Goal: Task Accomplishment & Management: Use online tool/utility

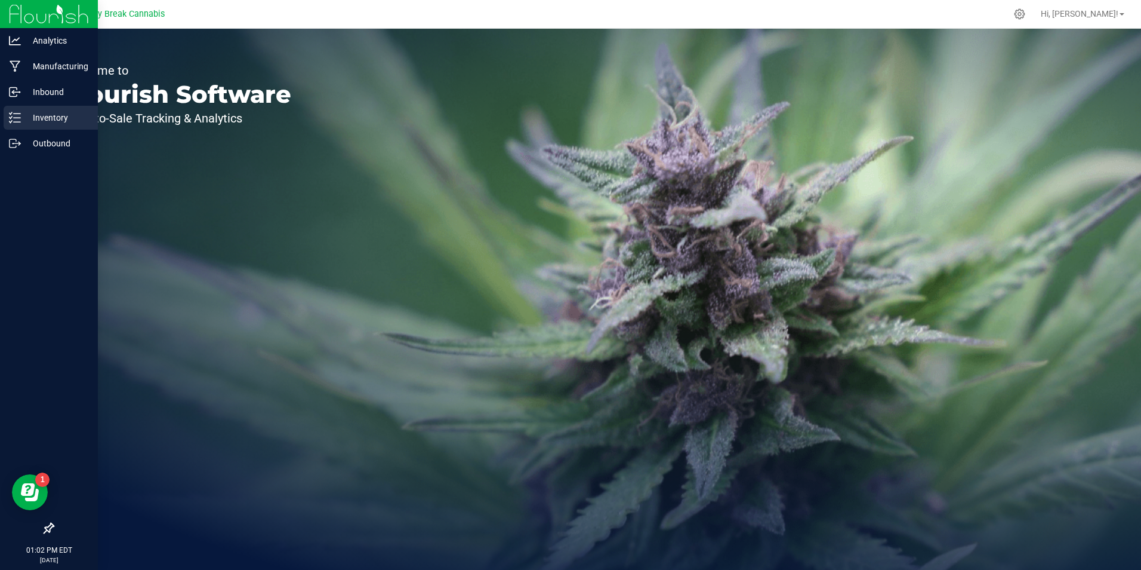
click at [55, 115] on p "Inventory" at bounding box center [57, 117] width 72 height 14
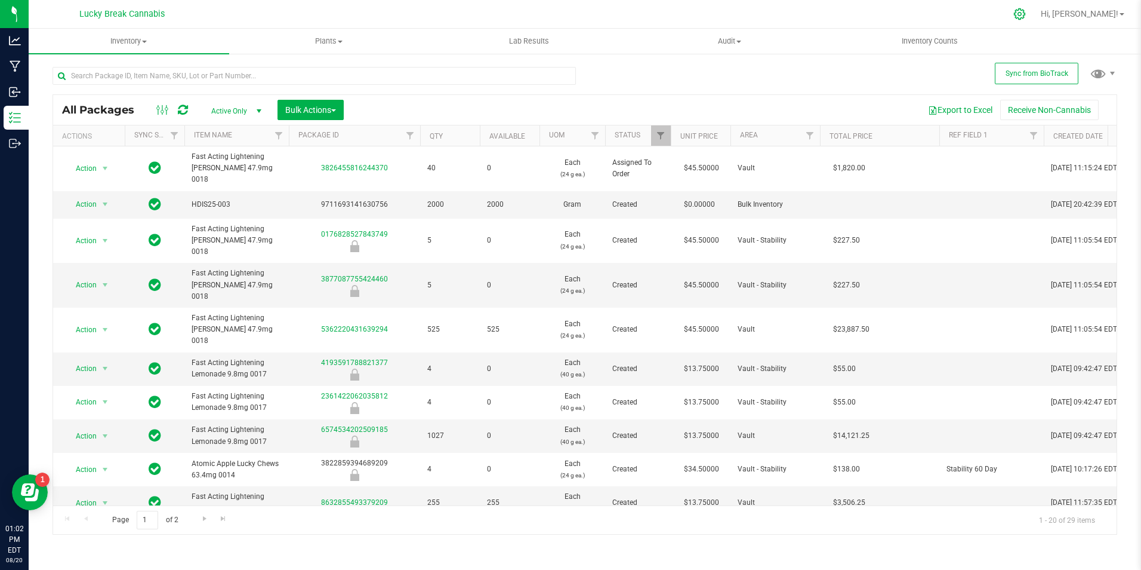
click at [1026, 13] on icon at bounding box center [1019, 13] width 11 height 11
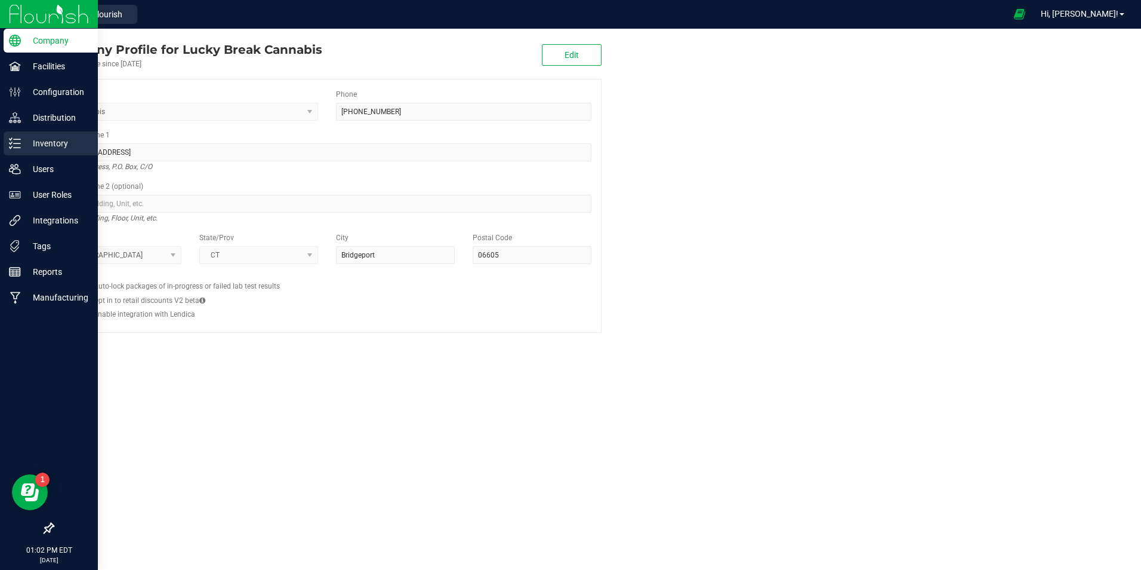
click at [41, 144] on p "Inventory" at bounding box center [57, 143] width 72 height 14
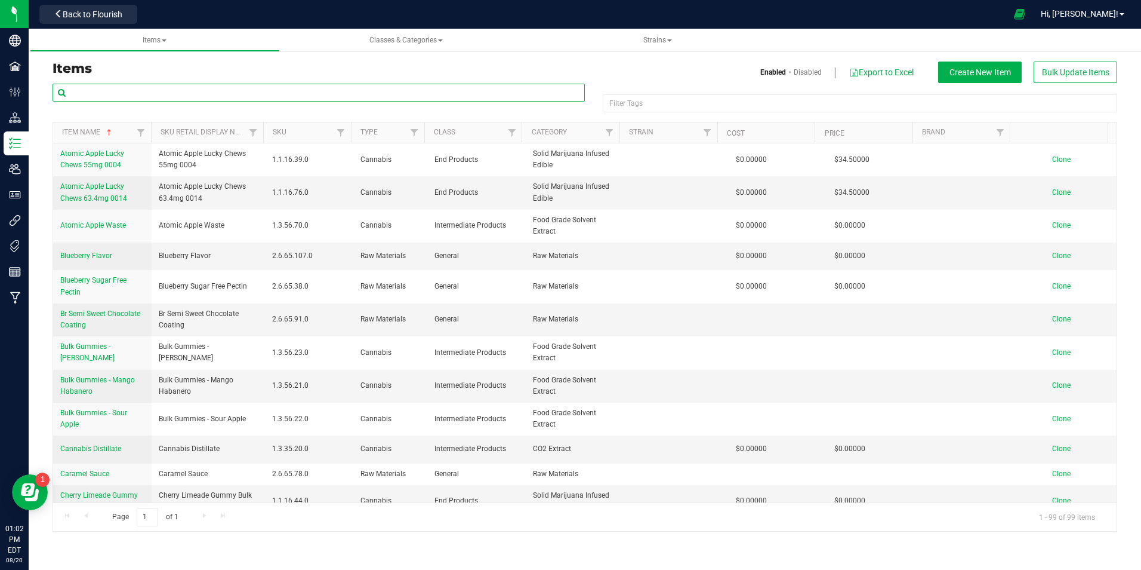
click at [159, 88] on input "text" at bounding box center [319, 93] width 533 height 18
type input "TEREPENe"
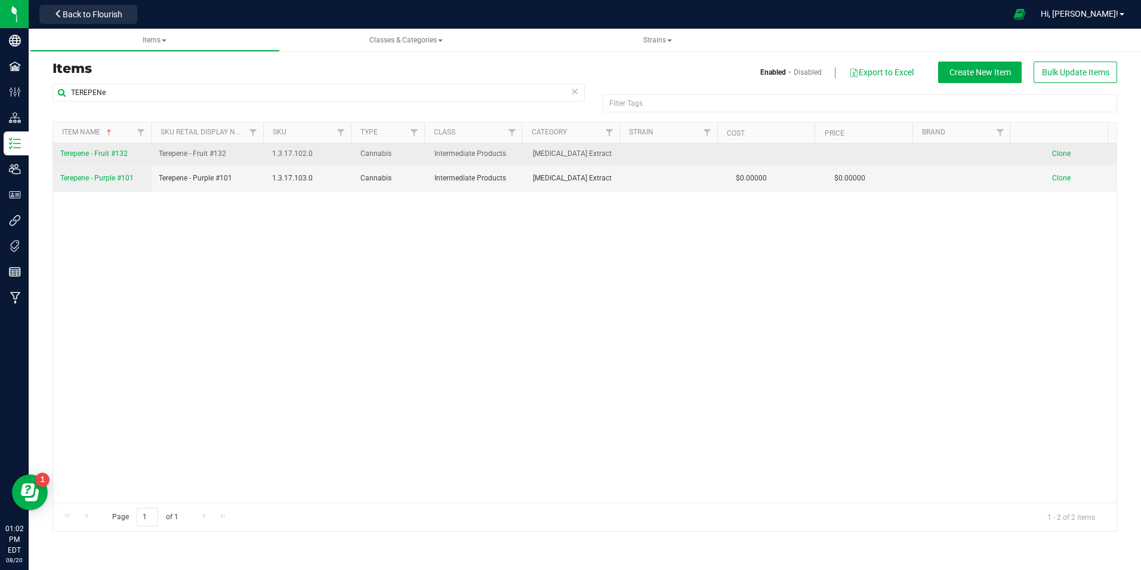
click at [106, 153] on span "Terepene - Fruit #132" at bounding box center [93, 153] width 67 height 8
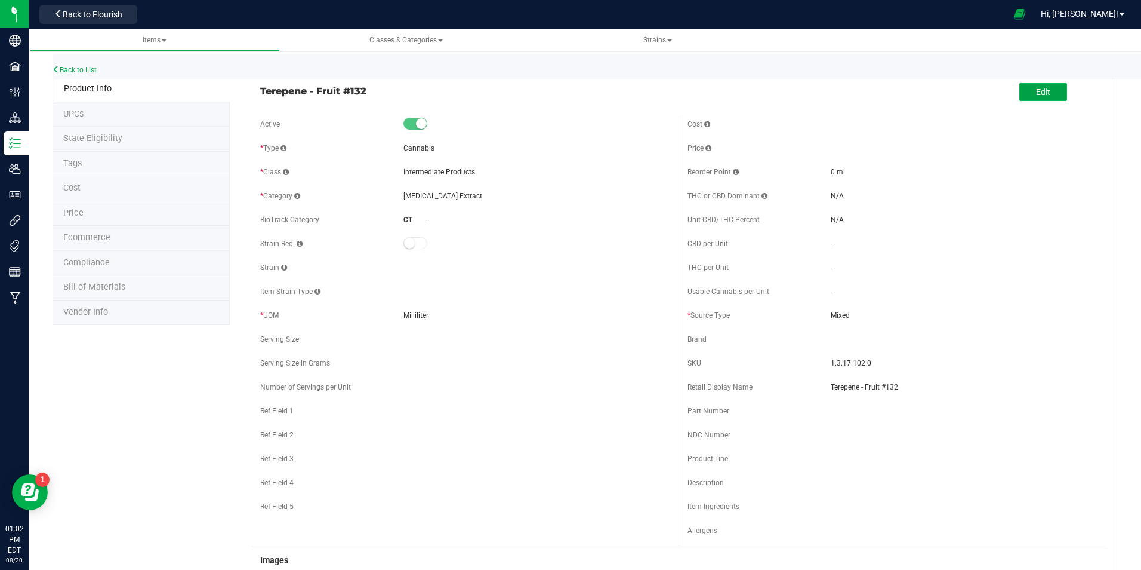
click at [1036, 96] on span "Edit" at bounding box center [1043, 92] width 14 height 10
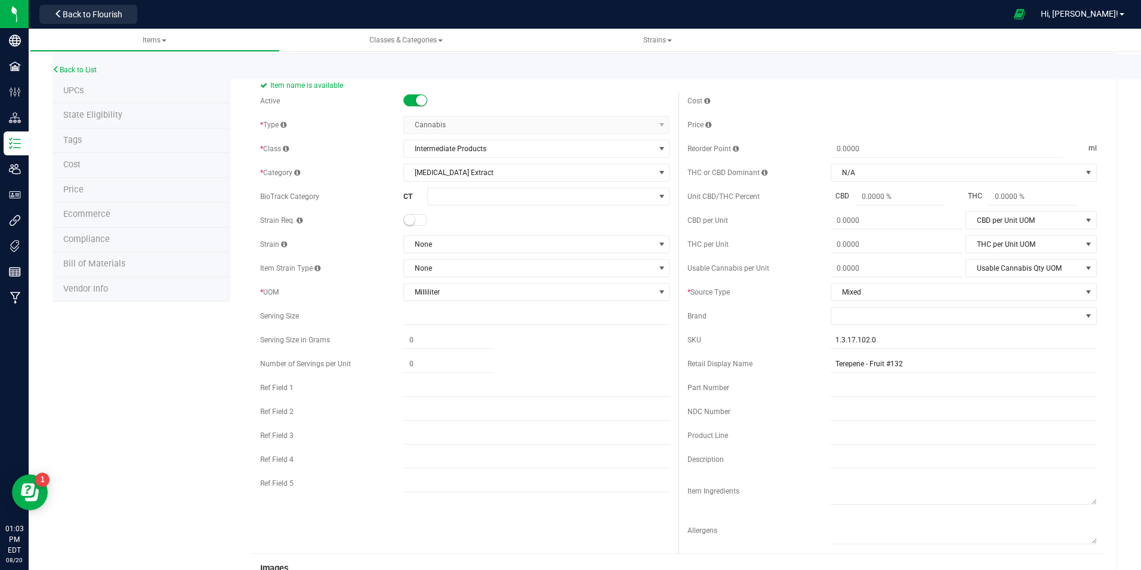
scroll to position [119, 0]
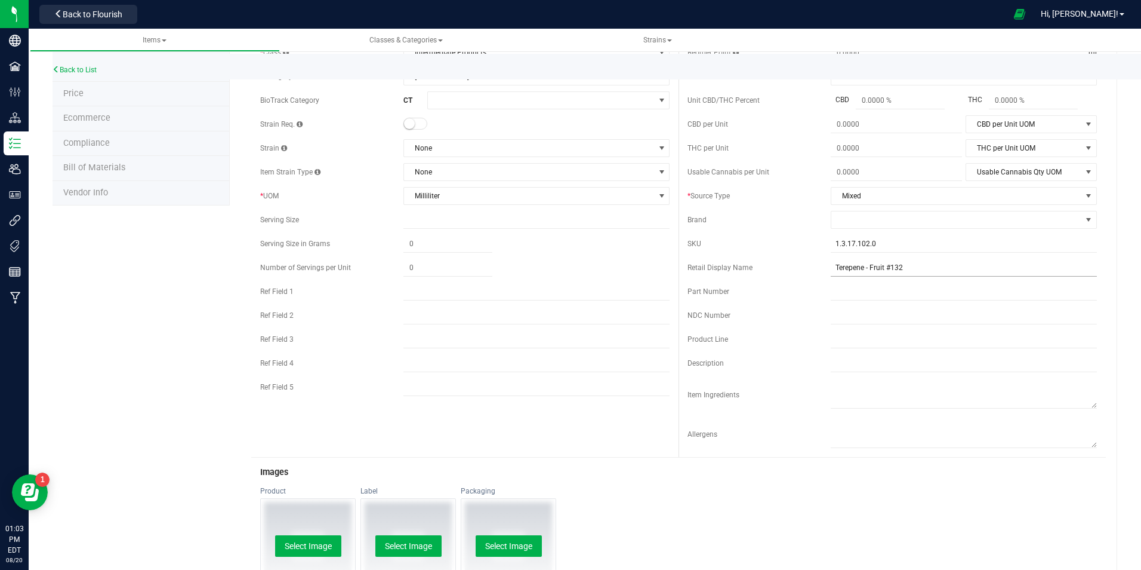
type input "Terpene - Fruit #132"
click at [843, 268] on input "Terepene - Fruit #132" at bounding box center [964, 268] width 266 height 18
click at [927, 266] on input "Terpene - Fruit #132" at bounding box center [964, 268] width 266 height 18
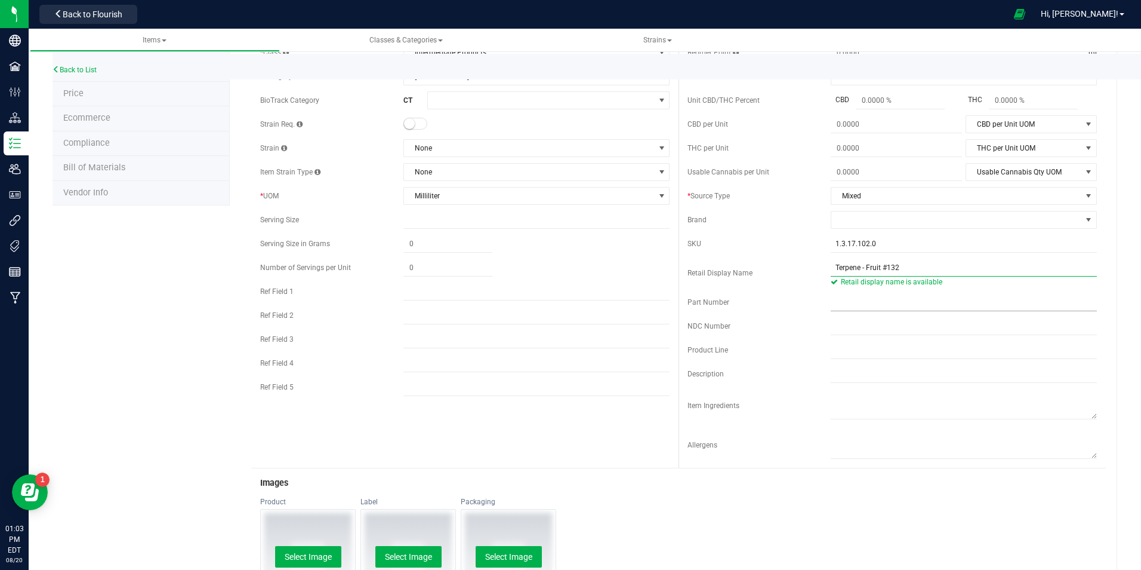
scroll to position [0, 0]
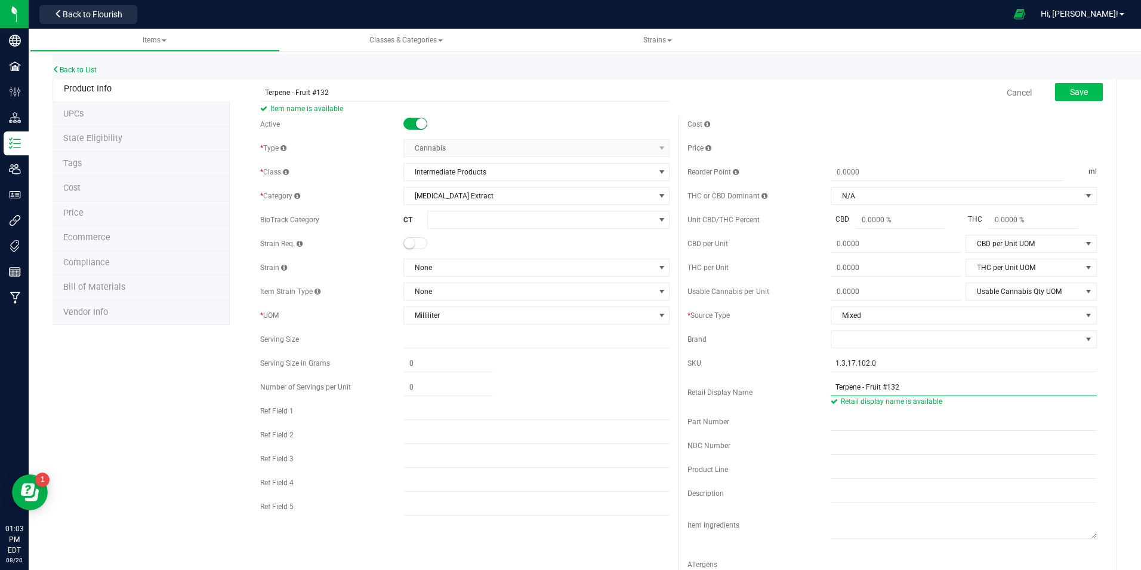
type input "Terpene - Fruit #132"
click at [1059, 94] on button "Save" at bounding box center [1080, 92] width 48 height 18
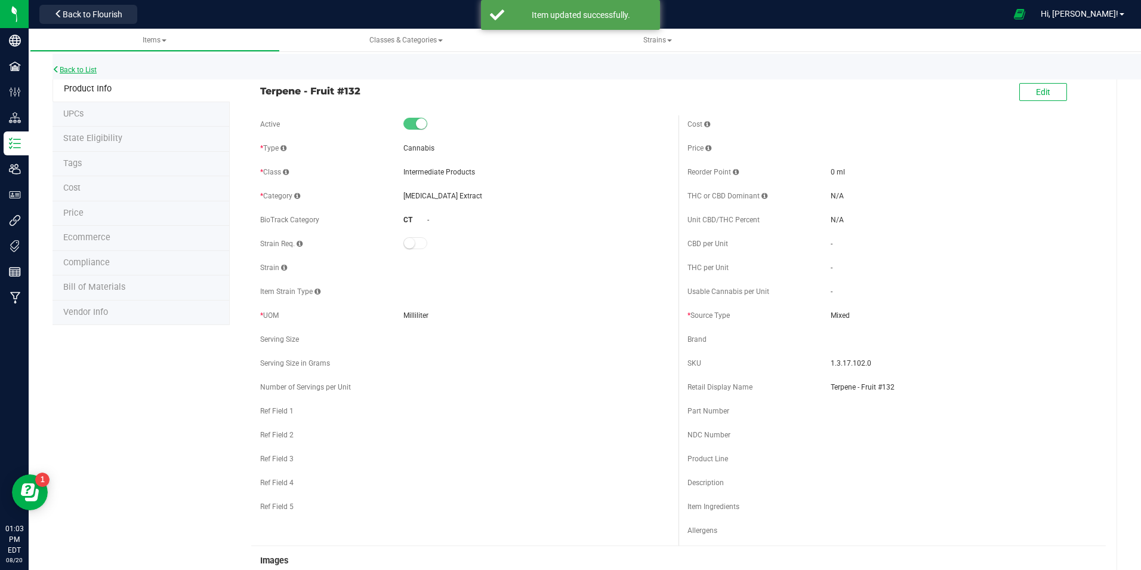
click at [76, 69] on link "Back to List" at bounding box center [75, 70] width 44 height 8
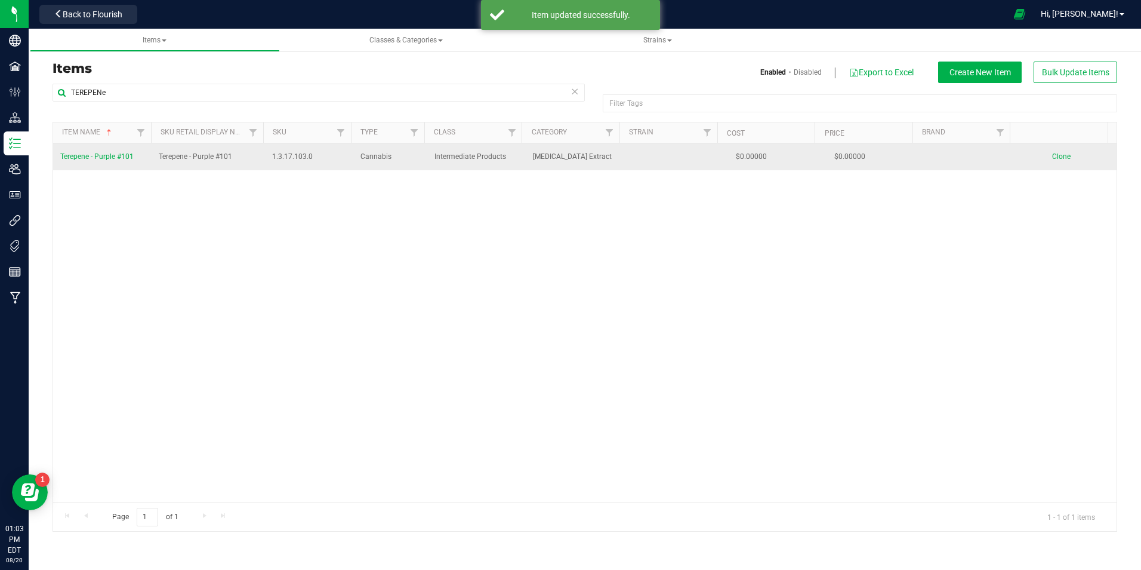
click at [117, 157] on span "Terepene - Purple #101" at bounding box center [96, 156] width 73 height 8
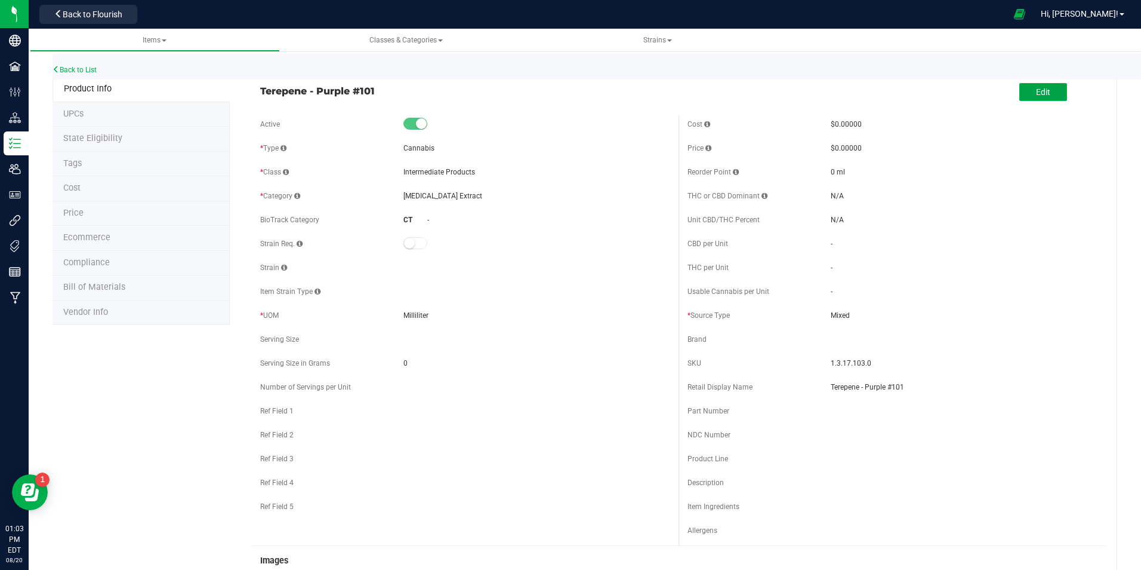
click at [1036, 88] on span "Edit" at bounding box center [1043, 92] width 14 height 10
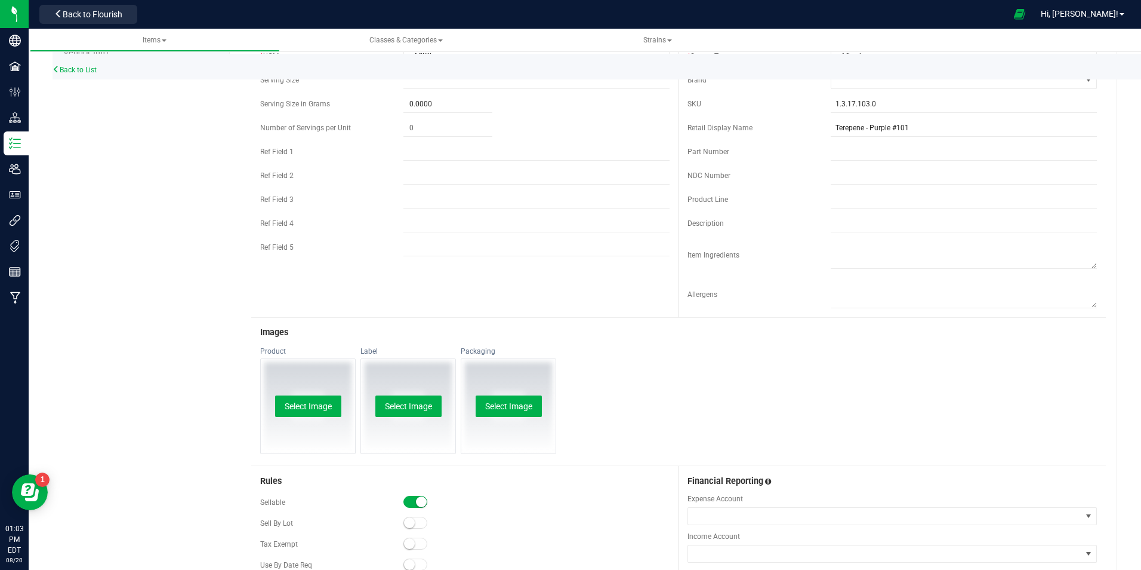
scroll to position [179, 0]
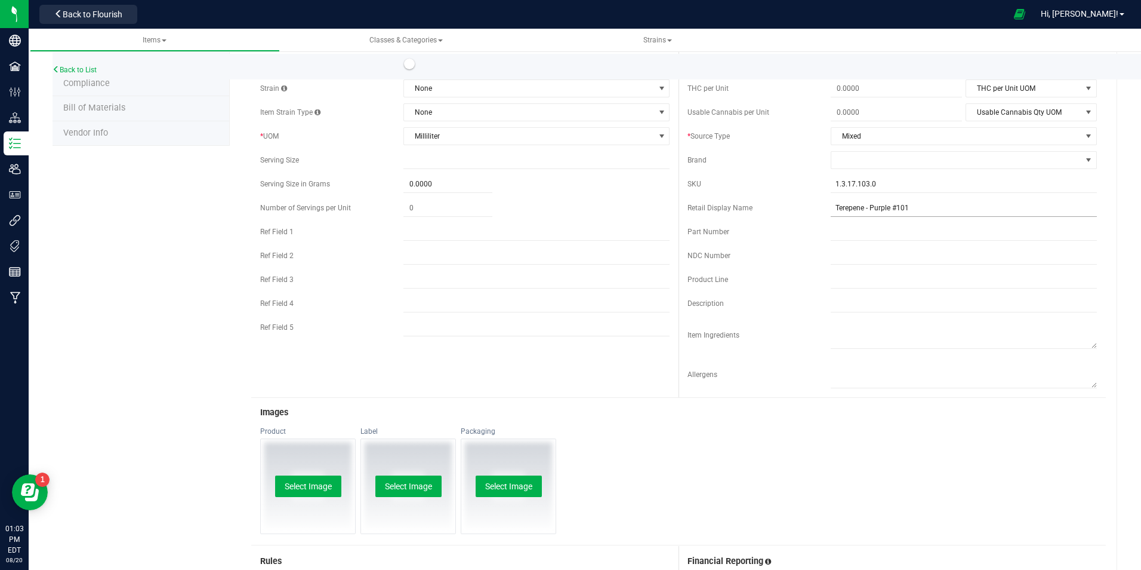
type input "Terpene - Purple #101"
click at [845, 207] on input "Terepene - Purple #101" at bounding box center [964, 208] width 266 height 18
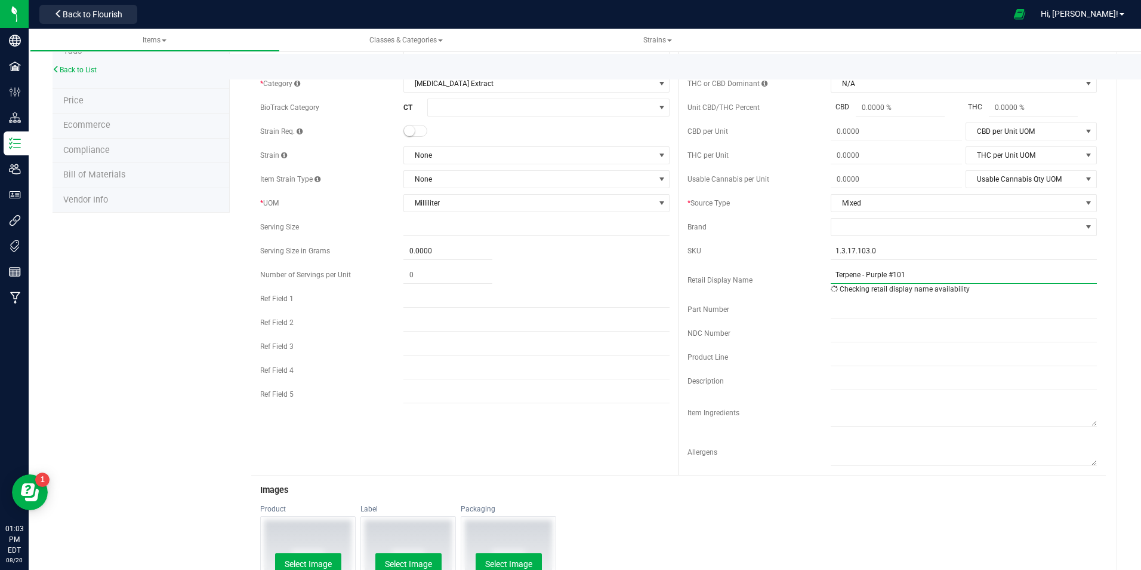
scroll to position [0, 0]
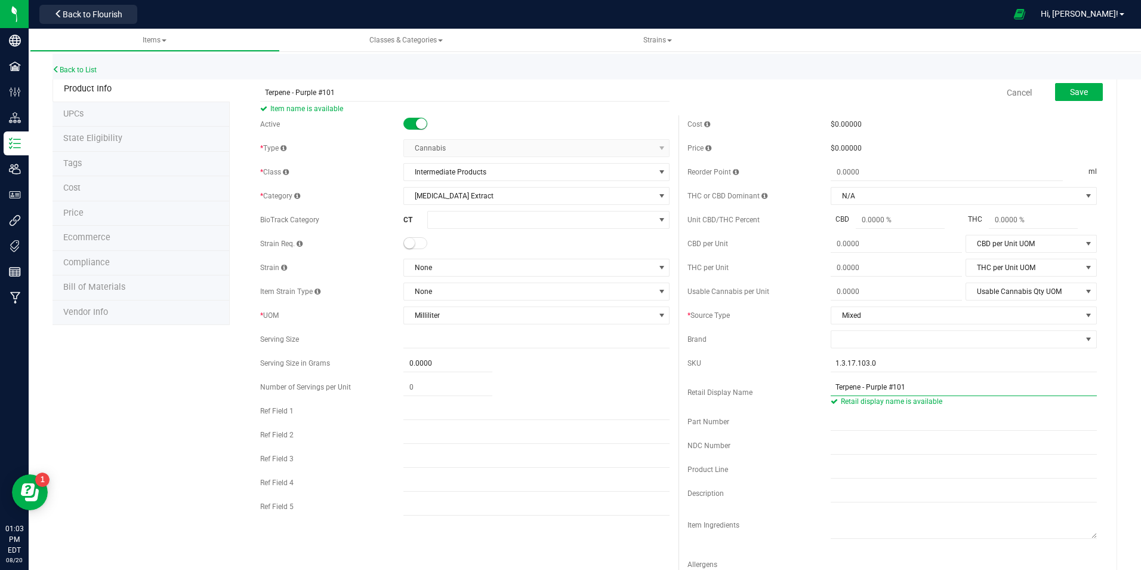
type input "Terpene - Purple #101"
click at [679, 207] on div "Cost $0.00000 Price $0.00000 Reorder Point ml THC or CBD Dominant" at bounding box center [892, 351] width 427 height 472
click at [1075, 94] on span "Save" at bounding box center [1079, 92] width 18 height 10
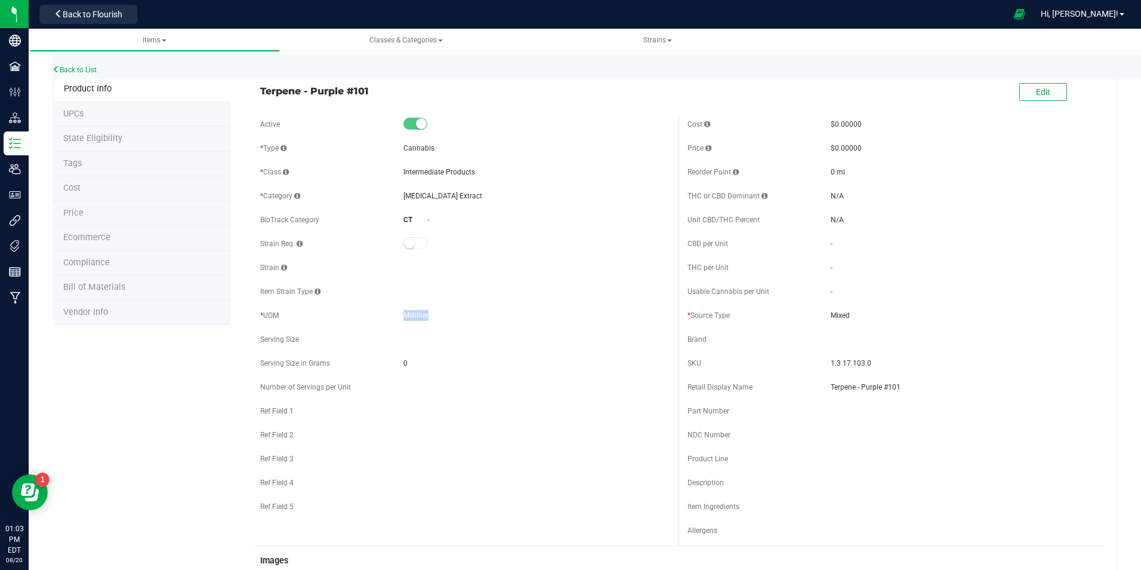
drag, startPoint x: 426, startPoint y: 316, endPoint x: 397, endPoint y: 311, distance: 29.6
click at [397, 311] on div "* UOM Milliliter" at bounding box center [465, 315] width 410 height 18
drag, startPoint x: 397, startPoint y: 311, endPoint x: 411, endPoint y: 316, distance: 15.1
click at [411, 316] on span "Milliliter" at bounding box center [416, 315] width 25 height 8
click at [404, 315] on span "Milliliter" at bounding box center [416, 315] width 25 height 8
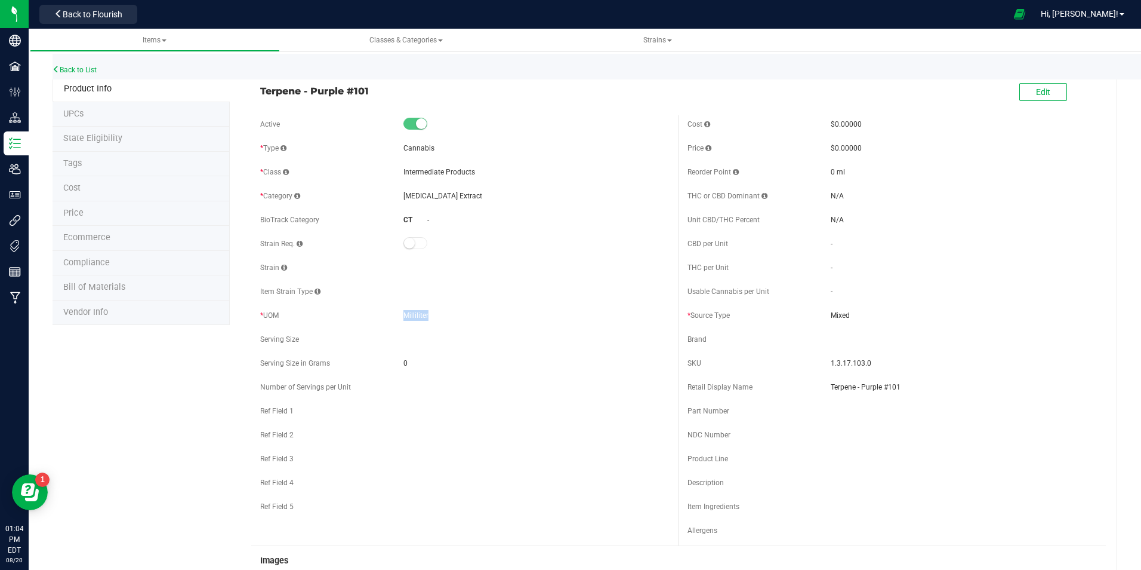
drag, startPoint x: 426, startPoint y: 315, endPoint x: 401, endPoint y: 315, distance: 25.1
click at [404, 315] on span "Milliliter" at bounding box center [416, 315] width 25 height 8
click at [405, 316] on span "Milliliter" at bounding box center [416, 315] width 25 height 8
drag, startPoint x: 403, startPoint y: 316, endPoint x: 421, endPoint y: 316, distance: 17.9
click at [421, 316] on span "Milliliter" at bounding box center [416, 315] width 25 height 8
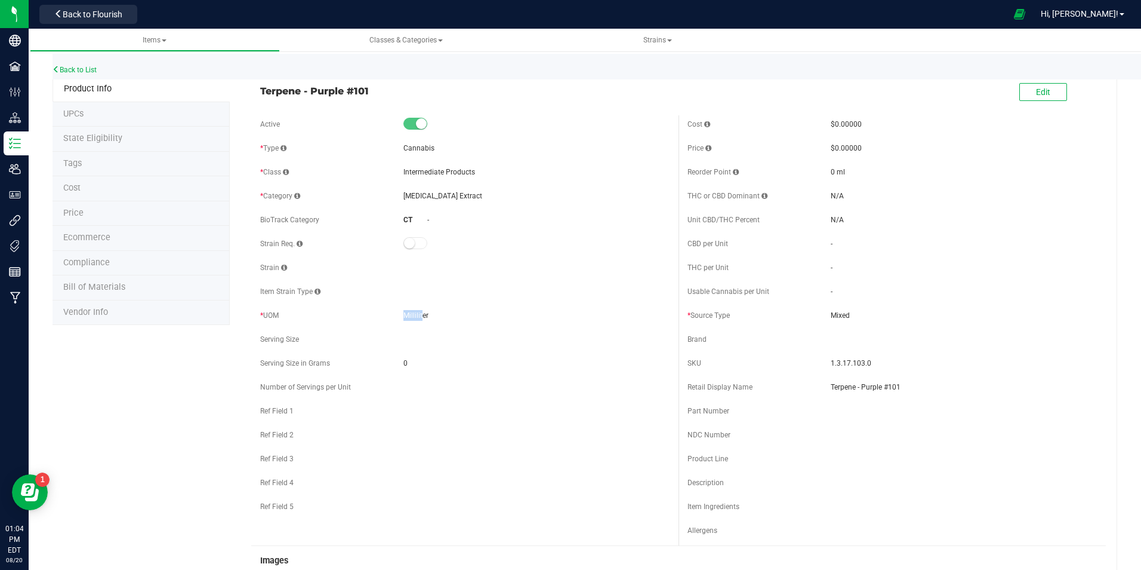
drag, startPoint x: 421, startPoint y: 316, endPoint x: 430, endPoint y: 316, distance: 9.6
click at [430, 316] on div "Milliliter" at bounding box center [537, 315] width 266 height 11
click at [1036, 90] on span "Edit" at bounding box center [1043, 92] width 14 height 10
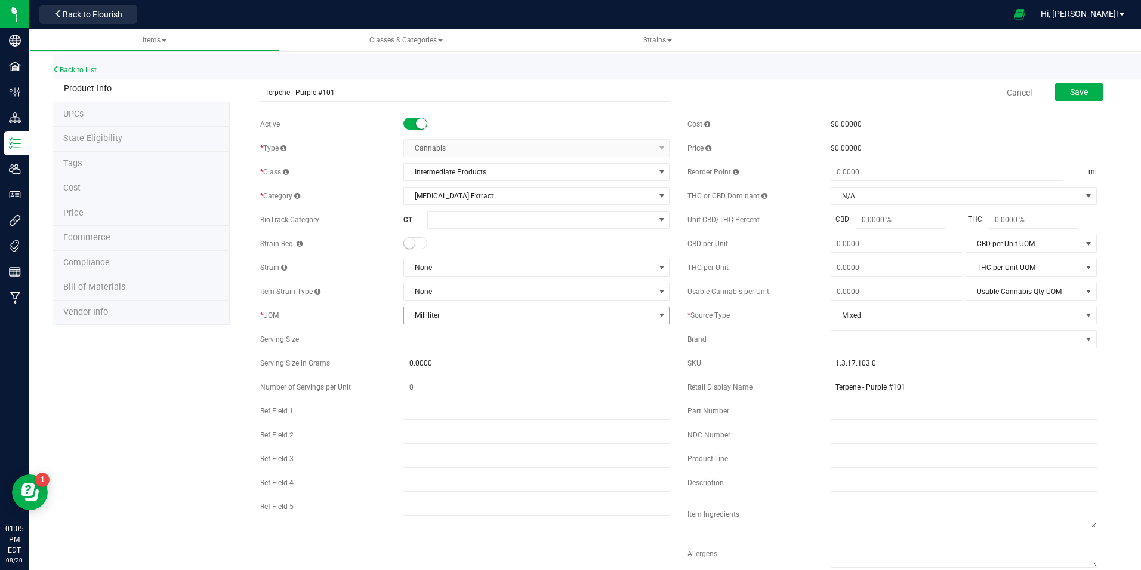
click at [427, 316] on span "Milliliter" at bounding box center [529, 315] width 250 height 17
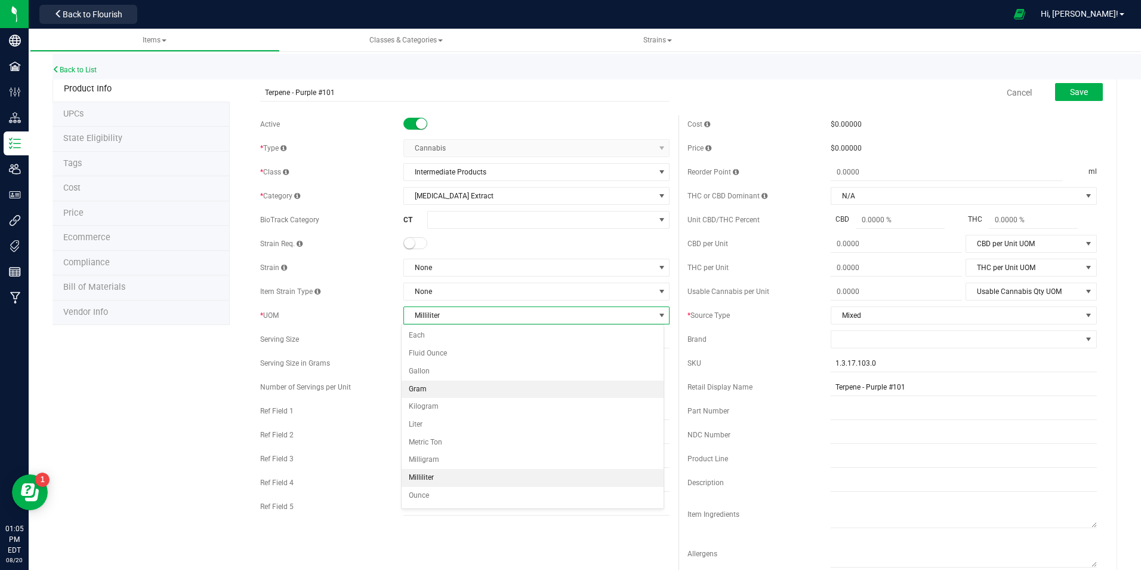
click at [439, 391] on li "Gram" at bounding box center [533, 389] width 263 height 18
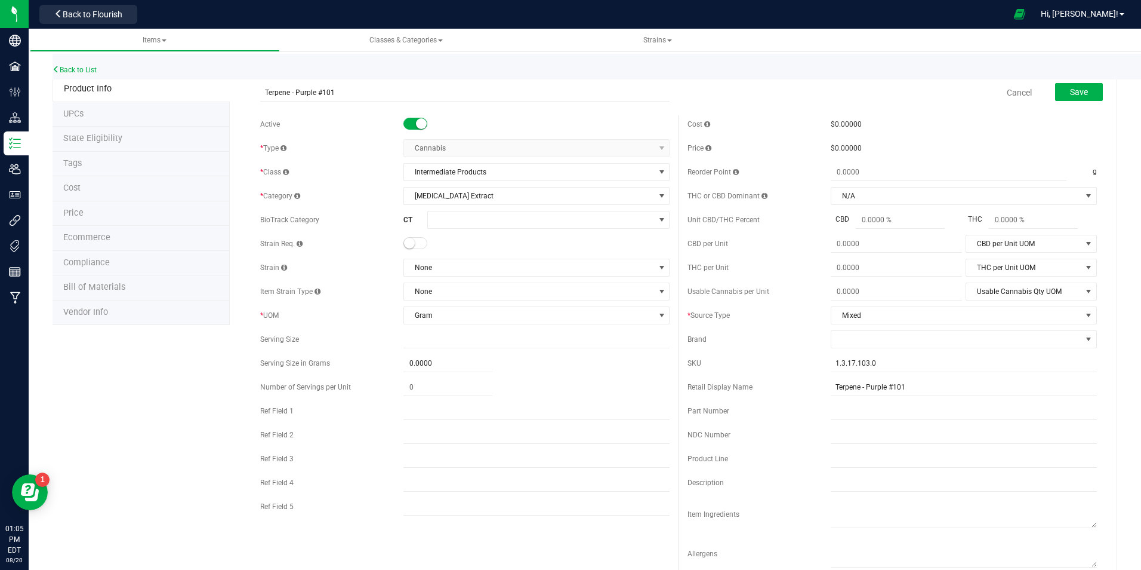
click at [383, 313] on div "* UOM" at bounding box center [331, 315] width 143 height 11
click at [1056, 93] on button "Save" at bounding box center [1080, 92] width 48 height 18
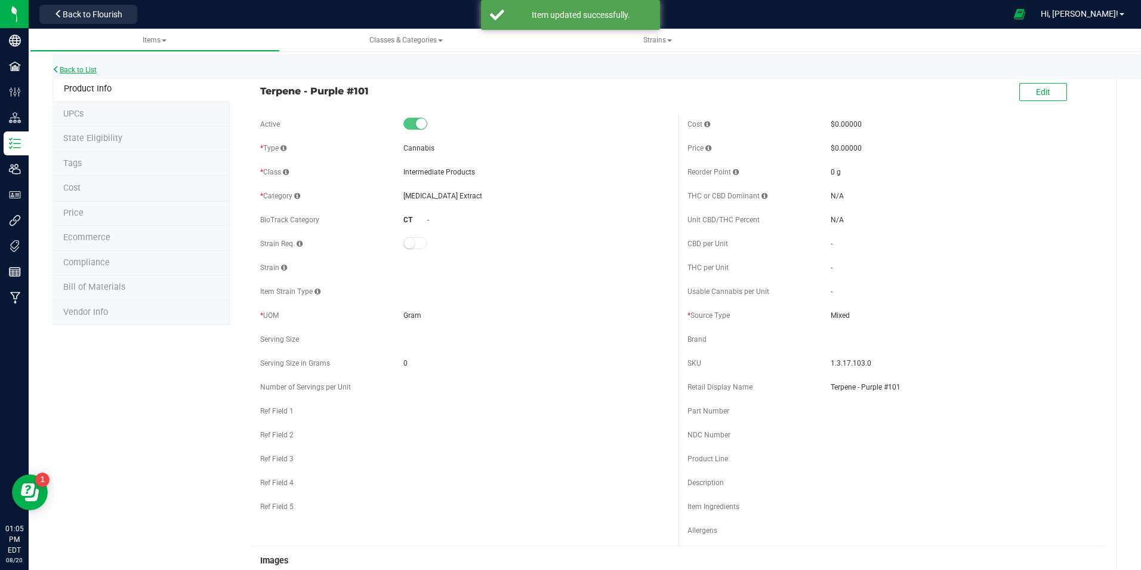
click at [69, 67] on link "Back to List" at bounding box center [75, 70] width 44 height 8
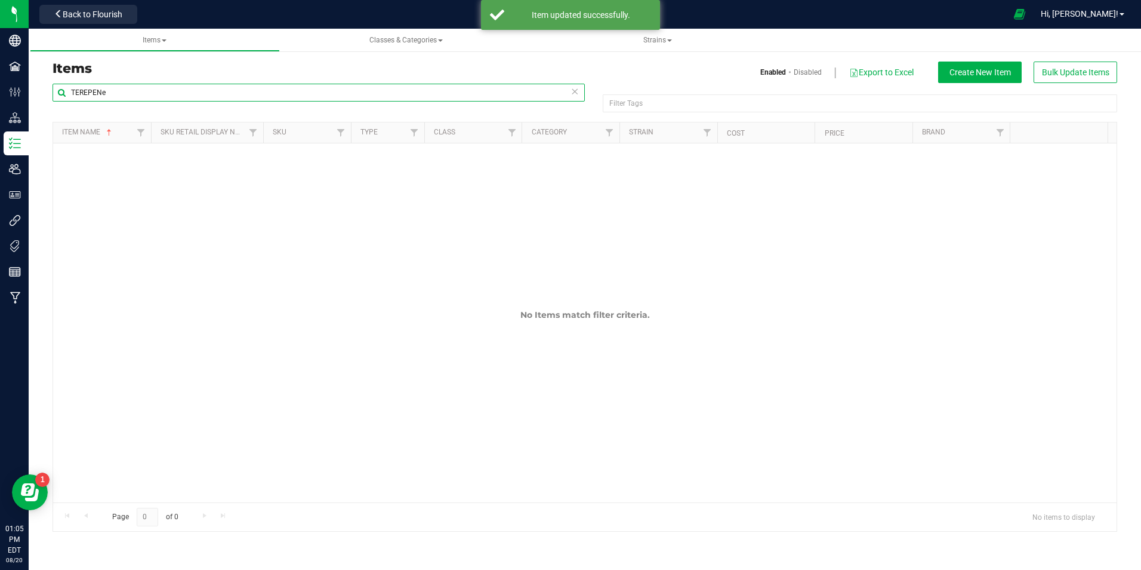
click at [149, 94] on input "TEREPENe" at bounding box center [319, 93] width 533 height 18
drag, startPoint x: 144, startPoint y: 94, endPoint x: 53, endPoint y: 93, distance: 92.0
click at [53, 93] on input "TEREPENe" at bounding box center [319, 93] width 533 height 18
type input "terpene"
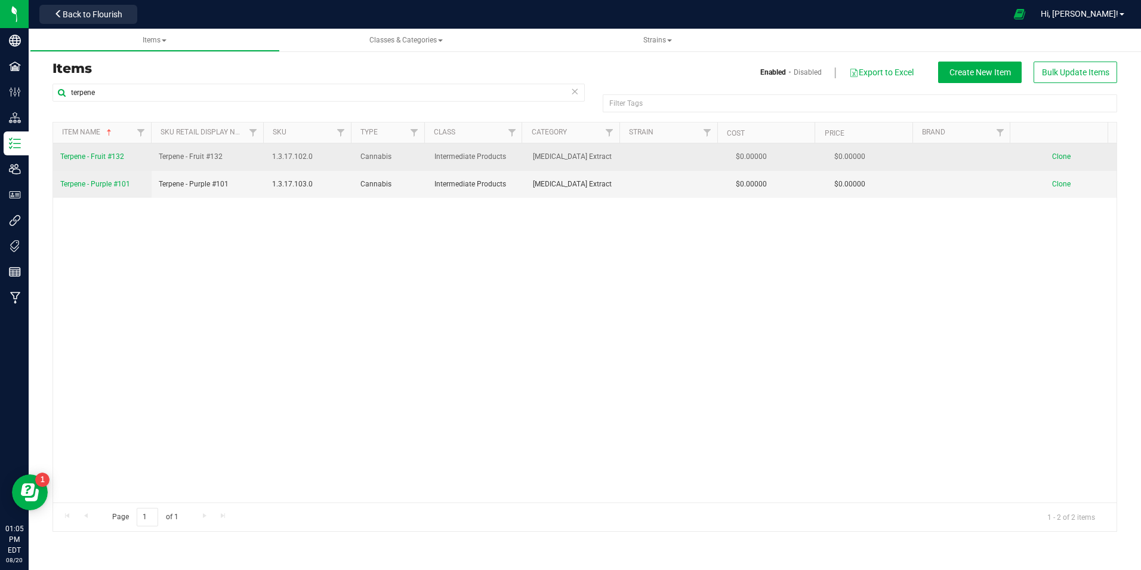
click at [116, 155] on span "Terpene - Fruit #132" at bounding box center [92, 156] width 64 height 8
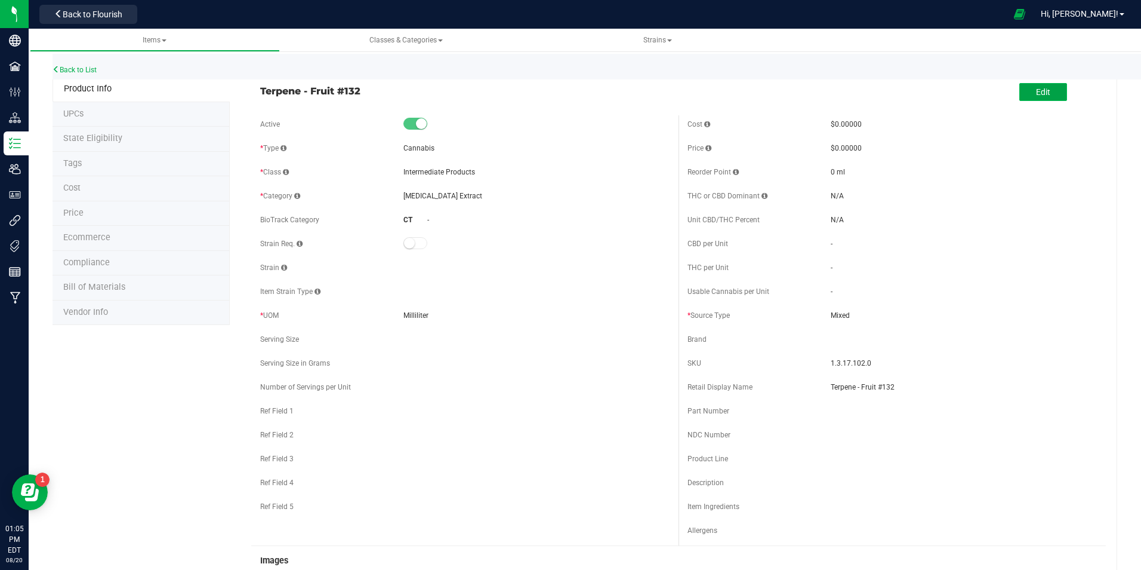
click at [1048, 96] on button "Edit" at bounding box center [1044, 92] width 48 height 18
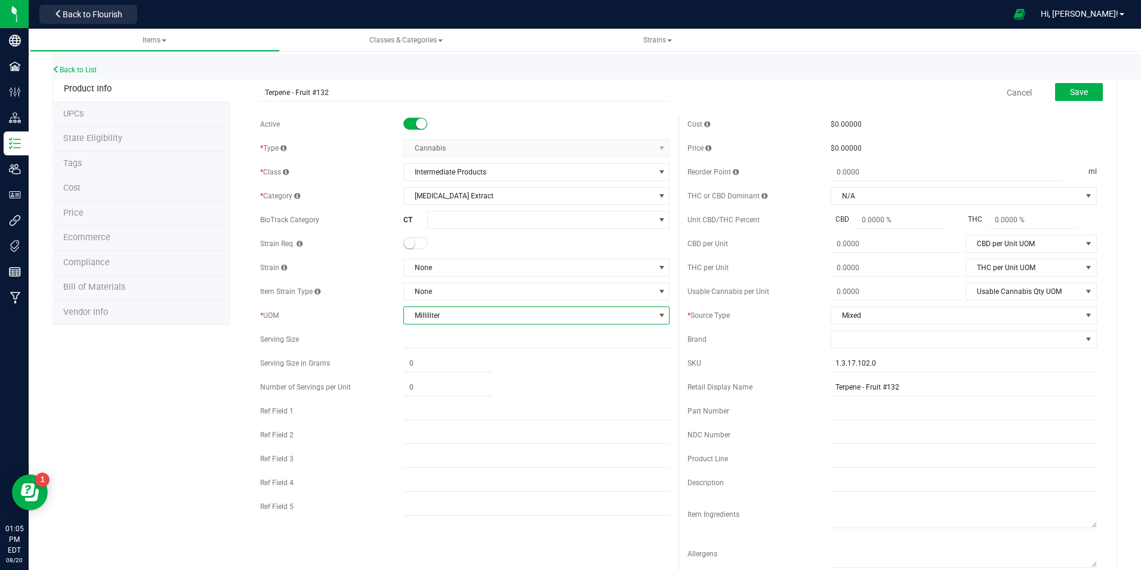
click at [497, 319] on span "Milliliter" at bounding box center [529, 315] width 250 height 17
click at [442, 390] on li "Gram" at bounding box center [533, 389] width 263 height 18
click at [1085, 91] on button "Save" at bounding box center [1080, 92] width 48 height 18
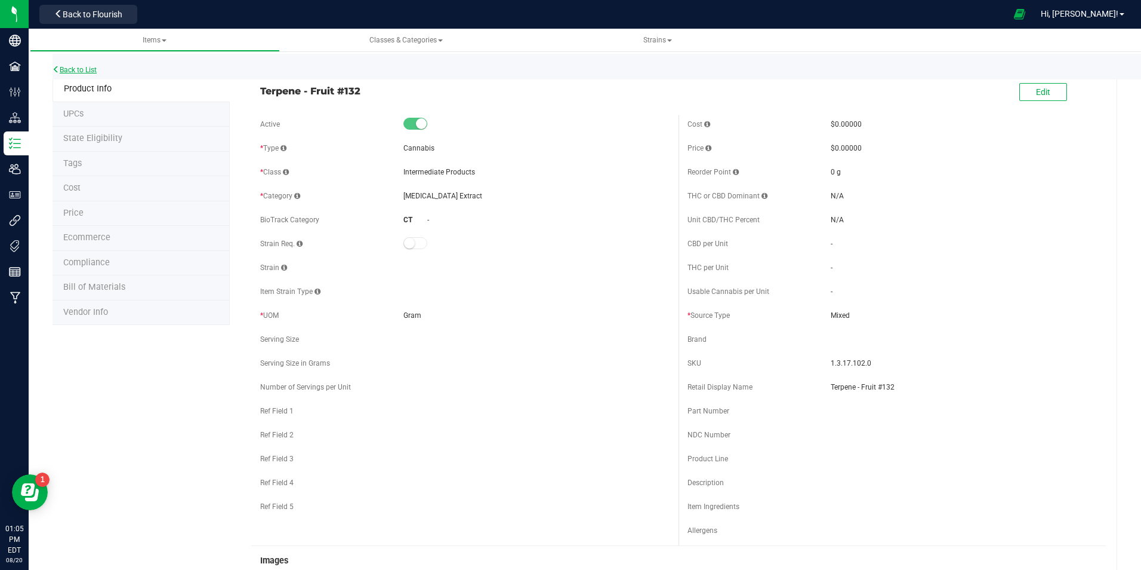
click at [89, 72] on link "Back to List" at bounding box center [75, 70] width 44 height 8
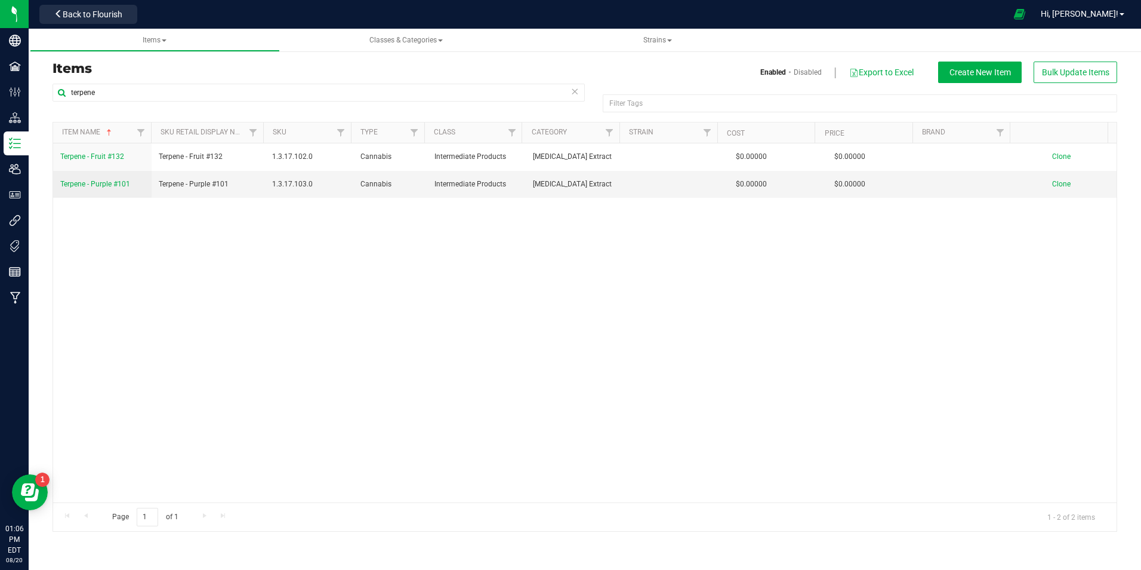
click at [410, 288] on div "Terpene - Fruit #132 Terpene - Fruit #132 1.3.17.102.0 Cannabis Intermediate Pr…" at bounding box center [585, 322] width 1064 height 359
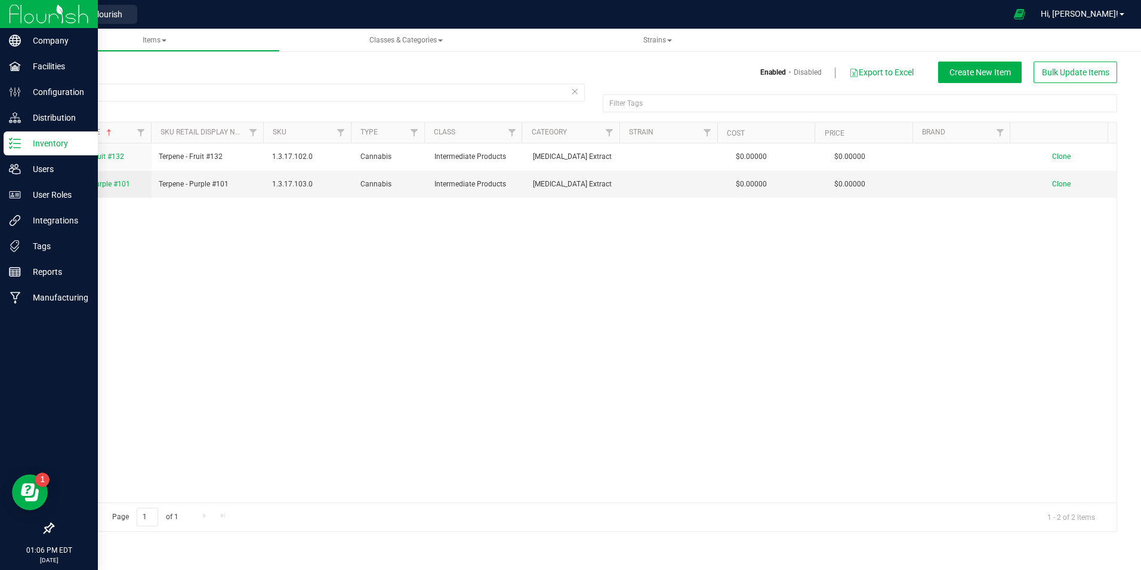
click at [41, 11] on img at bounding box center [49, 14] width 80 height 28
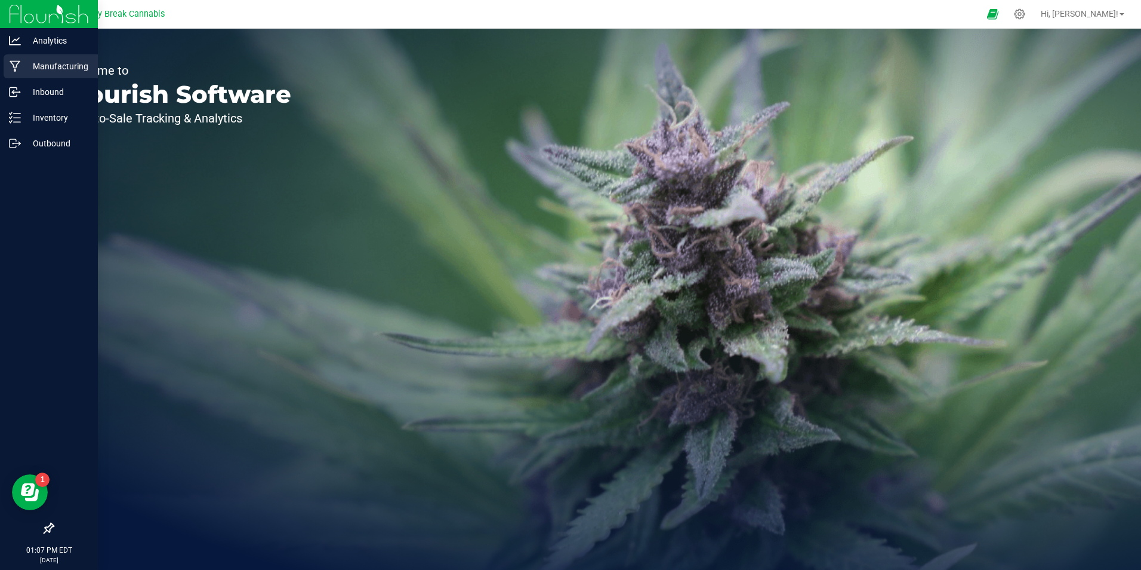
click at [62, 64] on p "Manufacturing" at bounding box center [57, 66] width 72 height 14
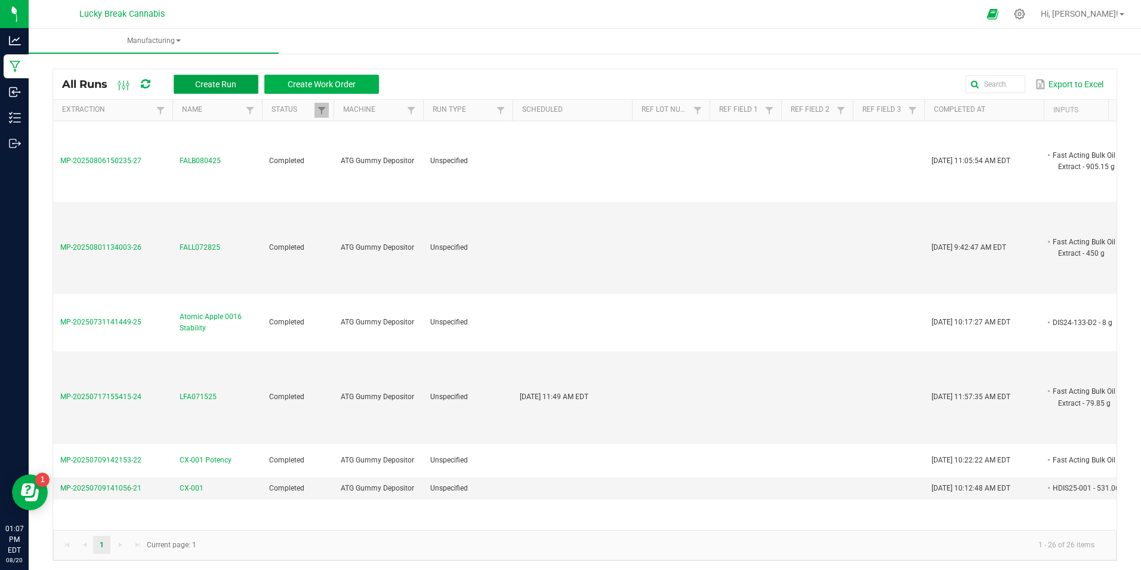
click at [203, 82] on span "Create Run" at bounding box center [215, 84] width 41 height 10
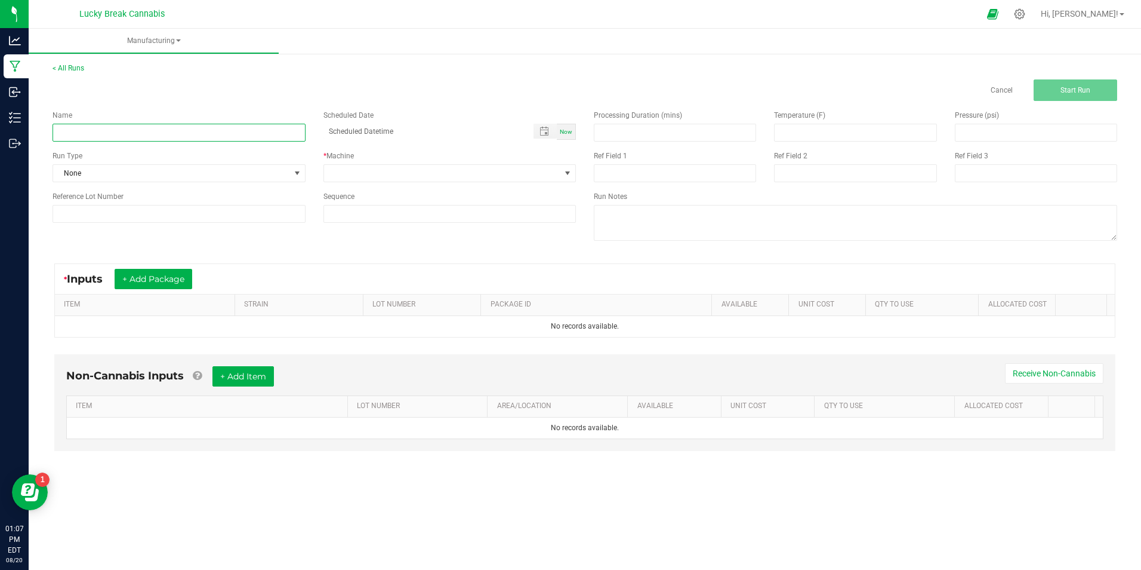
click at [229, 131] on input at bounding box center [179, 133] width 253 height 18
click at [141, 134] on input "Inbounding Terpene" at bounding box center [179, 133] width 253 height 18
type input "Inbounding Terpenes"
click at [165, 151] on div "Run Type" at bounding box center [179, 155] width 253 height 11
click at [429, 180] on span at bounding box center [442, 173] width 237 height 17
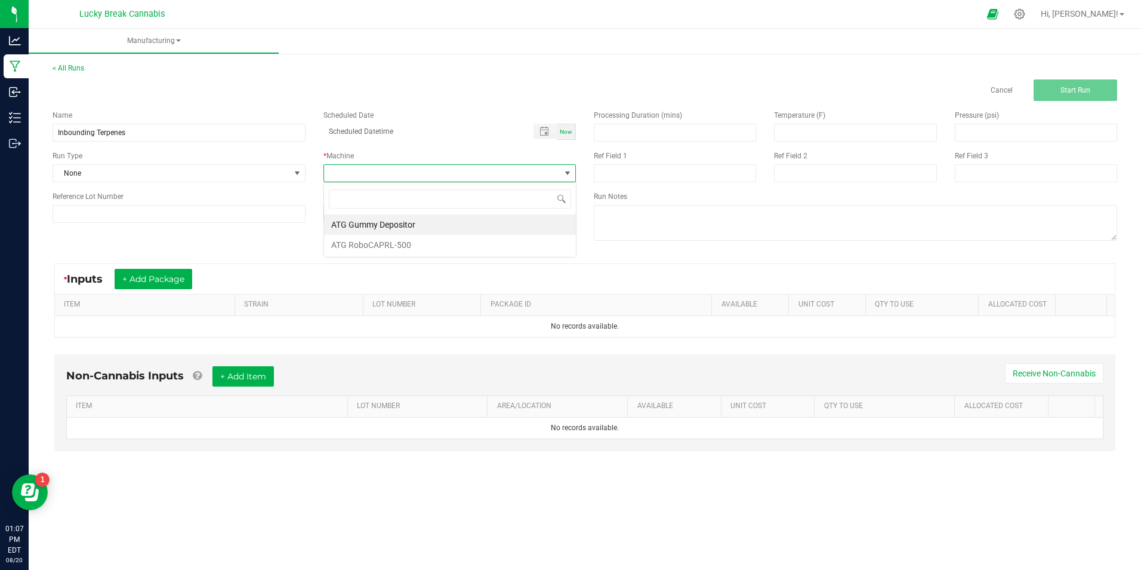
scroll to position [18, 253]
click at [383, 224] on li "ATG Gummy Depositor" at bounding box center [450, 224] width 252 height 20
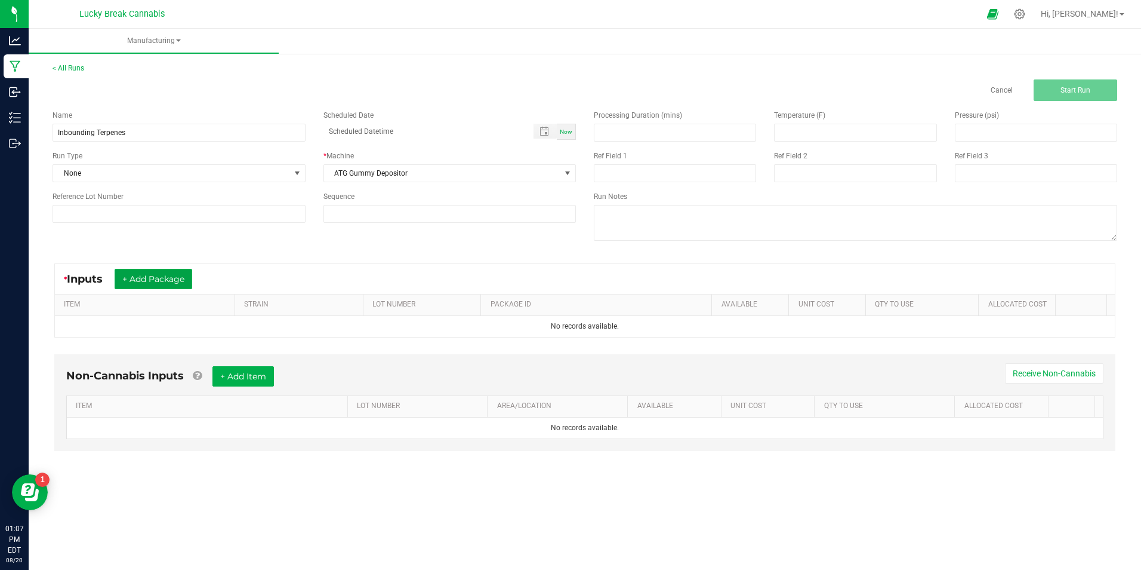
click at [141, 277] on button "+ Add Package" at bounding box center [154, 279] width 78 height 20
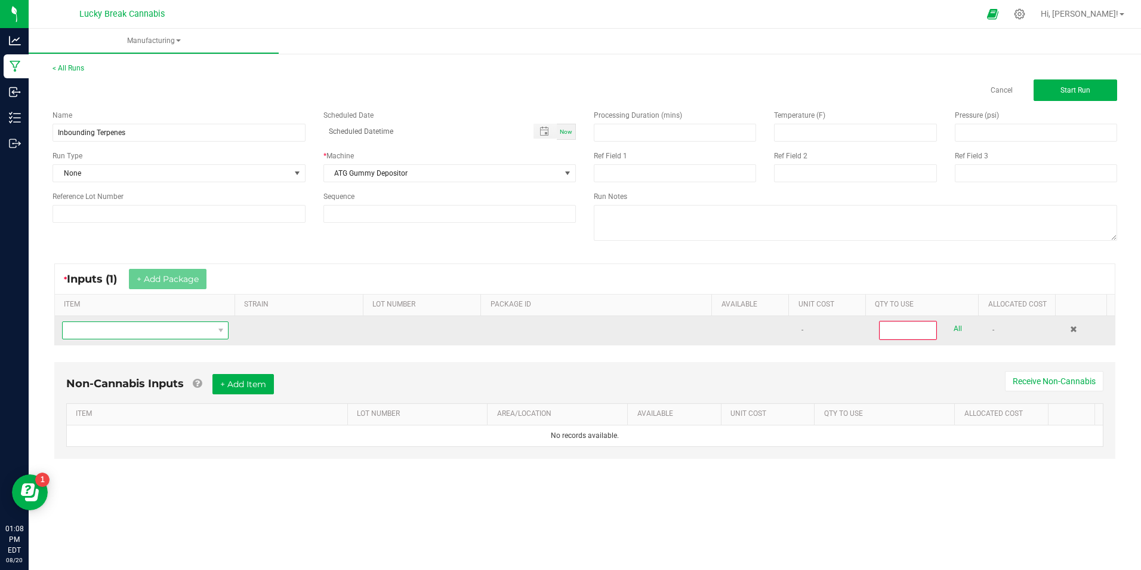
click at [202, 330] on span "NO DATA FOUND" at bounding box center [138, 330] width 150 height 17
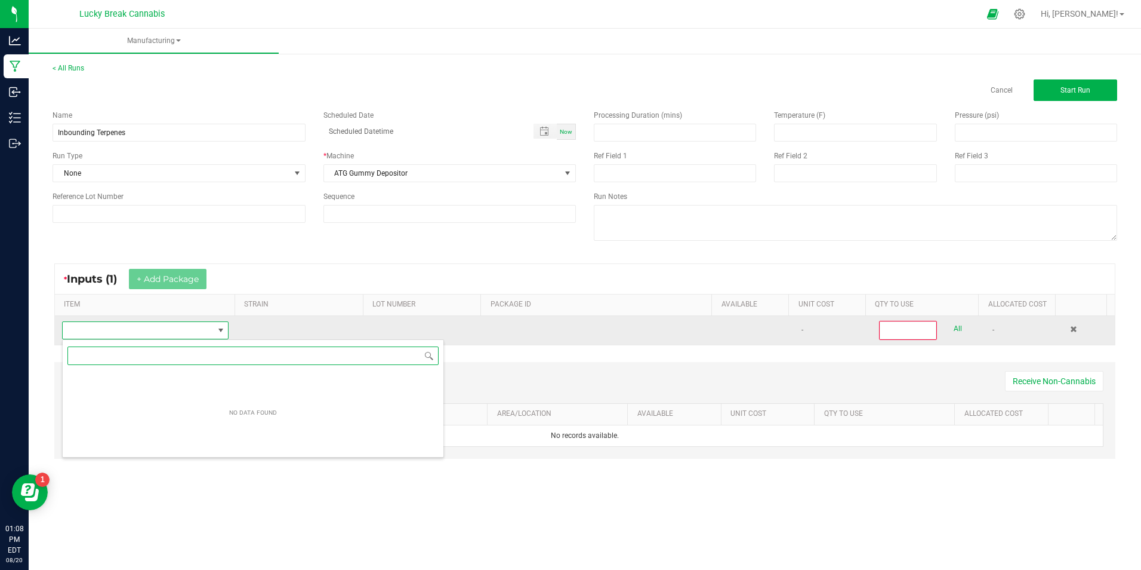
scroll to position [18, 164]
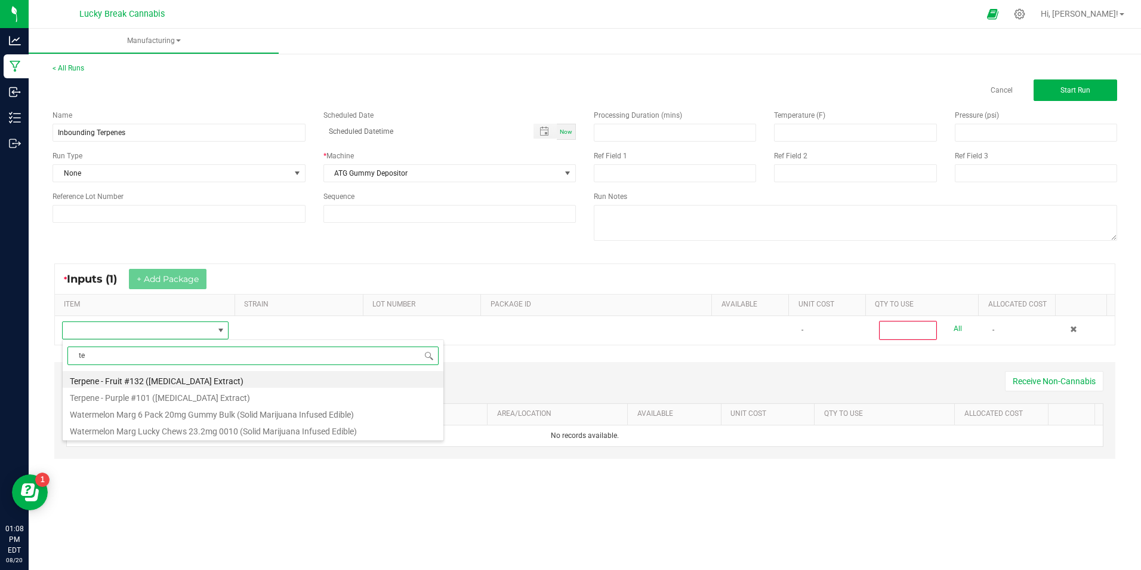
type input "t"
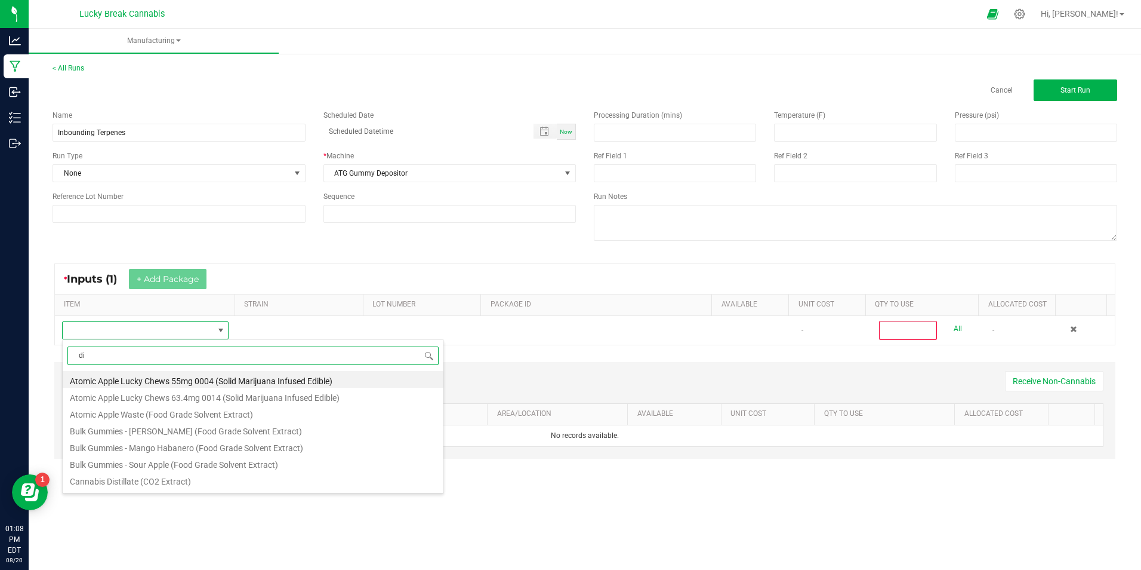
type input "dis"
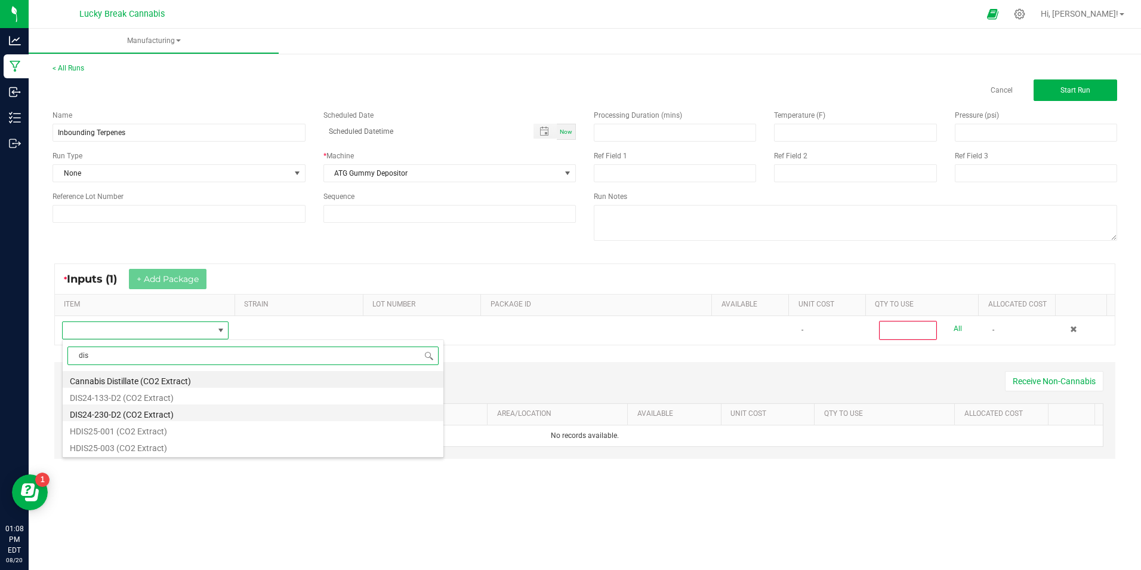
click at [162, 410] on li "DIS24-230-D2 (CO2 Extract)" at bounding box center [253, 412] width 381 height 17
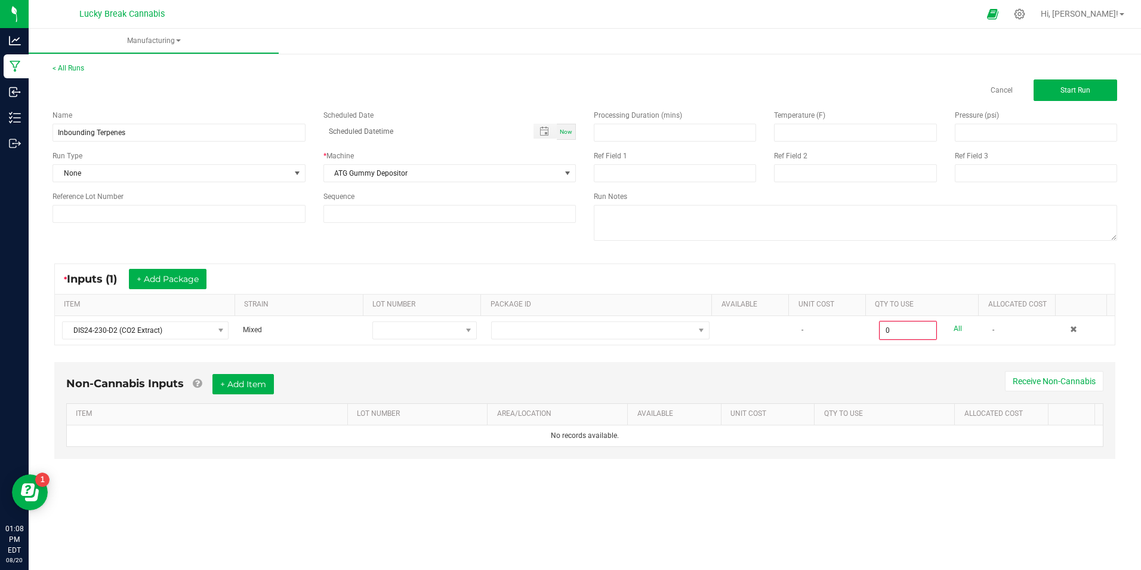
click at [356, 352] on div "* Inputs (1) + Add Package ITEM STRAIN LOT NUMBER PACKAGE ID AVAILABLE Unit Cos…" at bounding box center [585, 304] width 1083 height 103
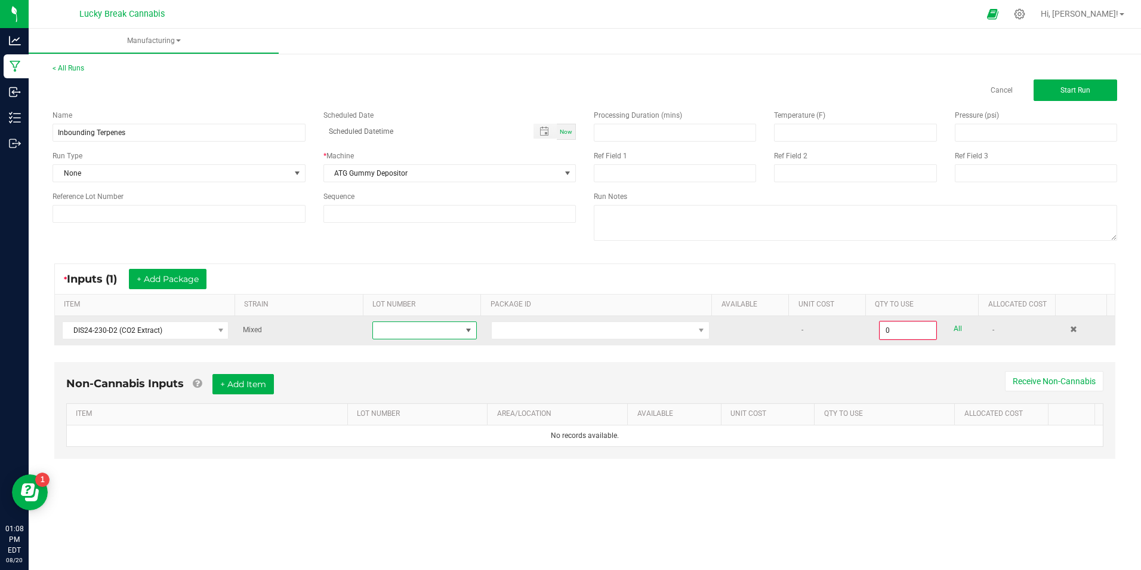
click at [469, 331] on span at bounding box center [469, 330] width 10 height 10
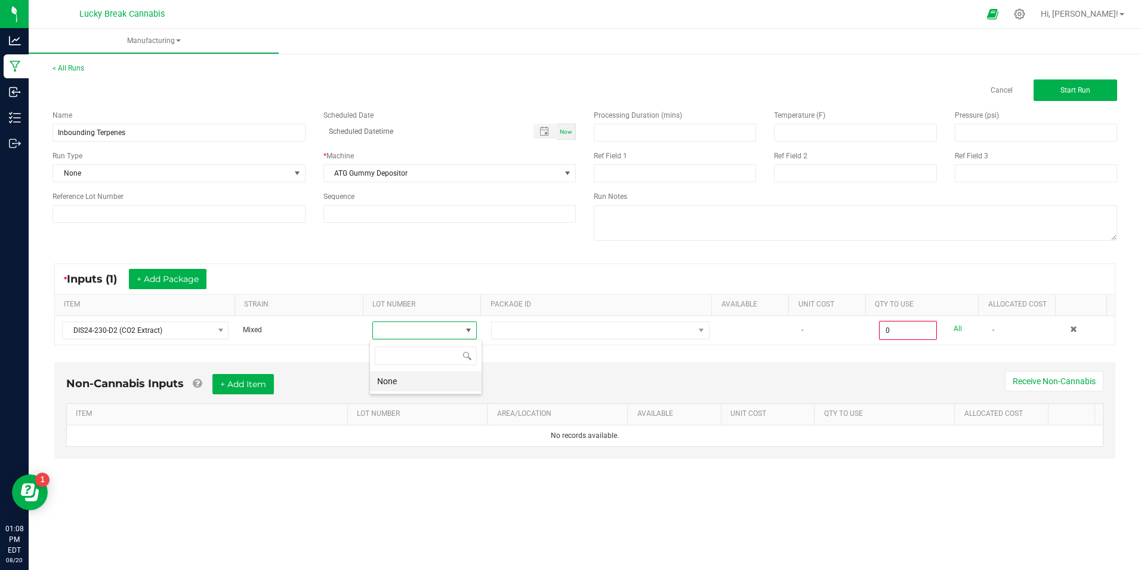
click at [415, 378] on li "None" at bounding box center [426, 381] width 112 height 20
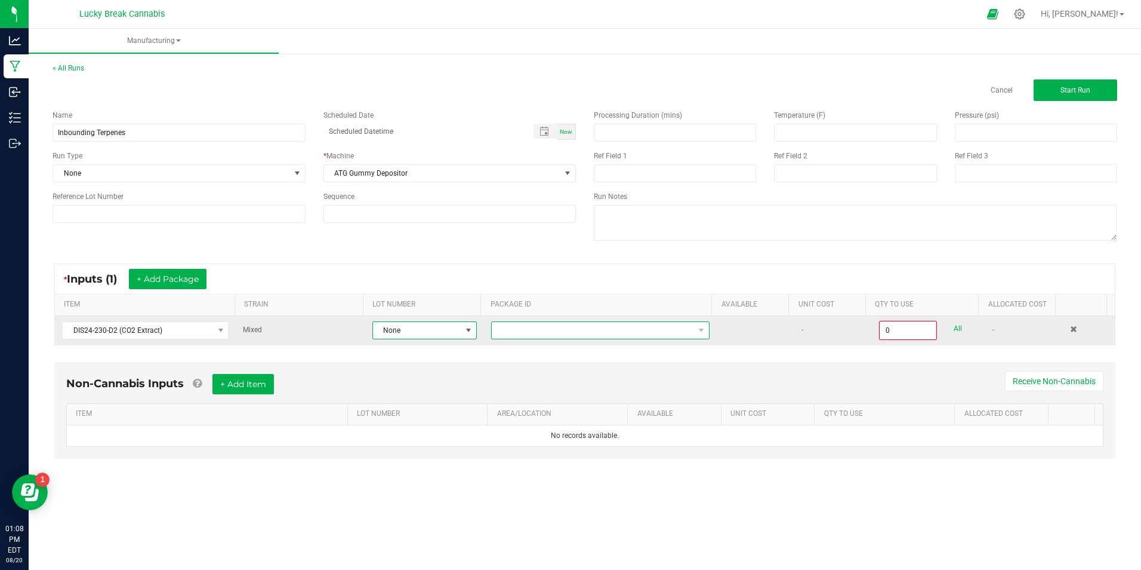
click at [564, 331] on span at bounding box center [593, 330] width 202 height 17
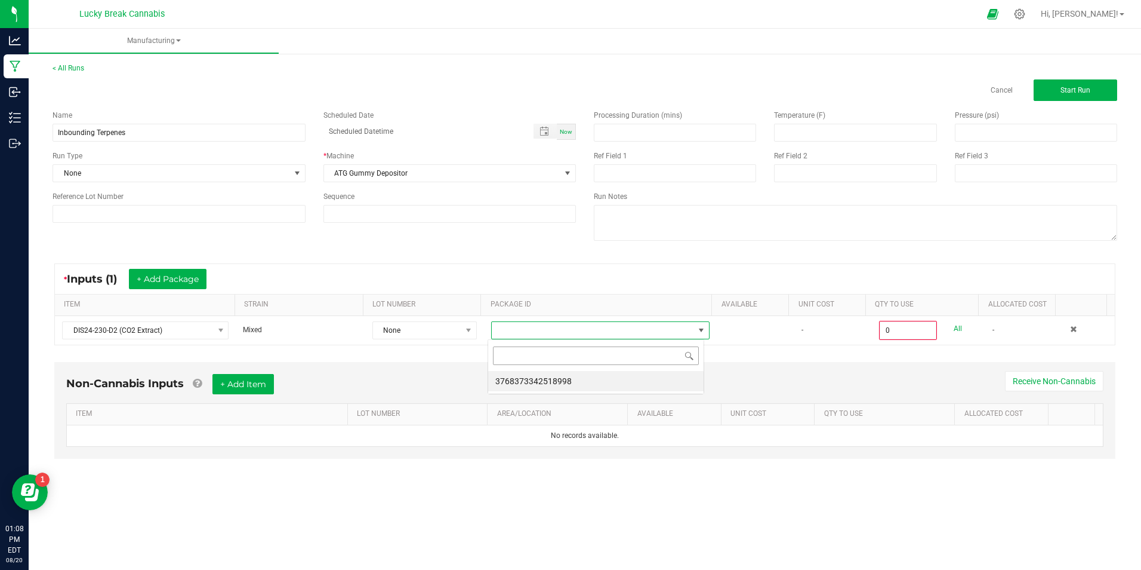
scroll to position [18, 216]
click at [538, 377] on li "3768373342518998" at bounding box center [596, 381] width 216 height 20
click at [549, 365] on div "Non-Cannabis Inputs + Add Item Receive Non-Cannabis ITEM LOT NUMBER AREA/LOCATI…" at bounding box center [584, 410] width 1061 height 97
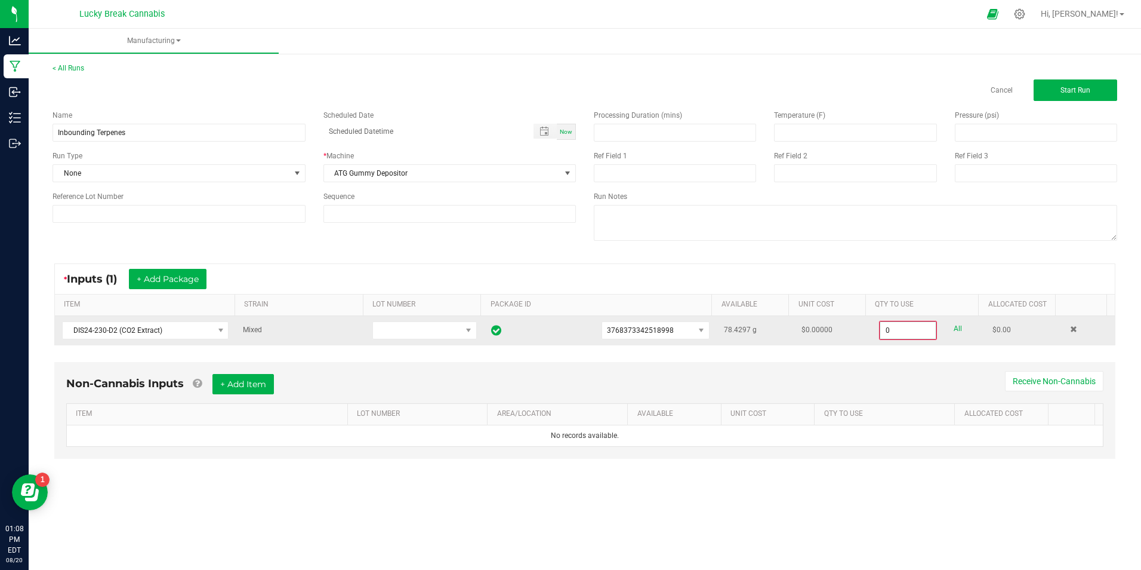
click at [901, 328] on input "0" at bounding box center [909, 330] width 56 height 17
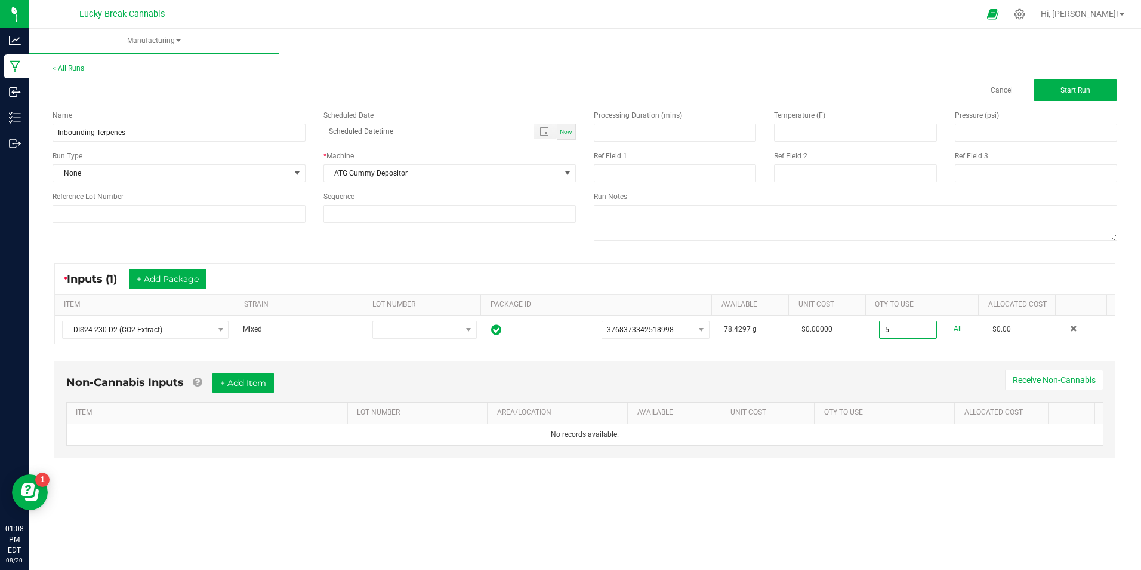
type input "5.0000 g"
click at [930, 369] on div "Non-Cannabis Inputs + Add Item Receive Non-Cannabis ITEM LOT NUMBER AREA/LOCATI…" at bounding box center [584, 409] width 1061 height 97
click at [1067, 92] on span "Start Run" at bounding box center [1076, 90] width 30 height 8
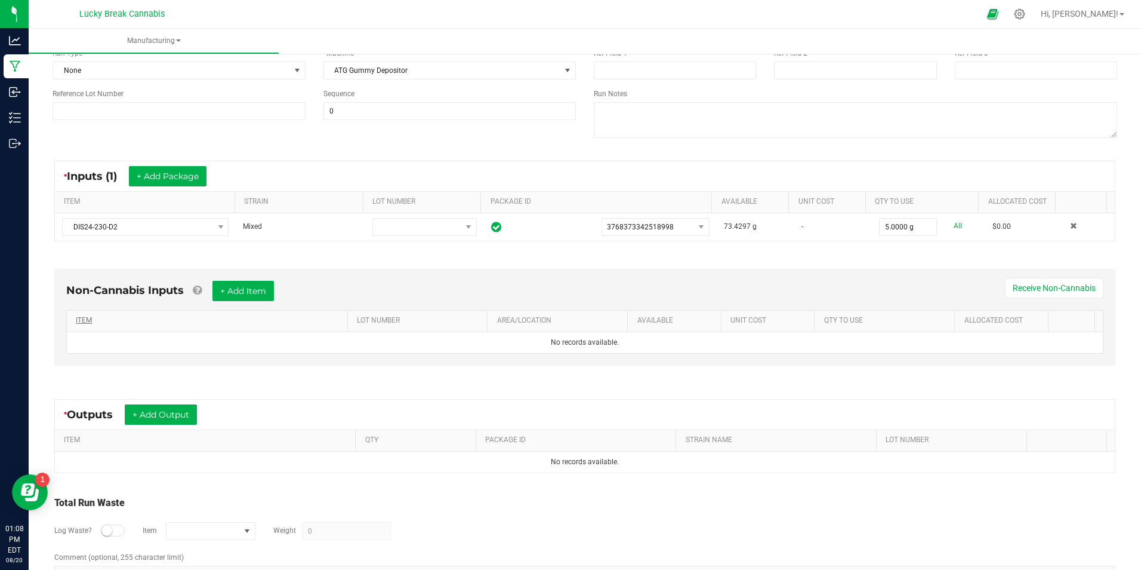
scroll to position [119, 0]
click at [155, 419] on button "+ Add Output" at bounding box center [161, 413] width 72 height 20
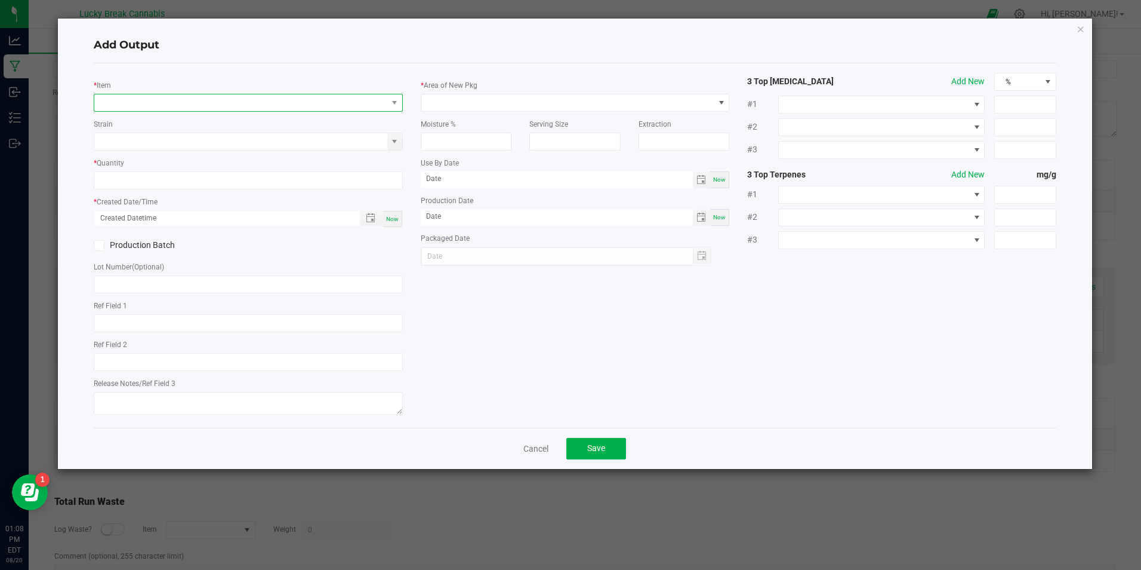
click at [142, 105] on span "NO DATA FOUND" at bounding box center [240, 102] width 293 height 17
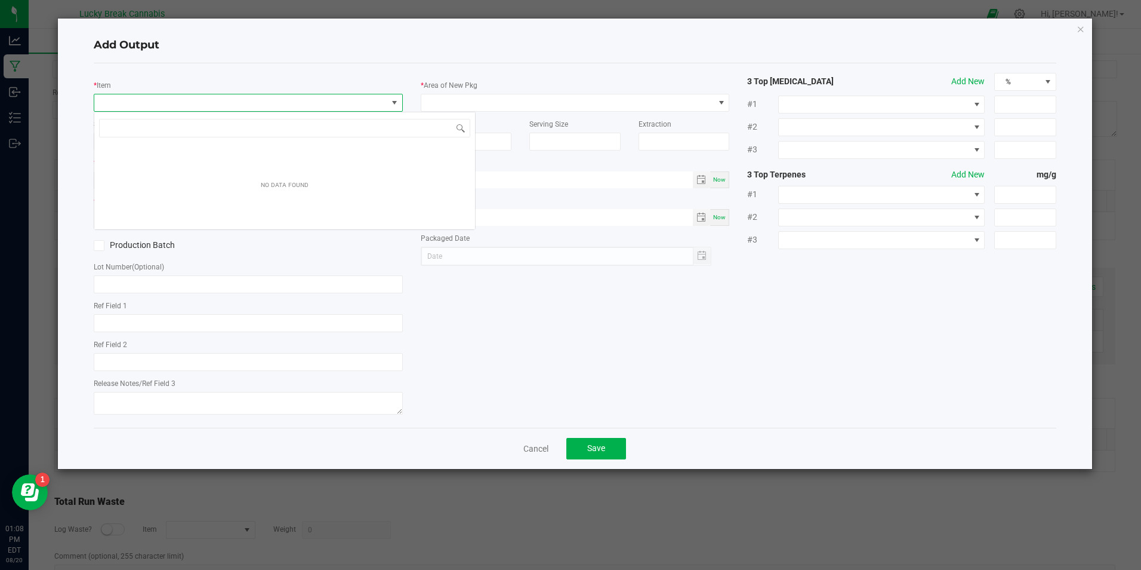
scroll to position [18, 309]
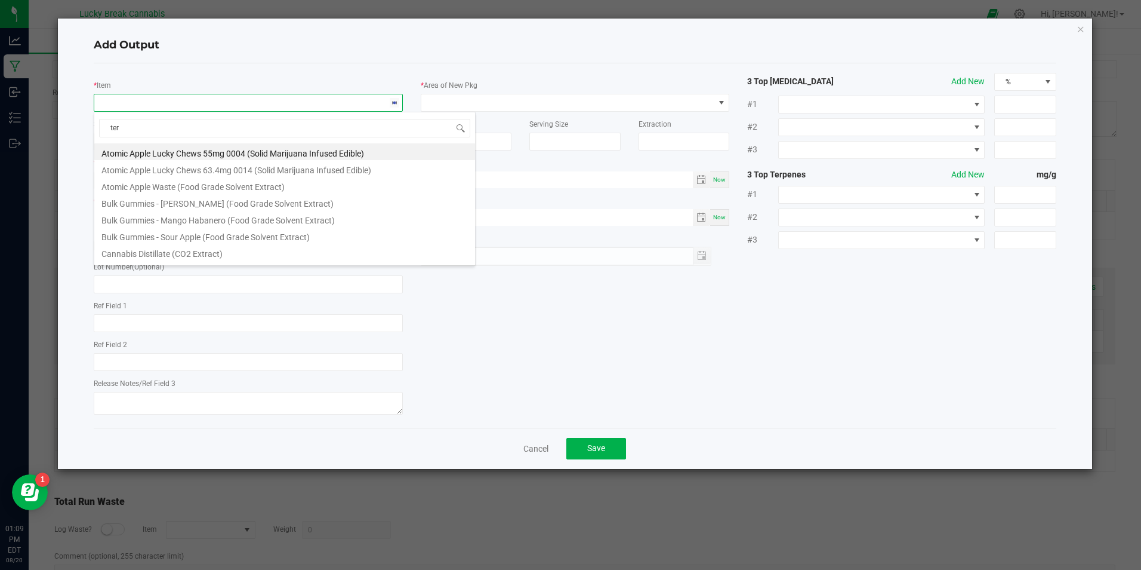
type input "terp"
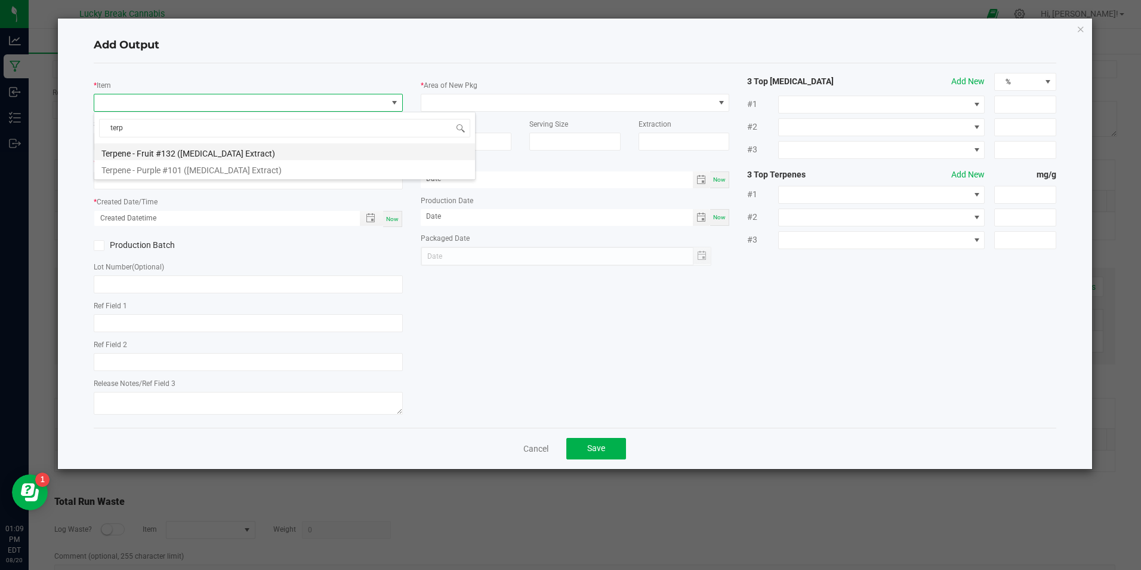
click at [143, 150] on li "Terpene - Fruit #132 ([MEDICAL_DATA] Extract)" at bounding box center [284, 151] width 381 height 17
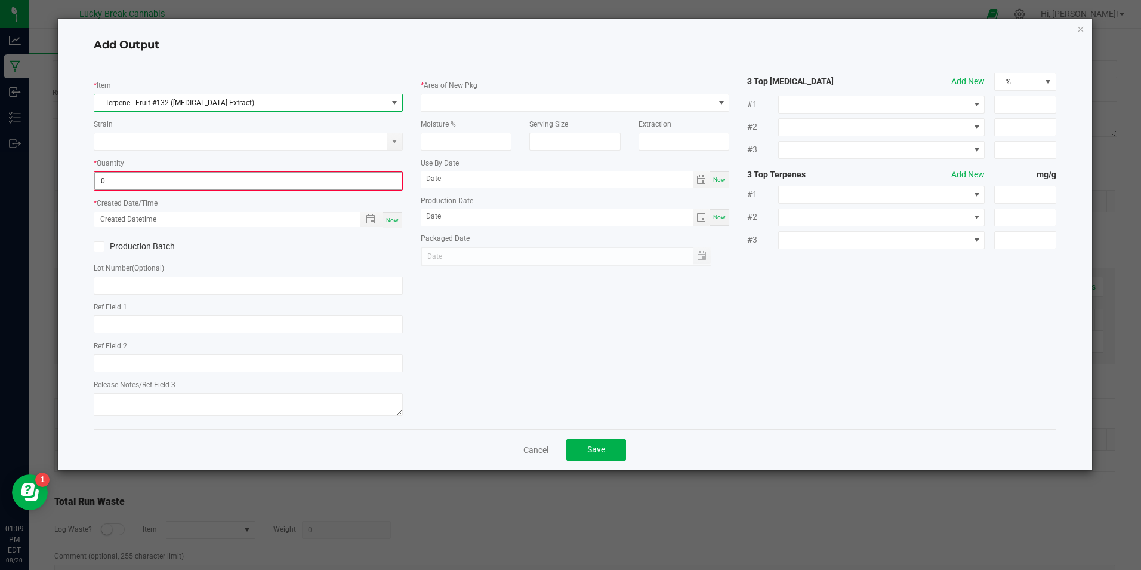
click at [174, 181] on input "0" at bounding box center [248, 181] width 306 height 17
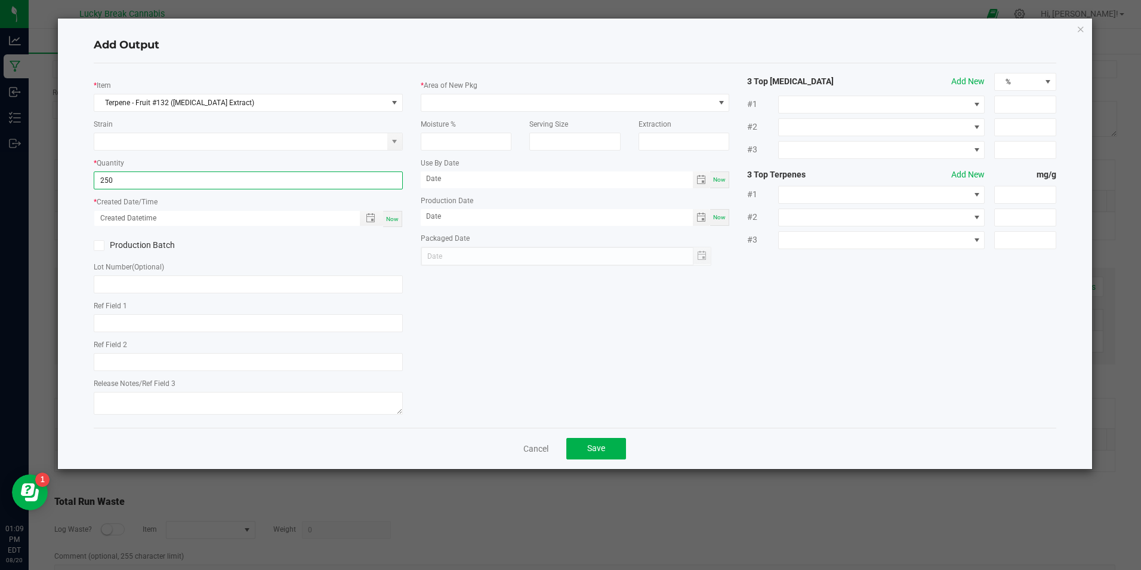
type input "250.0000 g"
click at [170, 158] on div "* Quantity 250.0000 g" at bounding box center [248, 172] width 309 height 33
click at [394, 219] on span "Now" at bounding box center [392, 219] width 13 height 7
type input "[DATE] 1:09 PM"
type input "[DATE]"
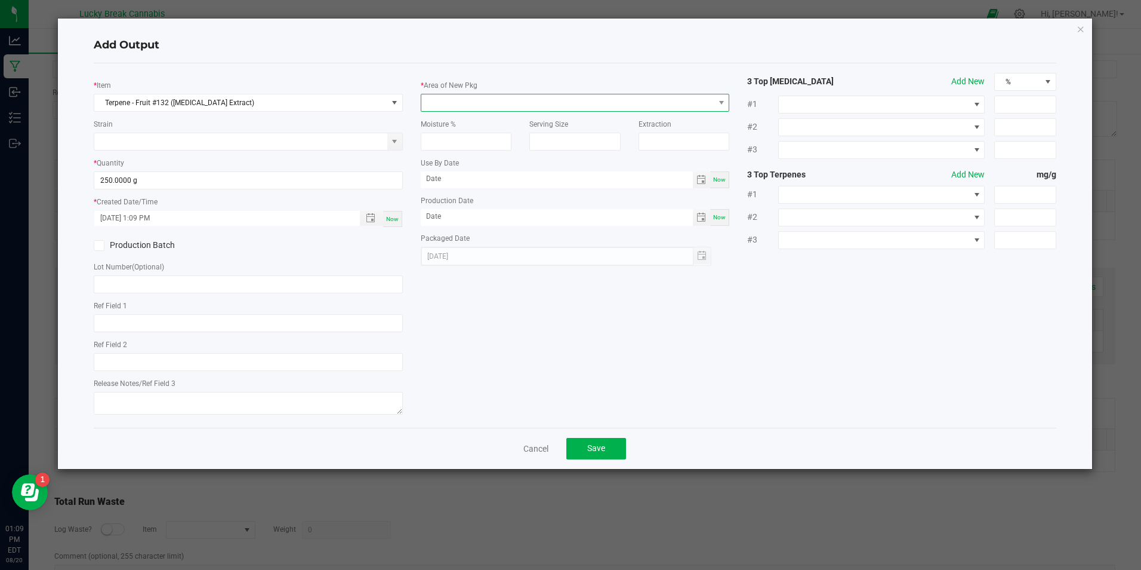
click at [716, 99] on span at bounding box center [575, 103] width 309 height 18
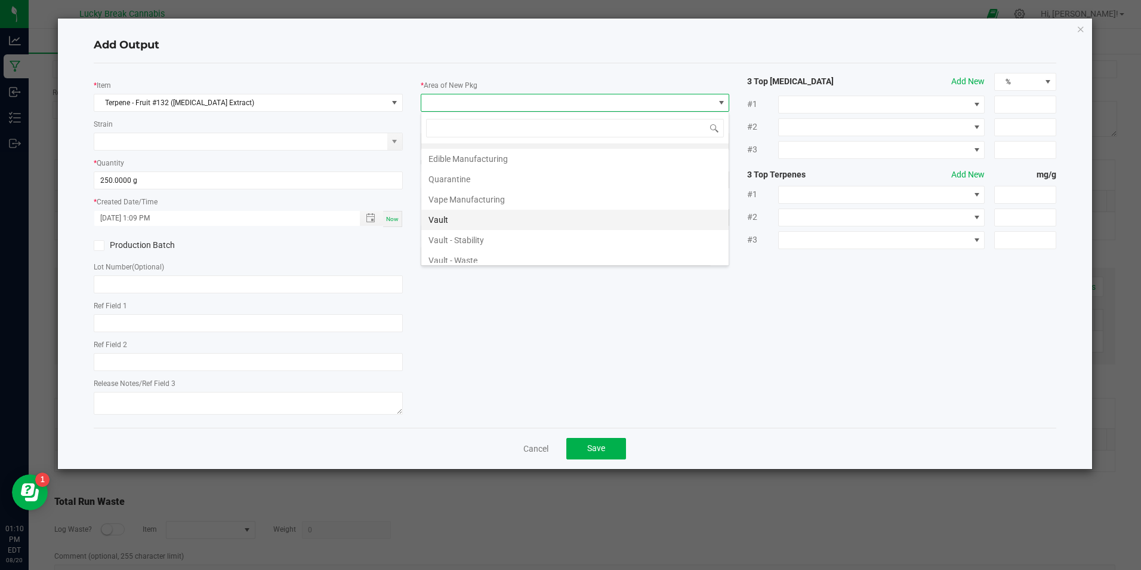
scroll to position [0, 0]
click at [462, 152] on li "Bulk Inventory" at bounding box center [574, 153] width 307 height 20
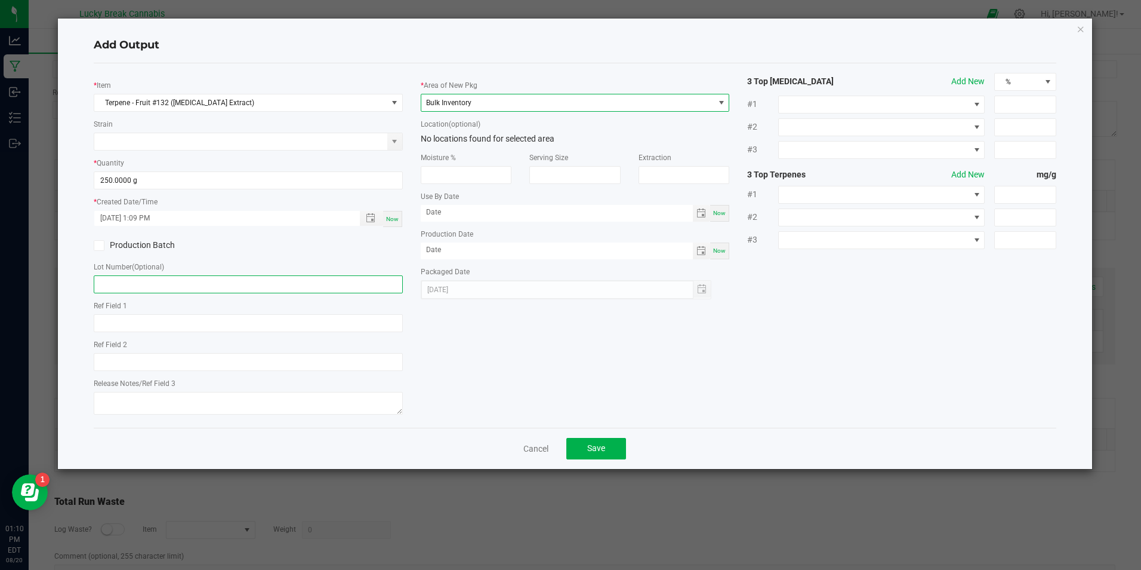
click at [165, 282] on input "text" at bounding box center [248, 284] width 309 height 18
click at [145, 284] on input "text" at bounding box center [248, 284] width 309 height 18
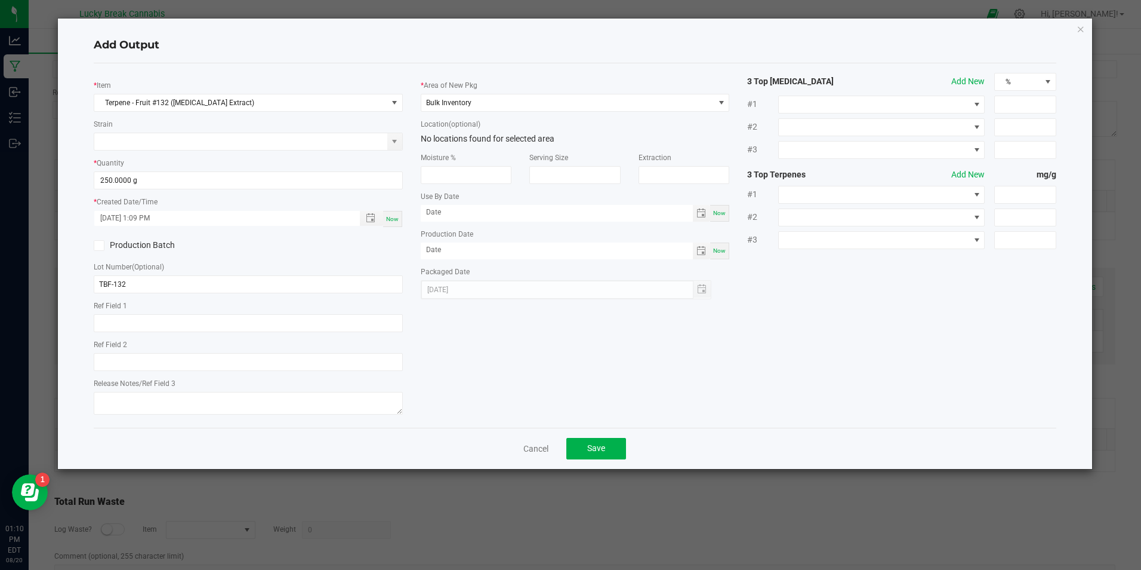
click at [99, 245] on icon at bounding box center [100, 245] width 8 height 0
click at [0, 0] on input "Production Batch" at bounding box center [0, 0] width 0 height 0
click at [147, 287] on input "TBF-132" at bounding box center [248, 284] width 309 height 18
type input "TBF-132-SV-23-FR-E0-250-ML"
click at [592, 448] on span "Save" at bounding box center [596, 448] width 18 height 10
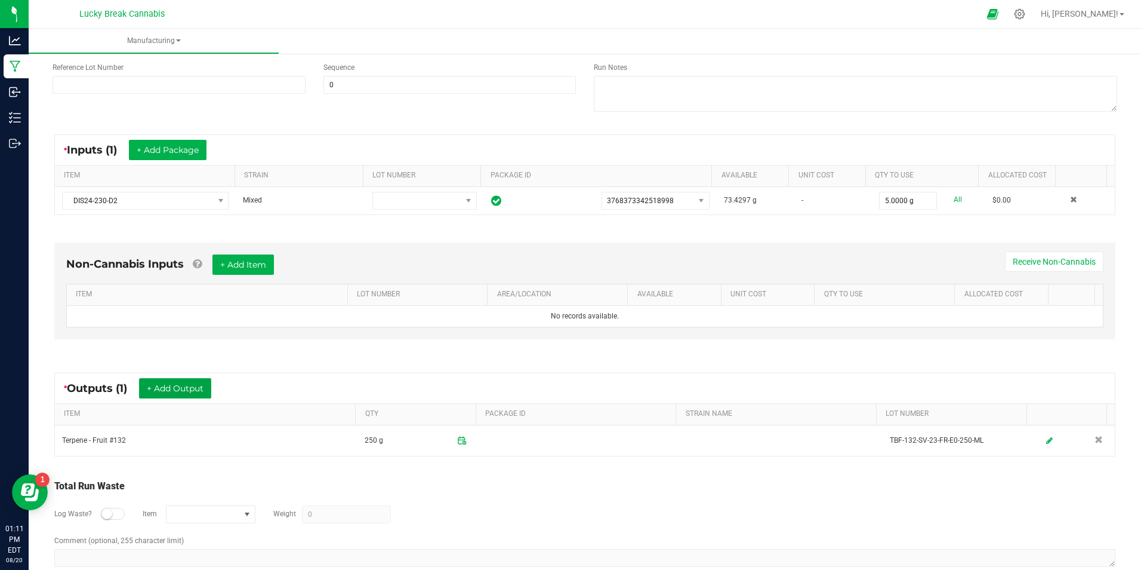
scroll to position [167, 0]
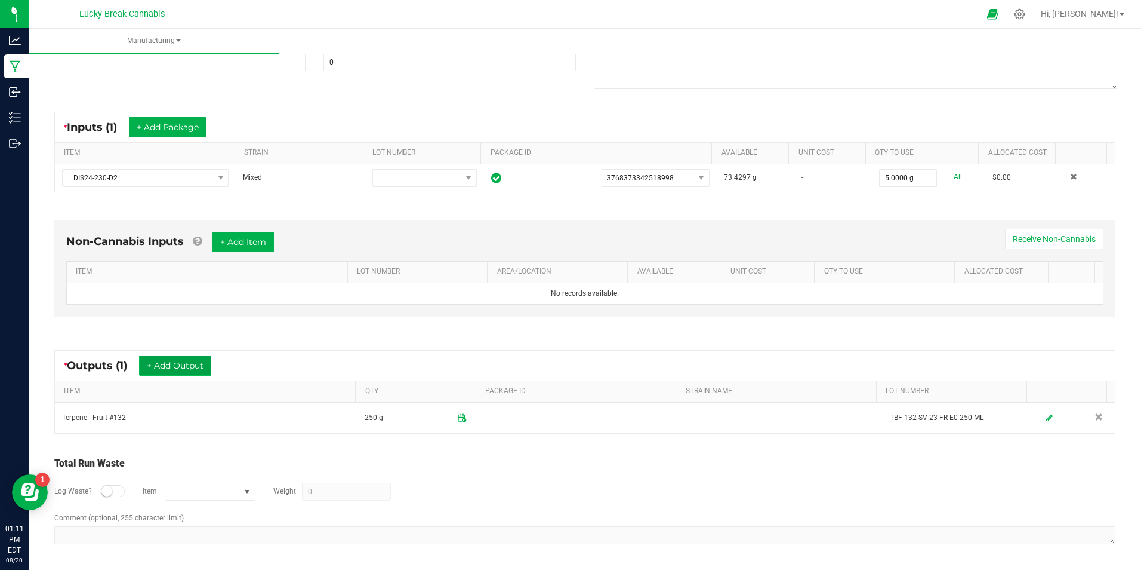
click at [196, 363] on button "+ Add Output" at bounding box center [175, 365] width 72 height 20
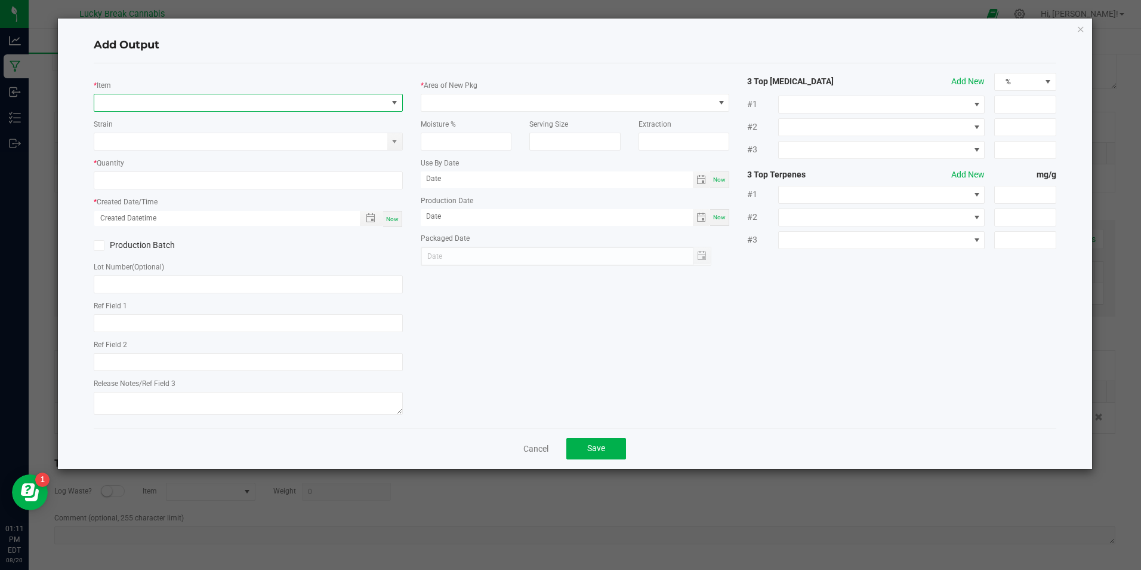
click at [161, 103] on span "NO DATA FOUND" at bounding box center [240, 102] width 293 height 17
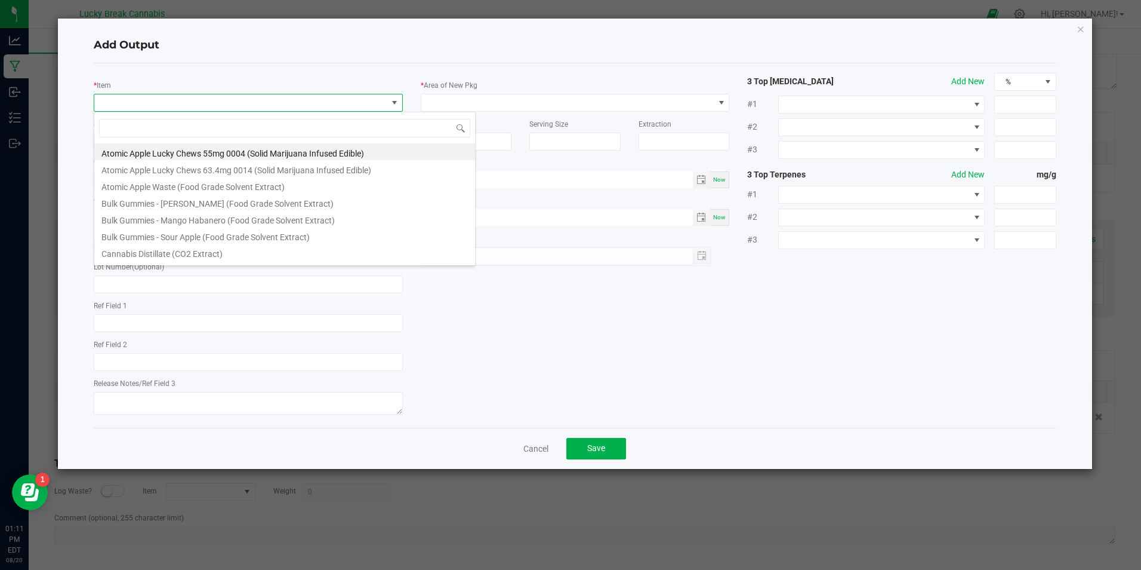
scroll to position [18, 309]
type input "PURPLE"
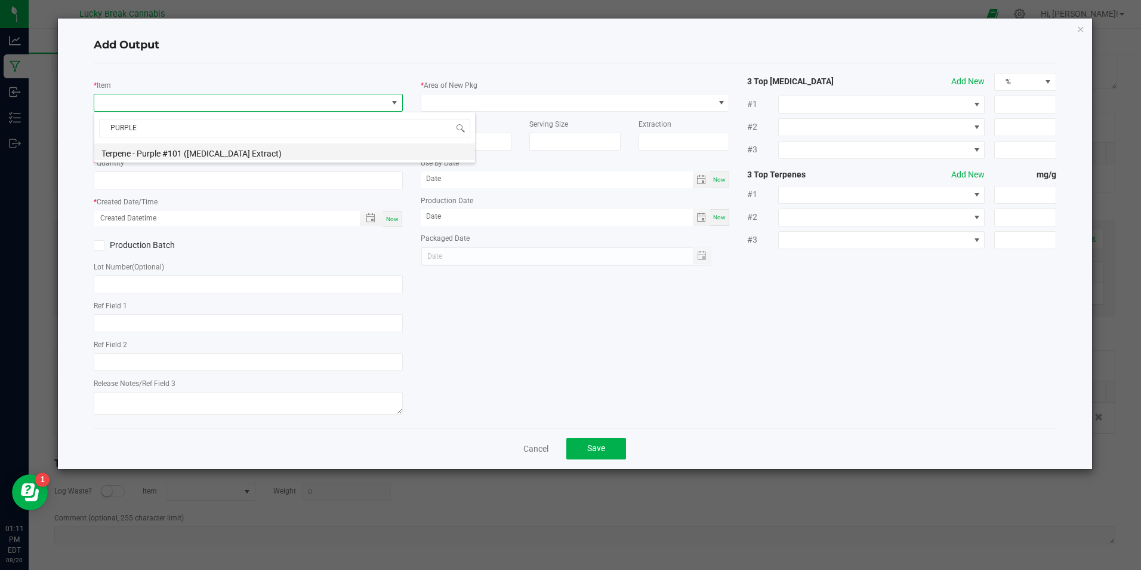
click at [174, 149] on li "Terpene - Purple #101 ([MEDICAL_DATA] Extract)" at bounding box center [284, 151] width 381 height 17
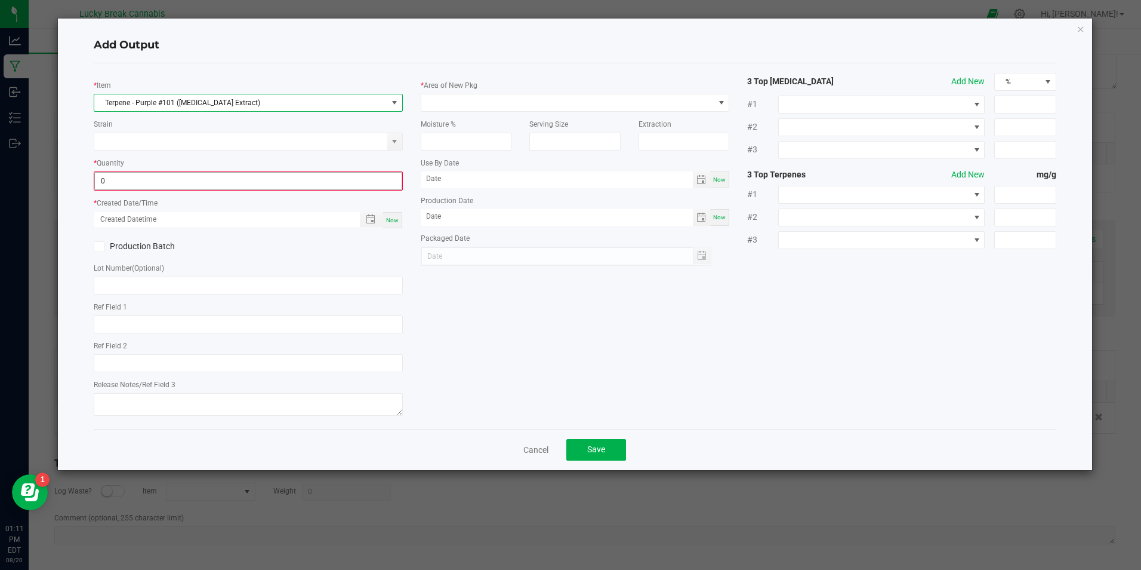
click at [165, 176] on input "0" at bounding box center [248, 181] width 306 height 17
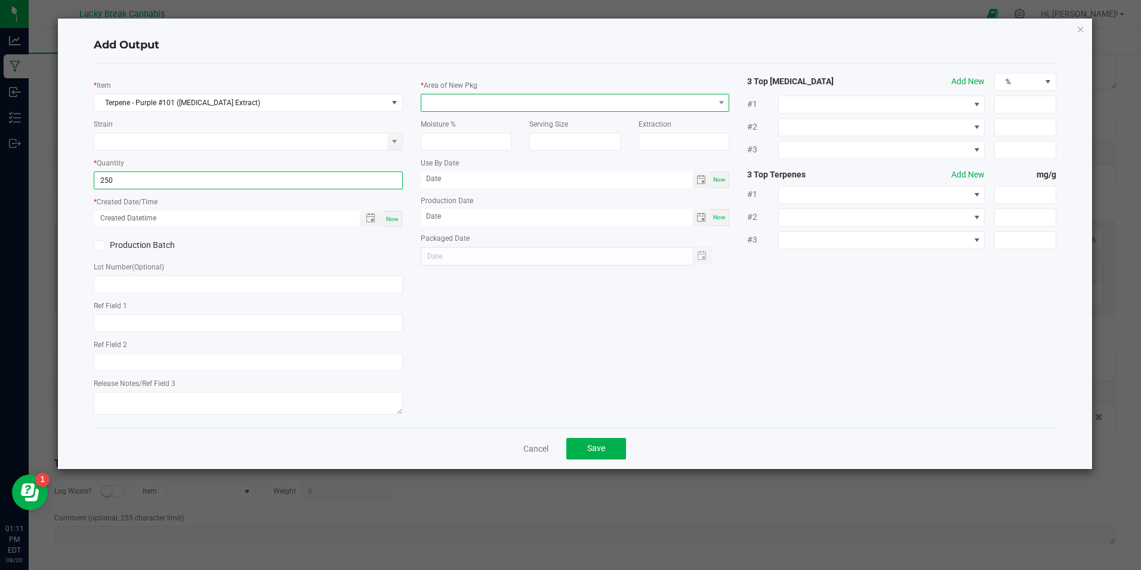
type input "250.0000 g"
click at [522, 94] on span at bounding box center [575, 103] width 309 height 18
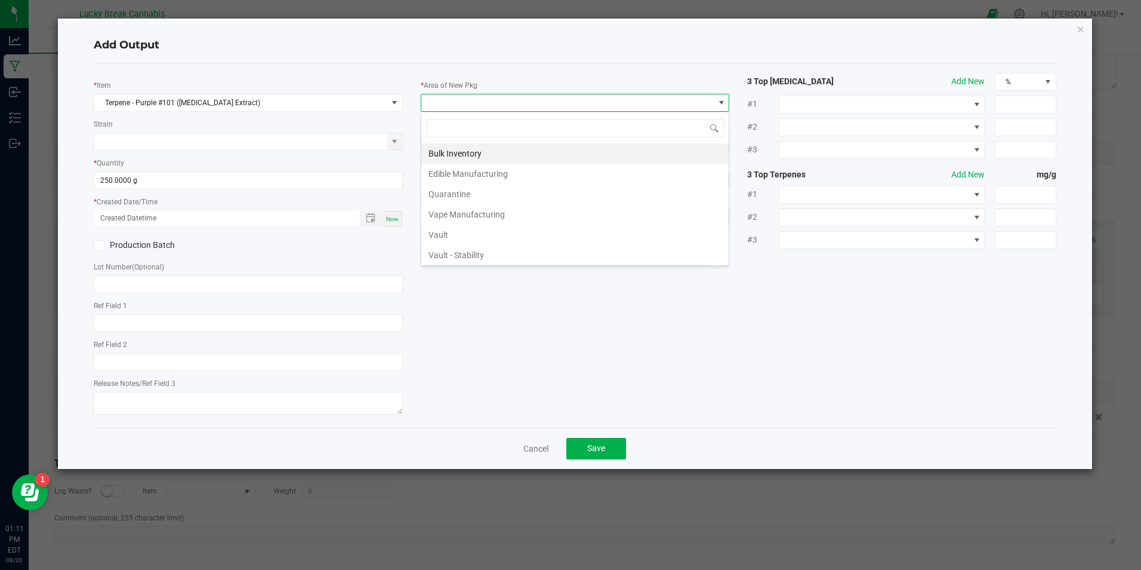
click at [527, 107] on span at bounding box center [567, 102] width 293 height 17
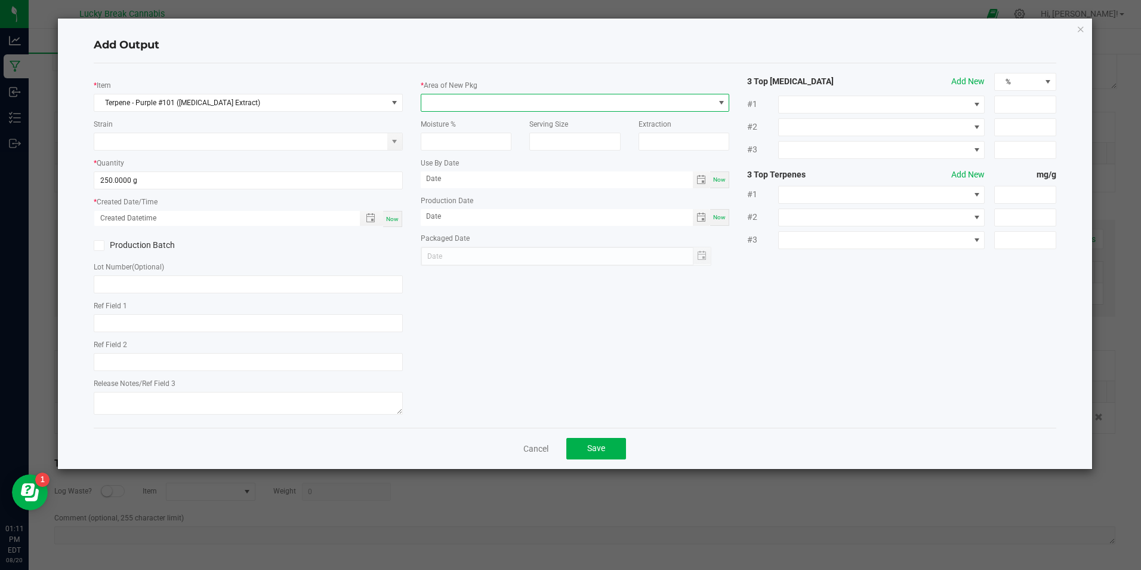
click at [512, 114] on div "Moisture %" at bounding box center [466, 131] width 109 height 39
click at [480, 106] on span at bounding box center [567, 102] width 293 height 17
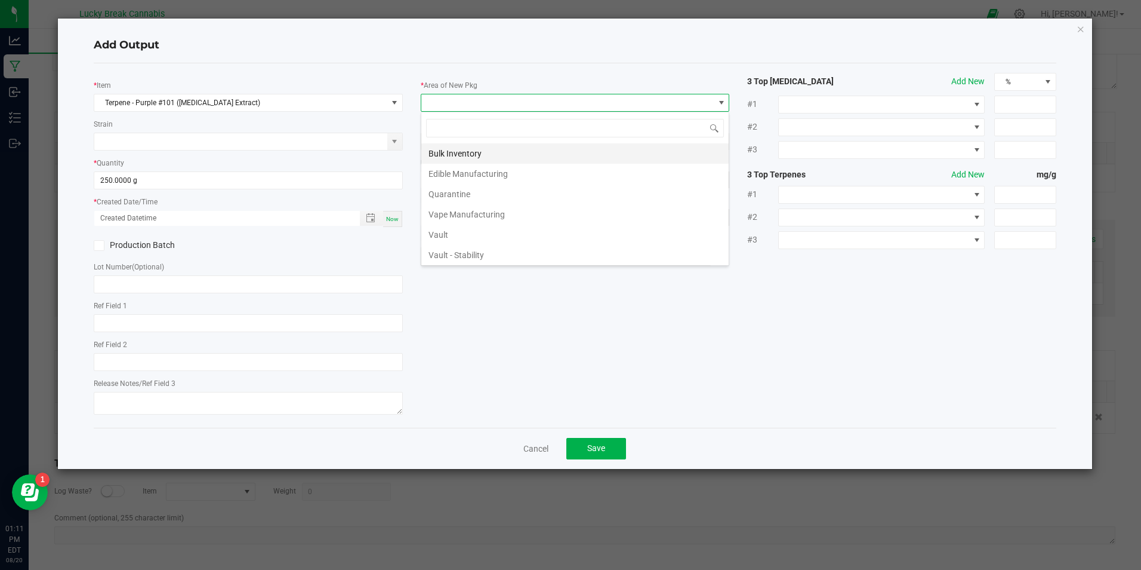
click at [473, 151] on li "Bulk Inventory" at bounding box center [574, 153] width 307 height 20
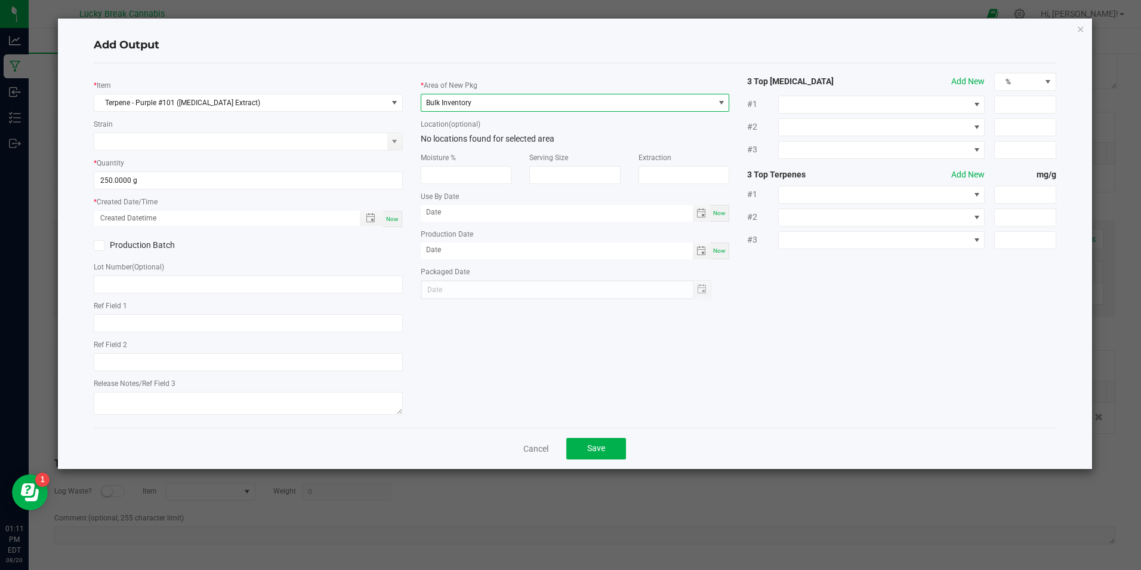
click at [97, 245] on icon at bounding box center [100, 245] width 8 height 0
click at [0, 0] on input "Production Batch" at bounding box center [0, 0] width 0 height 0
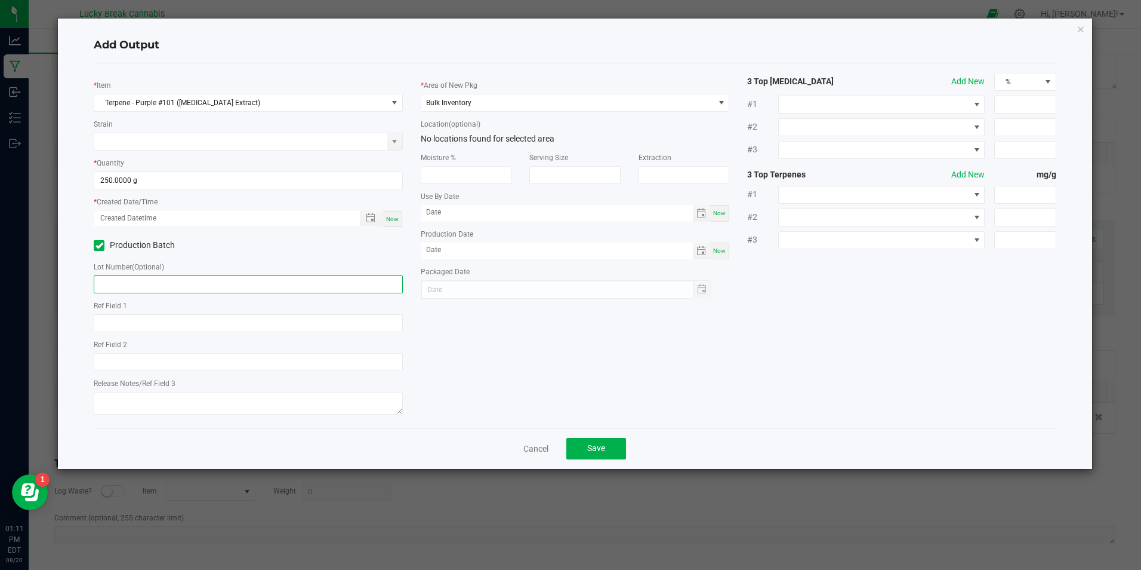
click at [107, 279] on input "text" at bounding box center [248, 284] width 309 height 18
type input "TBF-101-SV-23-PU-EO-250-ML"
click at [420, 321] on div "* Item Terpene - Purple #101 ([MEDICAL_DATA] Extract) Strain * Quantity 250.000…" at bounding box center [575, 245] width 980 height 345
click at [584, 447] on button "Save" at bounding box center [597, 448] width 60 height 21
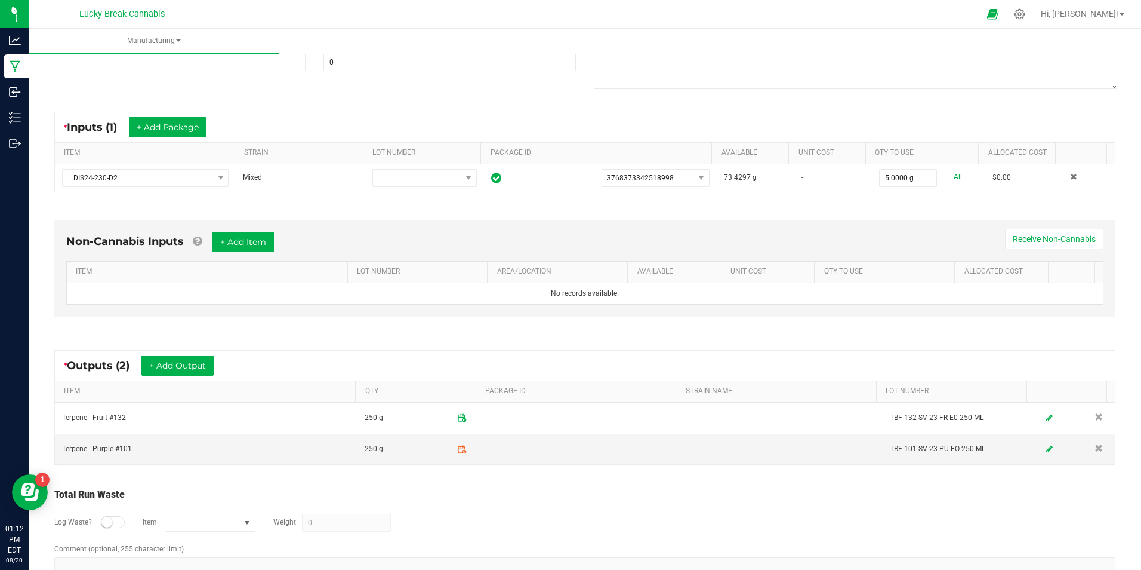
click at [651, 473] on div "* Outputs (2) + Add Output ITEM QTY PACKAGE ID STRAIN NAME LOT NUMBER Terpene -…" at bounding box center [585, 407] width 1083 height 136
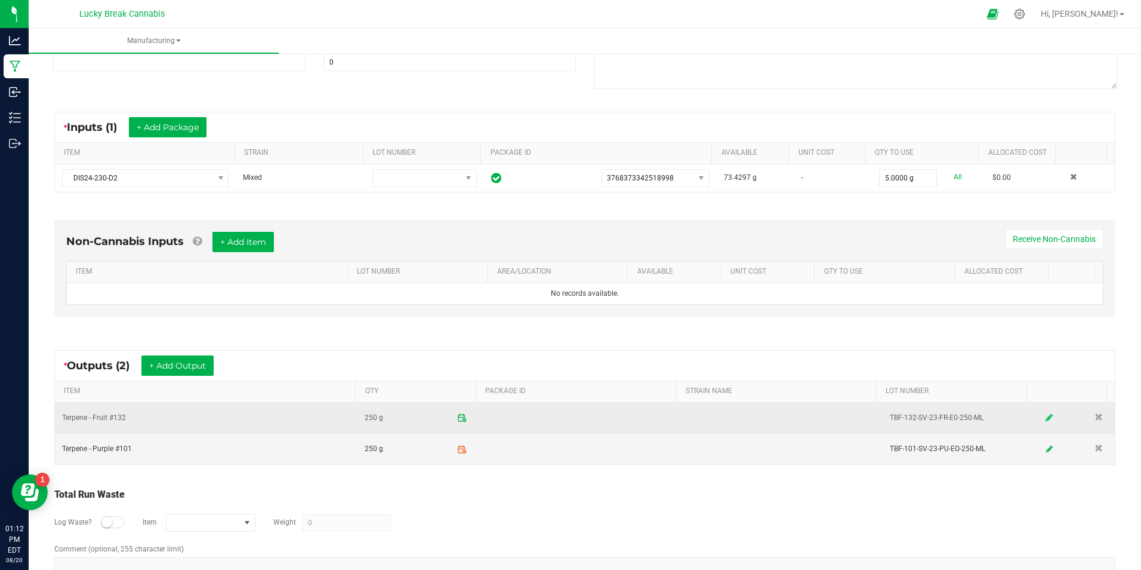
click at [1046, 414] on icon at bounding box center [1049, 417] width 7 height 8
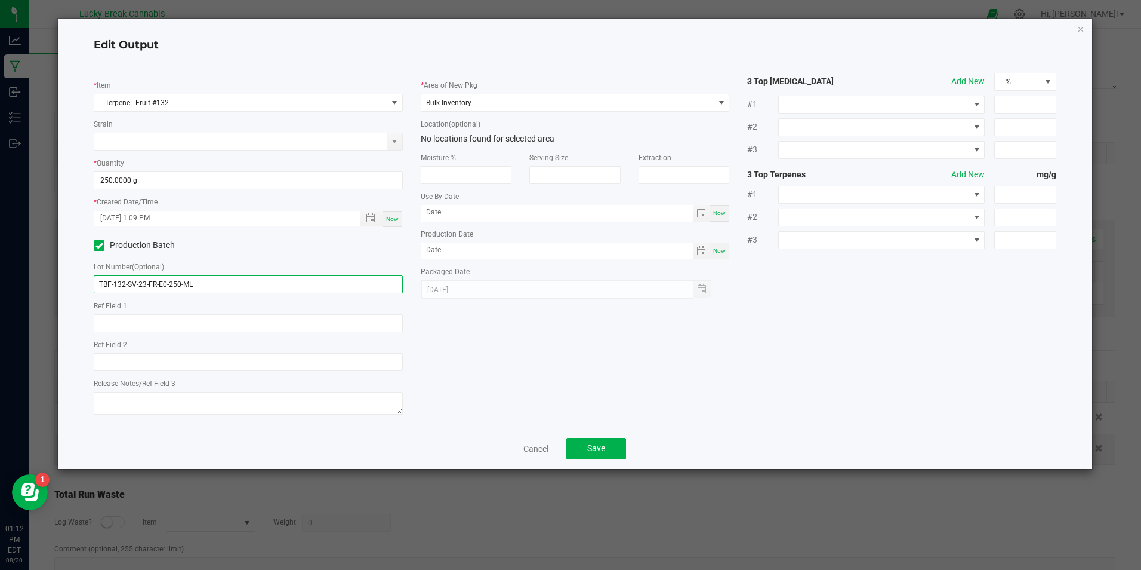
click at [164, 283] on input "TBF-132-SV-23-FR-E0-250-ML" at bounding box center [248, 284] width 309 height 18
type input "TBF-132-SV-23-FR-EO-250-ML"
click at [605, 449] on span "Save" at bounding box center [596, 448] width 18 height 10
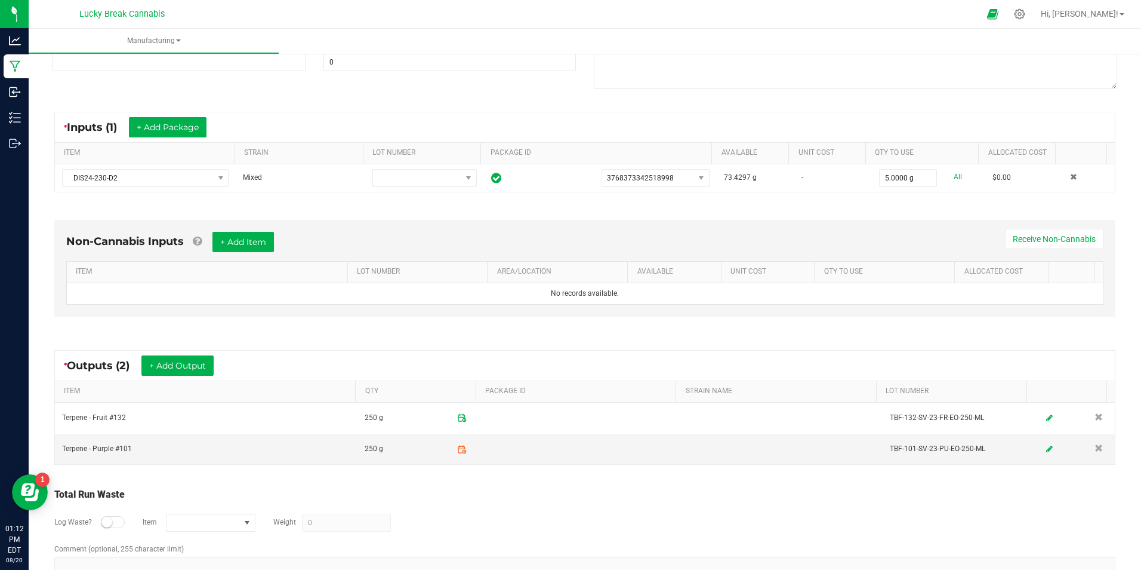
click at [460, 364] on div "* Outputs (2) + Add Output" at bounding box center [585, 365] width 1060 height 30
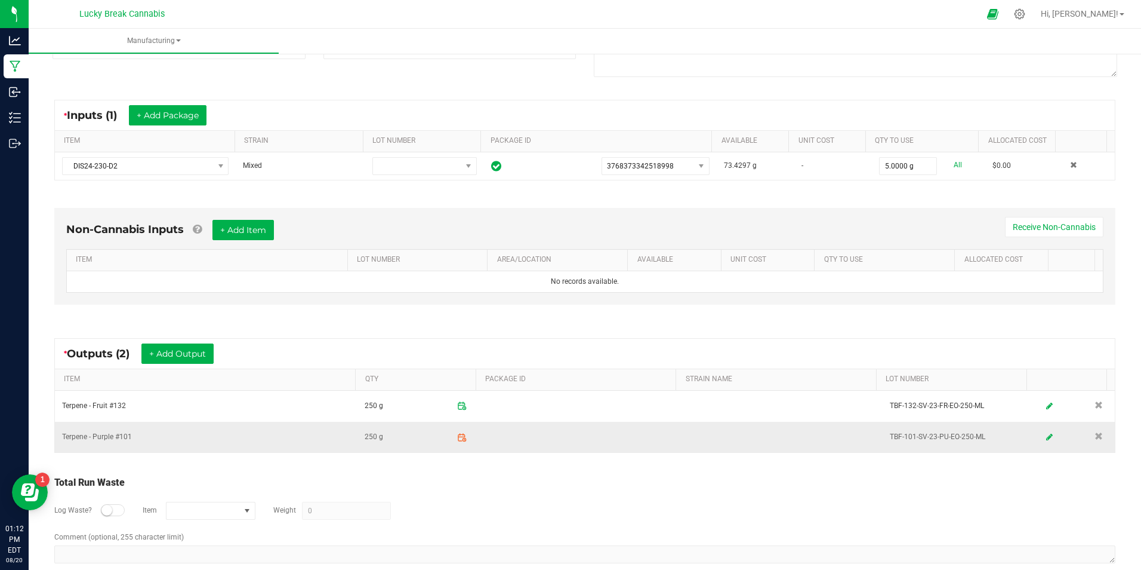
scroll to position [198, 0]
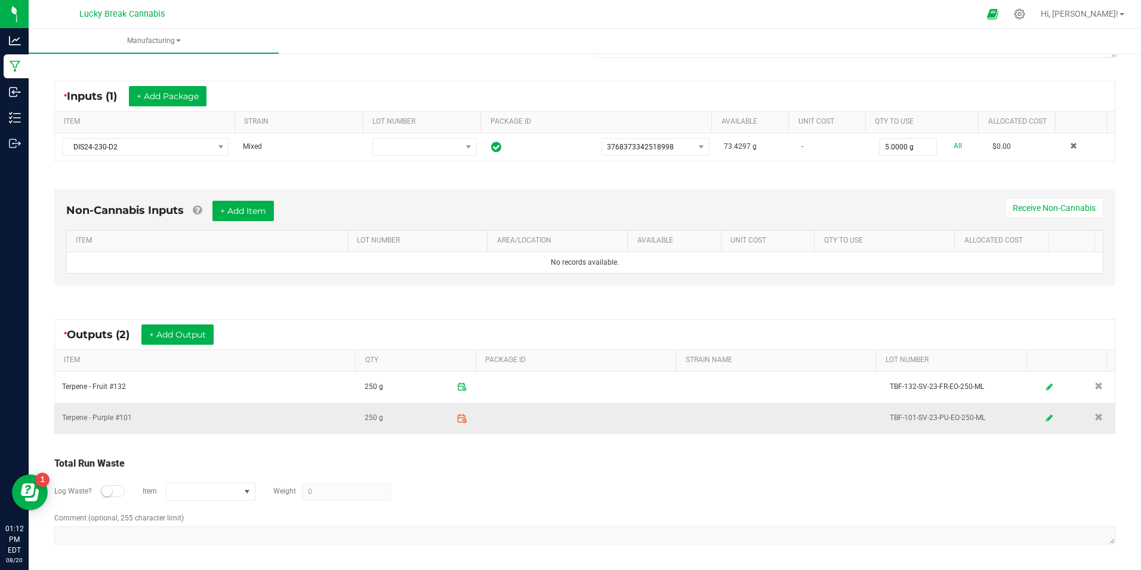
click at [457, 420] on icon at bounding box center [462, 418] width 11 height 11
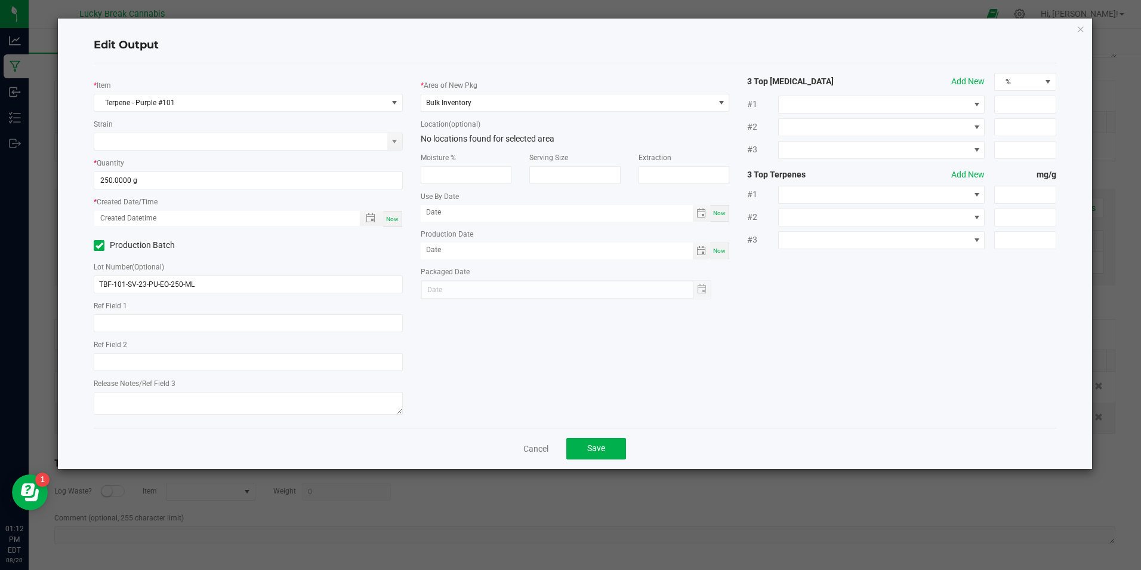
click at [398, 216] on span "Now" at bounding box center [392, 219] width 13 height 7
type input "[DATE] 1:12 PM"
type input "[DATE]"
click at [613, 455] on button "Save" at bounding box center [597, 448] width 60 height 21
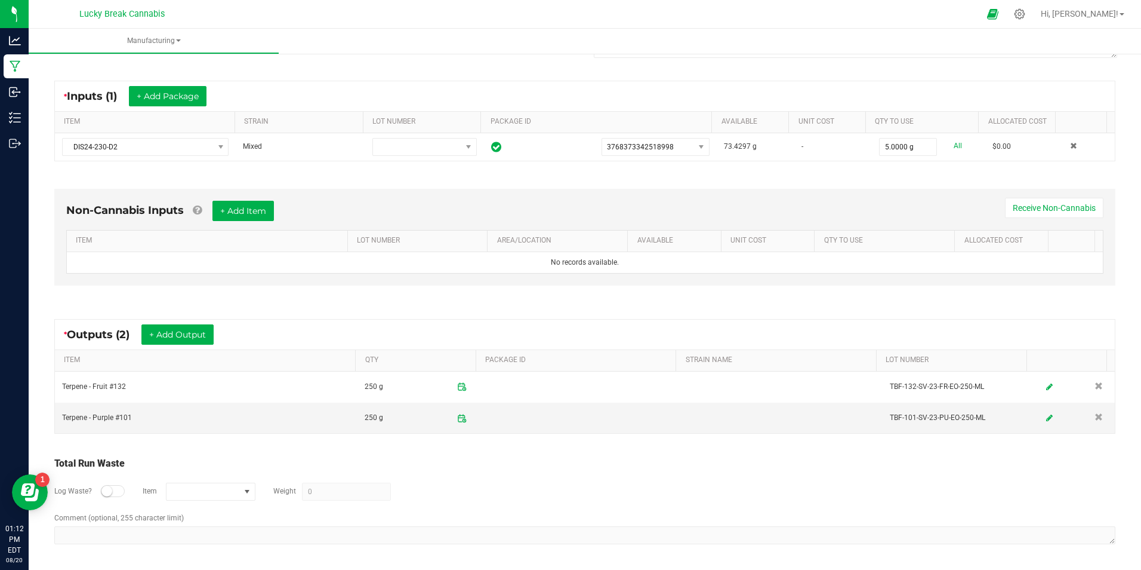
click at [546, 459] on div "Total Run Waste" at bounding box center [584, 463] width 1061 height 14
click at [459, 419] on icon at bounding box center [462, 417] width 7 height 7
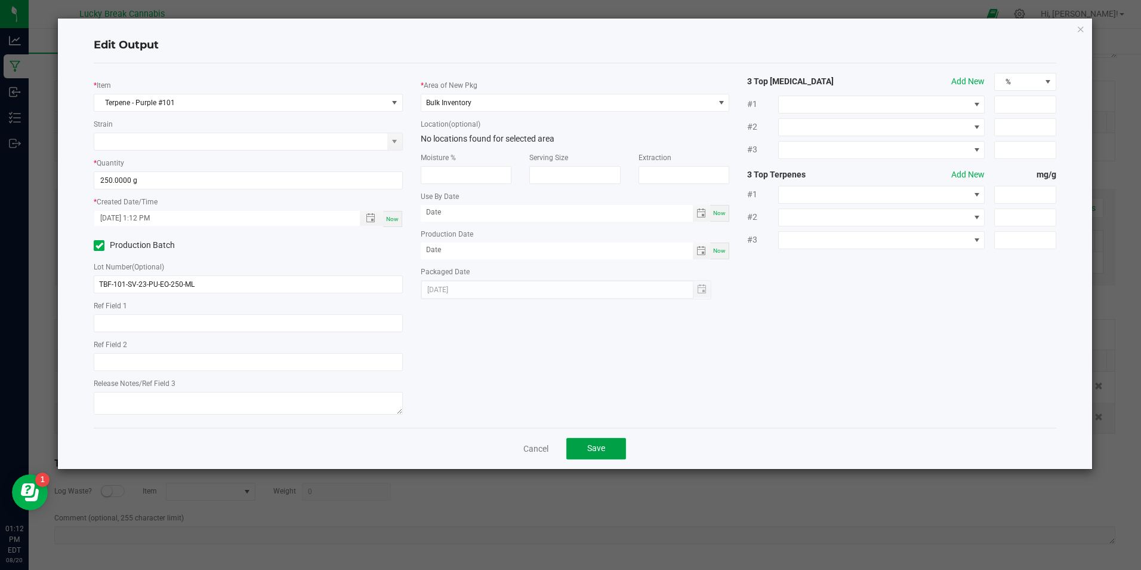
click at [601, 450] on span "Save" at bounding box center [596, 448] width 18 height 10
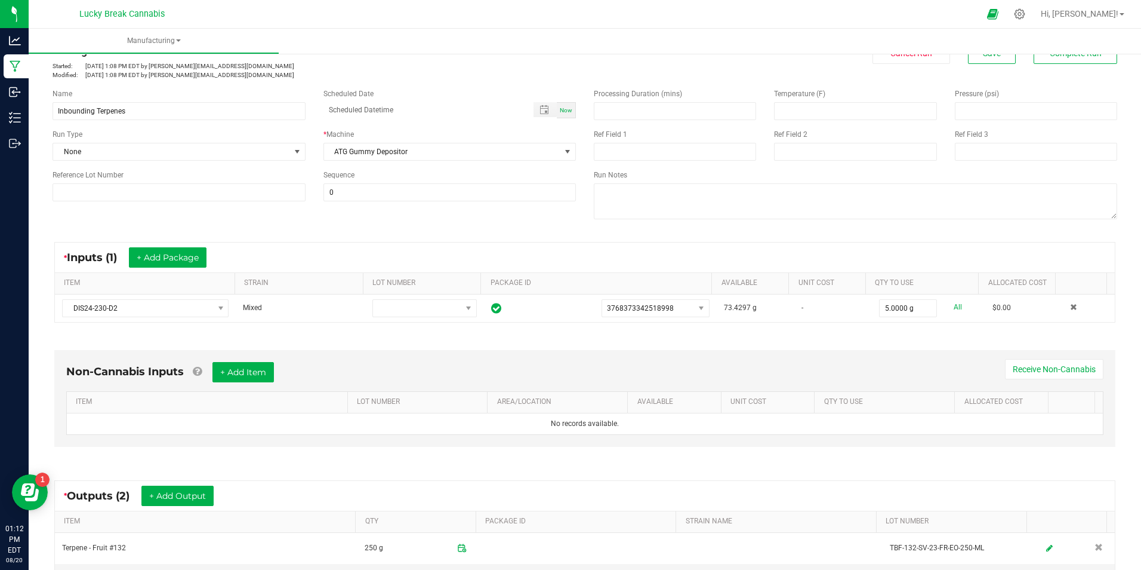
scroll to position [0, 0]
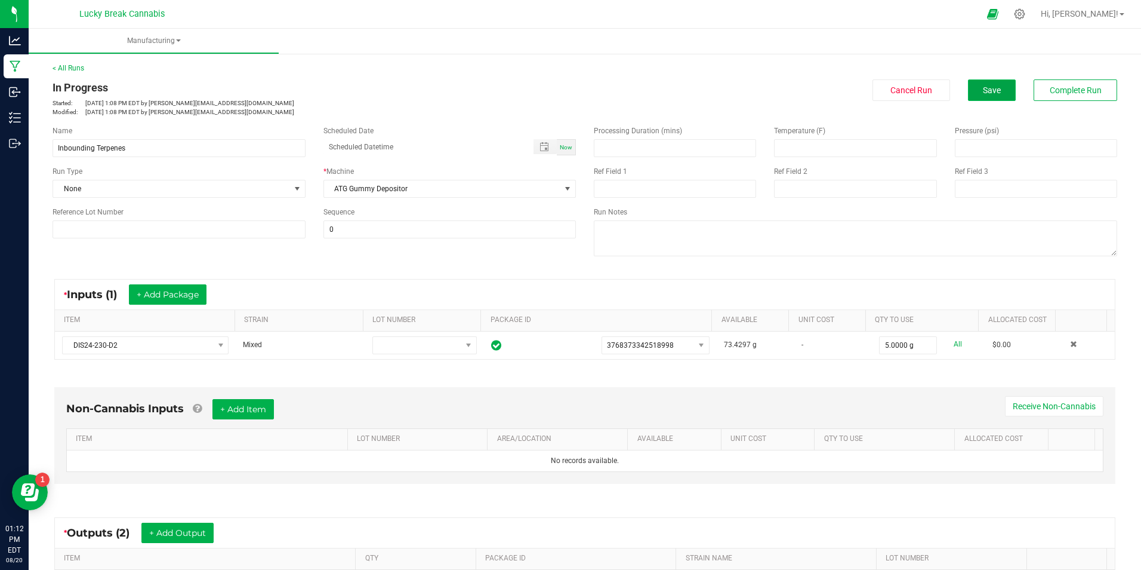
click at [983, 90] on span "Save" at bounding box center [992, 90] width 18 height 10
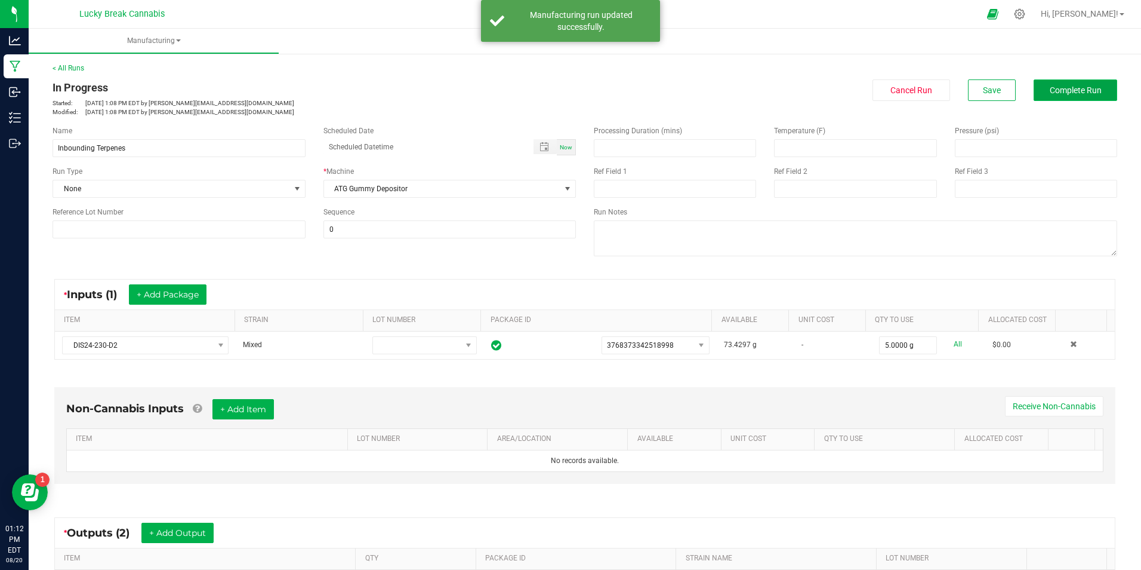
click at [1088, 92] on span "Complete Run" at bounding box center [1076, 90] width 52 height 10
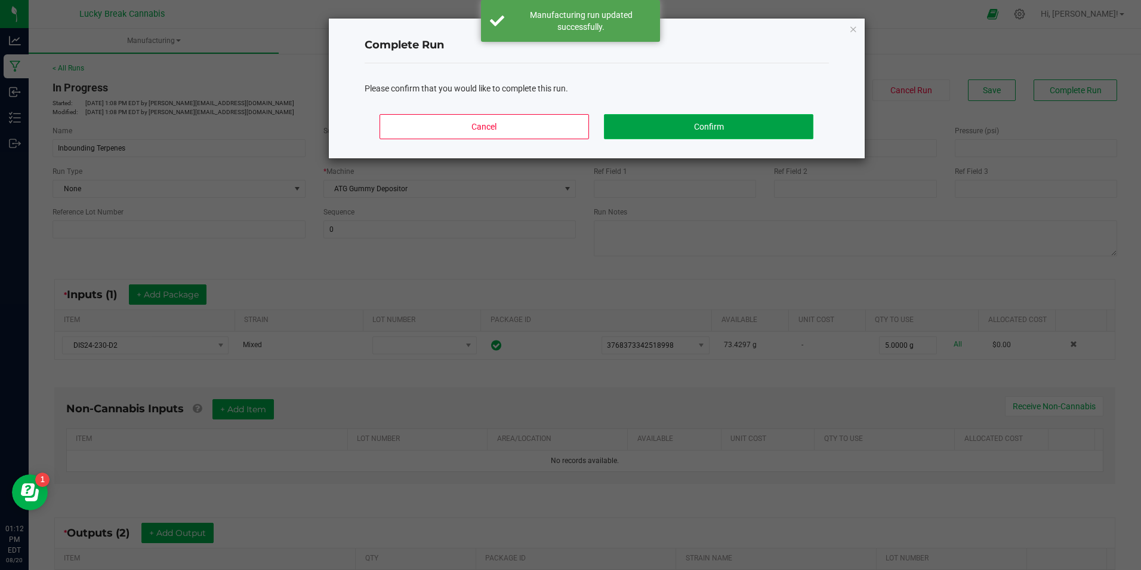
click at [675, 125] on button "Confirm" at bounding box center [708, 126] width 209 height 25
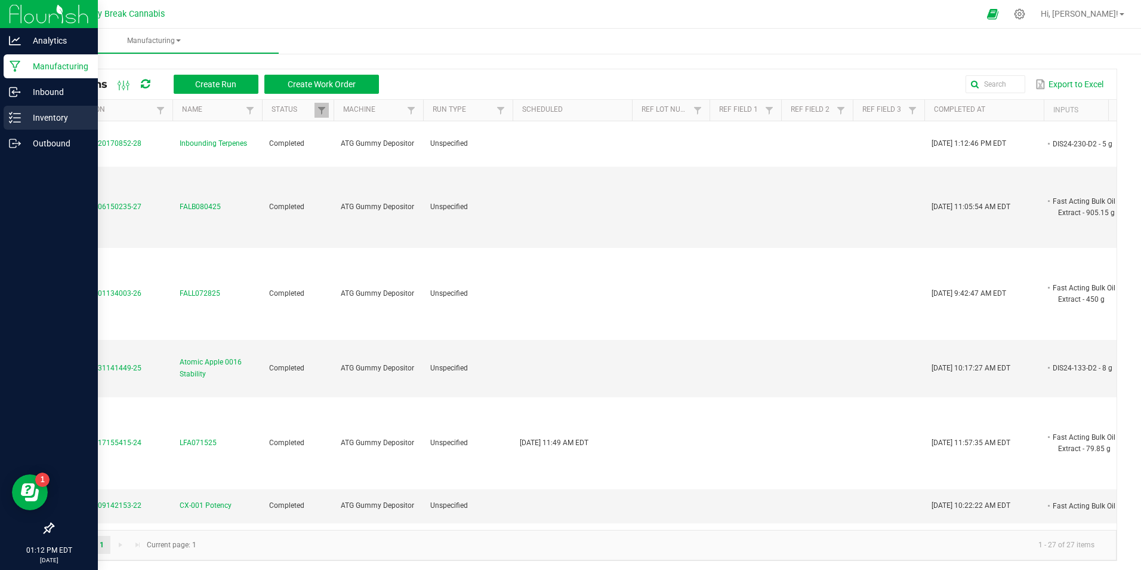
click at [37, 118] on p "Inventory" at bounding box center [57, 117] width 72 height 14
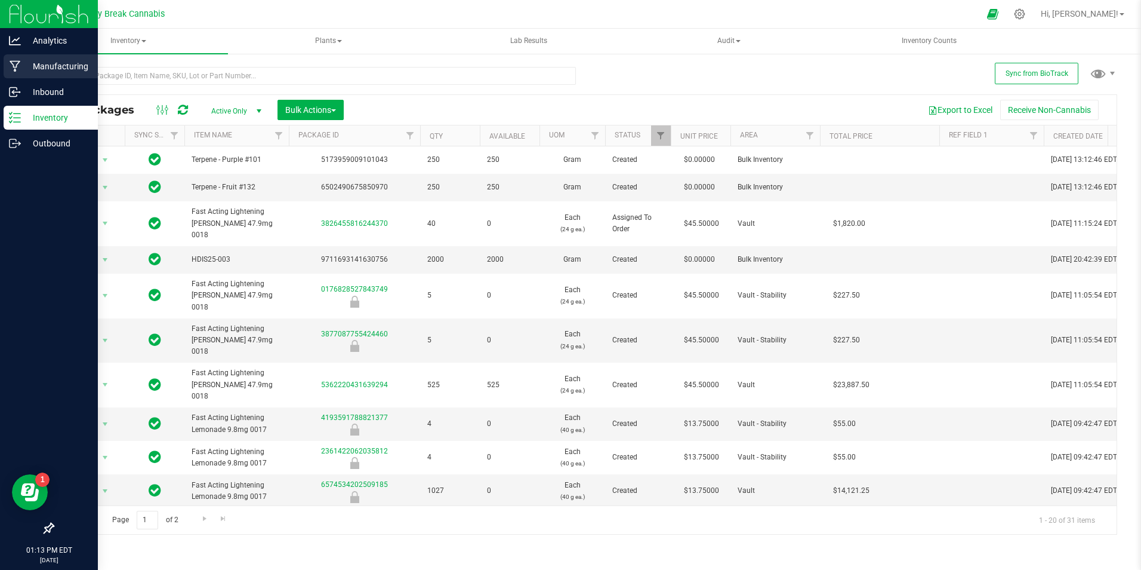
click at [59, 68] on p "Manufacturing" at bounding box center [57, 66] width 72 height 14
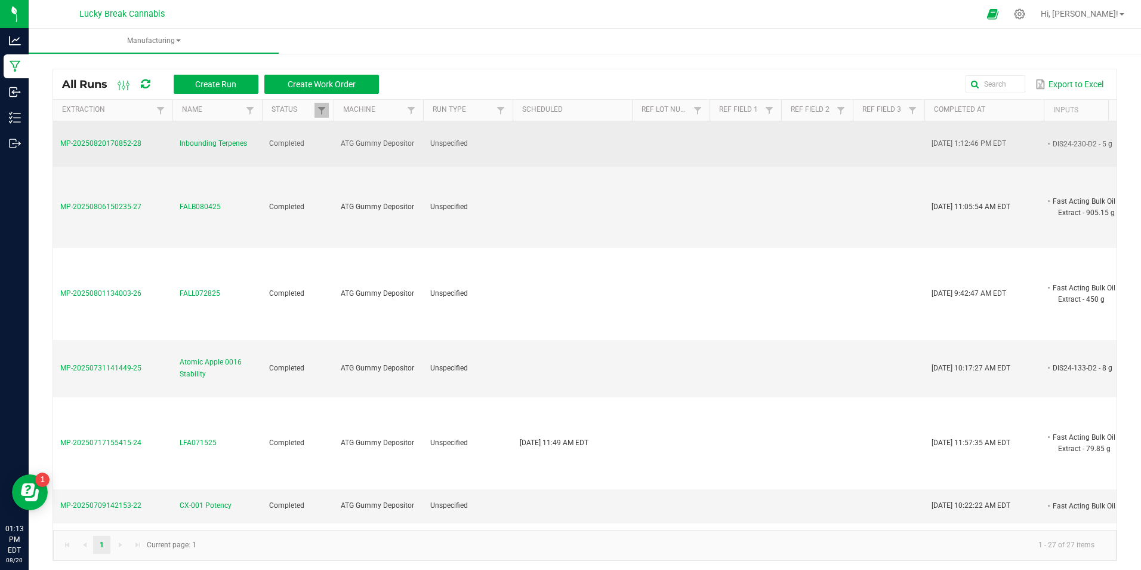
click at [216, 142] on span "Inbounding Terpenes" at bounding box center [213, 143] width 67 height 11
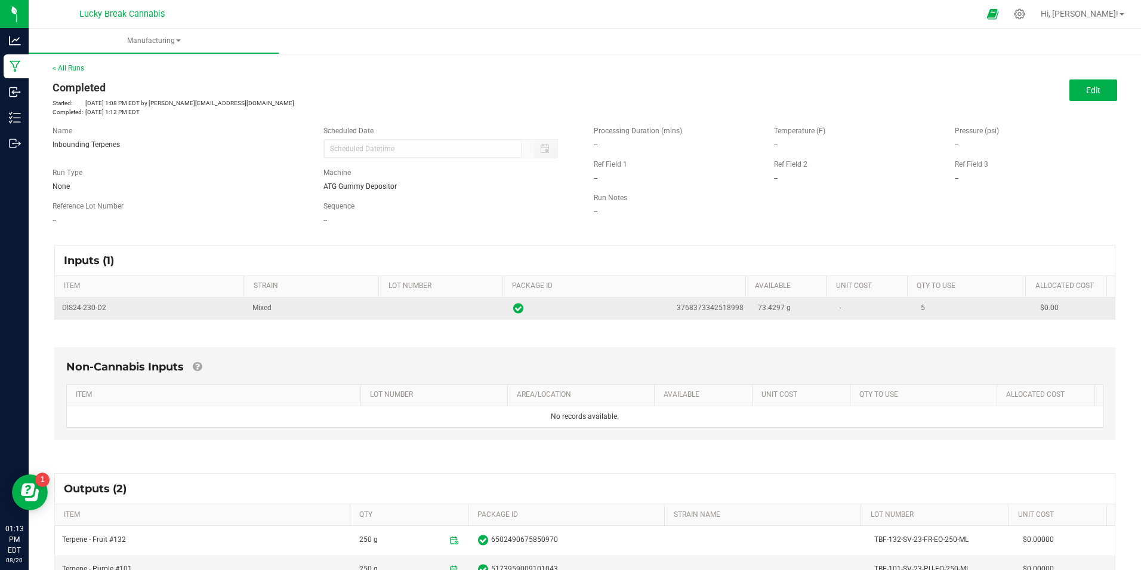
drag, startPoint x: 731, startPoint y: 309, endPoint x: 667, endPoint y: 309, distance: 63.9
click at [667, 309] on div "3768373342518998" at bounding box center [628, 308] width 230 height 12
copy span "3768373342518998"
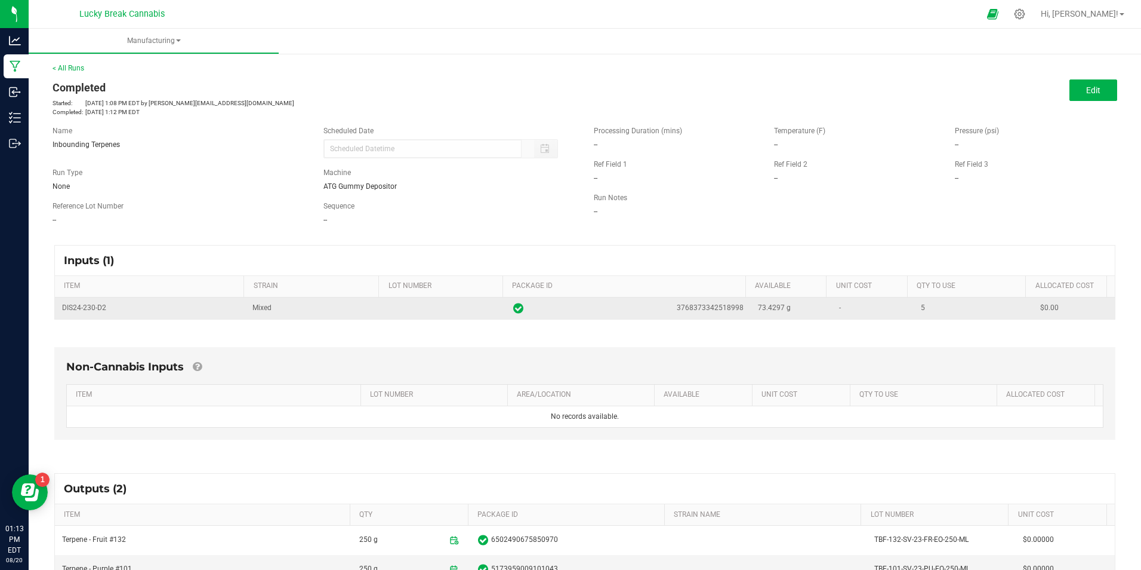
copy span "3768373342518998"
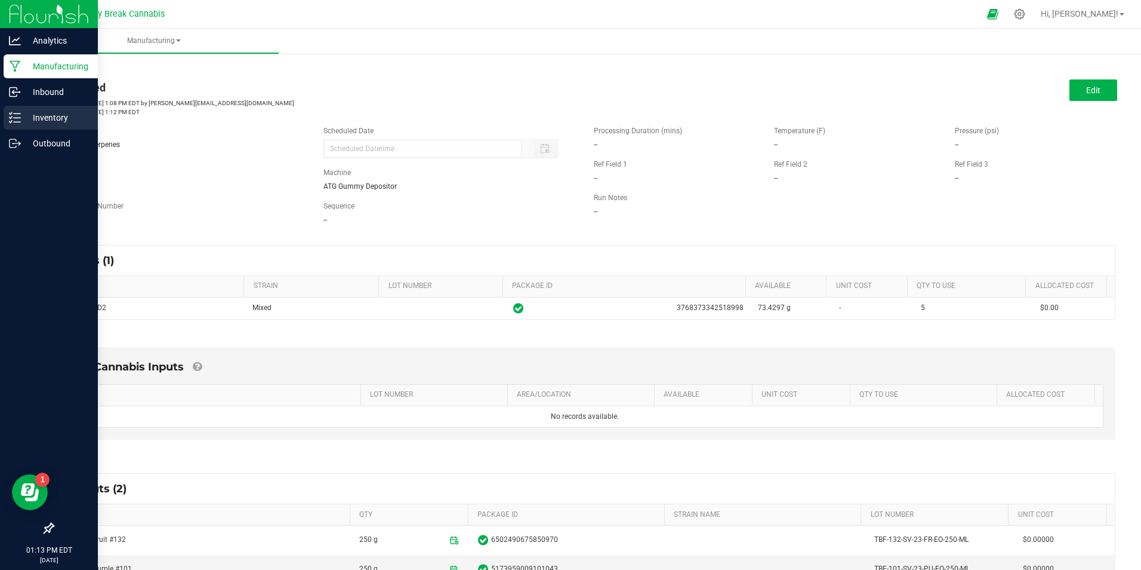
click at [41, 116] on p "Inventory" at bounding box center [57, 117] width 72 height 14
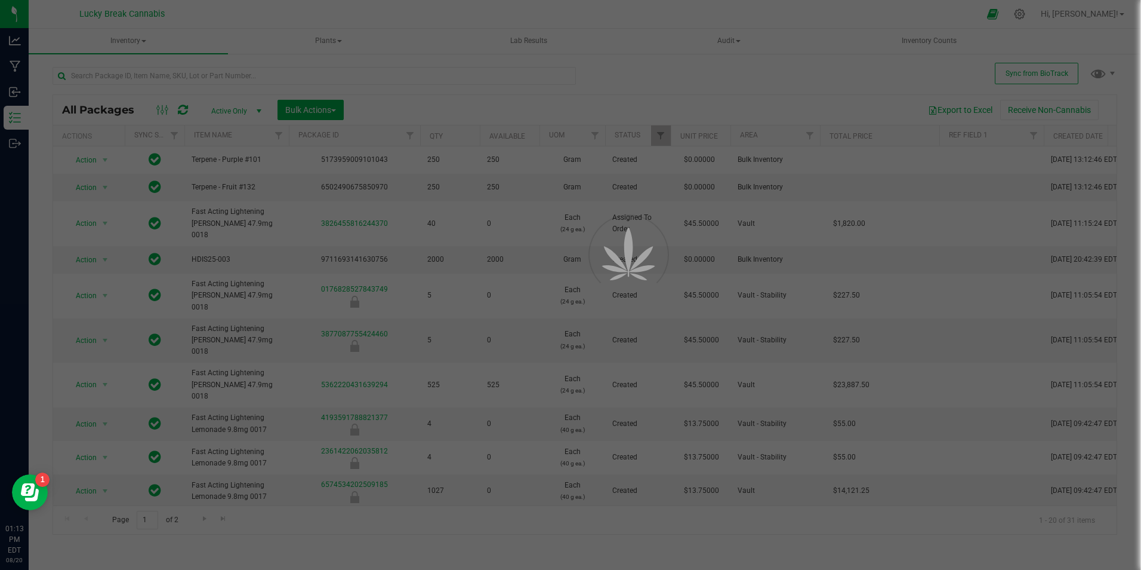
click at [181, 73] on div at bounding box center [570, 285] width 1141 height 570
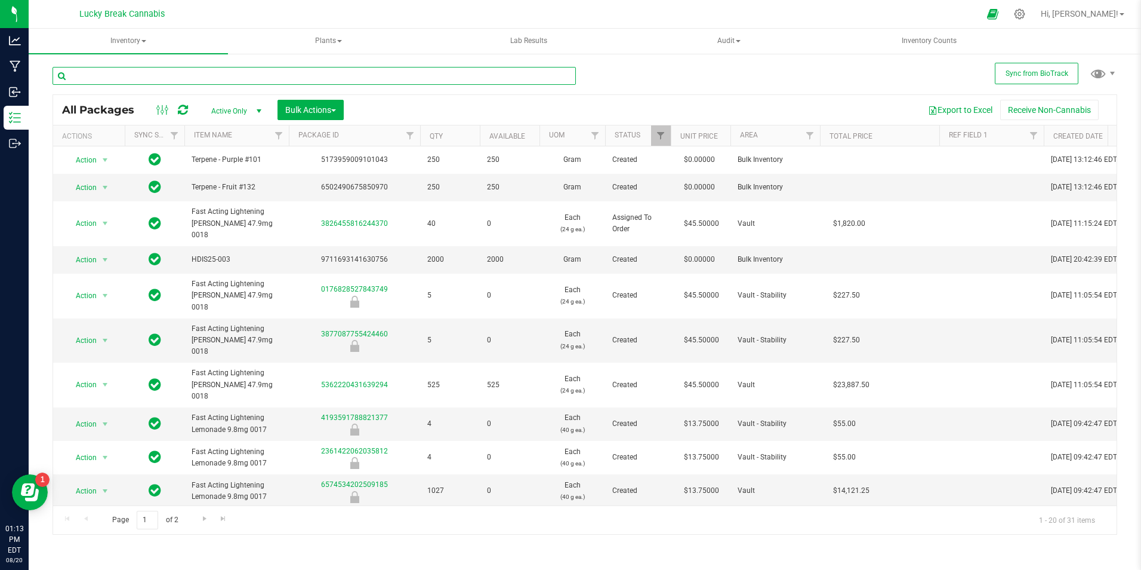
click at [143, 73] on input "text" at bounding box center [315, 76] width 524 height 18
paste input "3768373342518998"
click at [350, 78] on input "3768373342518998" at bounding box center [315, 76] width 524 height 18
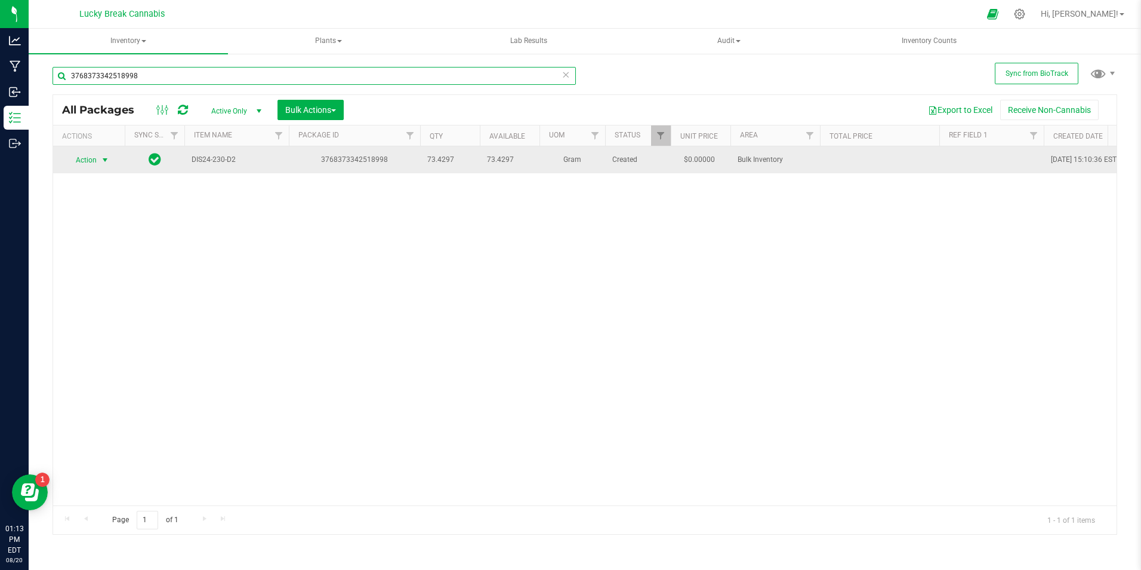
type input "3768373342518998"
click at [107, 160] on span "select" at bounding box center [105, 160] width 10 height 10
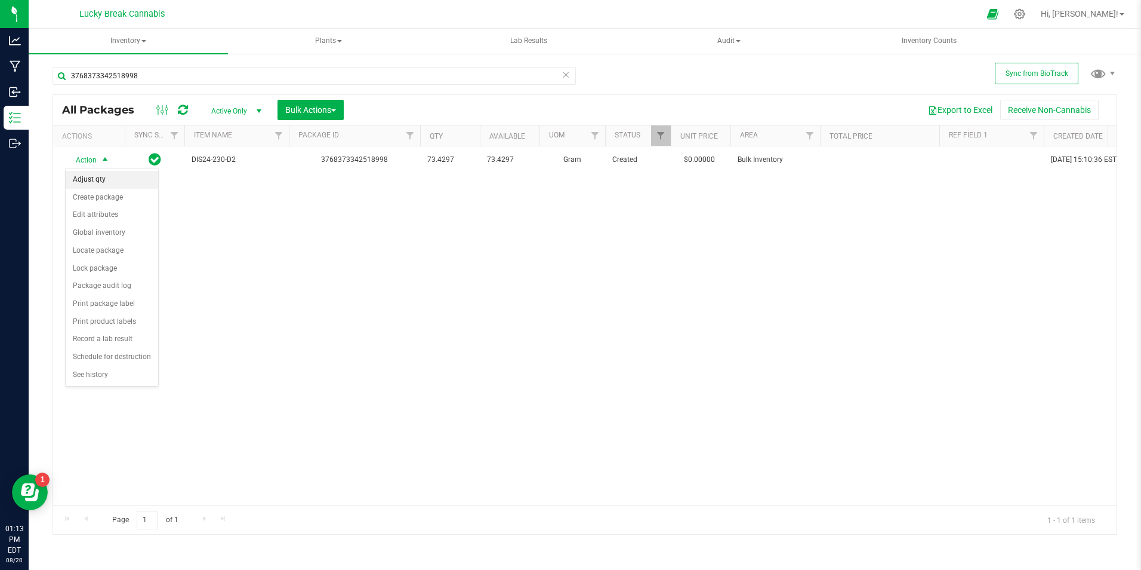
click at [100, 179] on li "Adjust qty" at bounding box center [112, 180] width 93 height 18
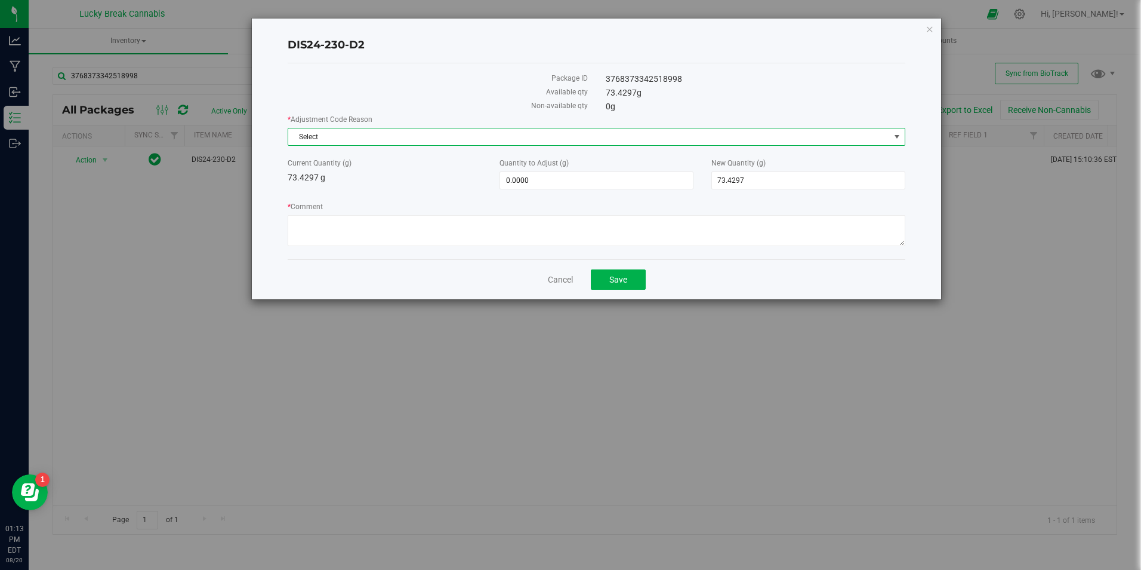
click at [413, 135] on span "Select" at bounding box center [588, 136] width 601 height 17
click at [273, 164] on div "DIS24-230-D2 Package ID 3768373342518998 Available qty 73.4297 g Non-available …" at bounding box center [596, 159] width 689 height 281
click at [359, 133] on span "Select" at bounding box center [588, 136] width 601 height 17
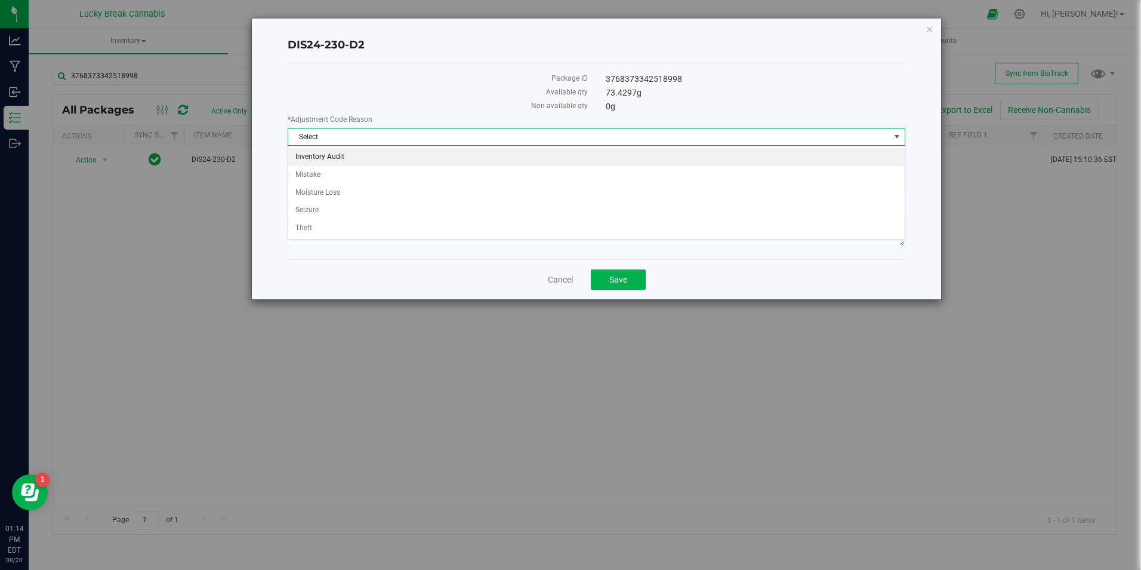
click at [331, 153] on li "Inventory Audit" at bounding box center [596, 157] width 616 height 18
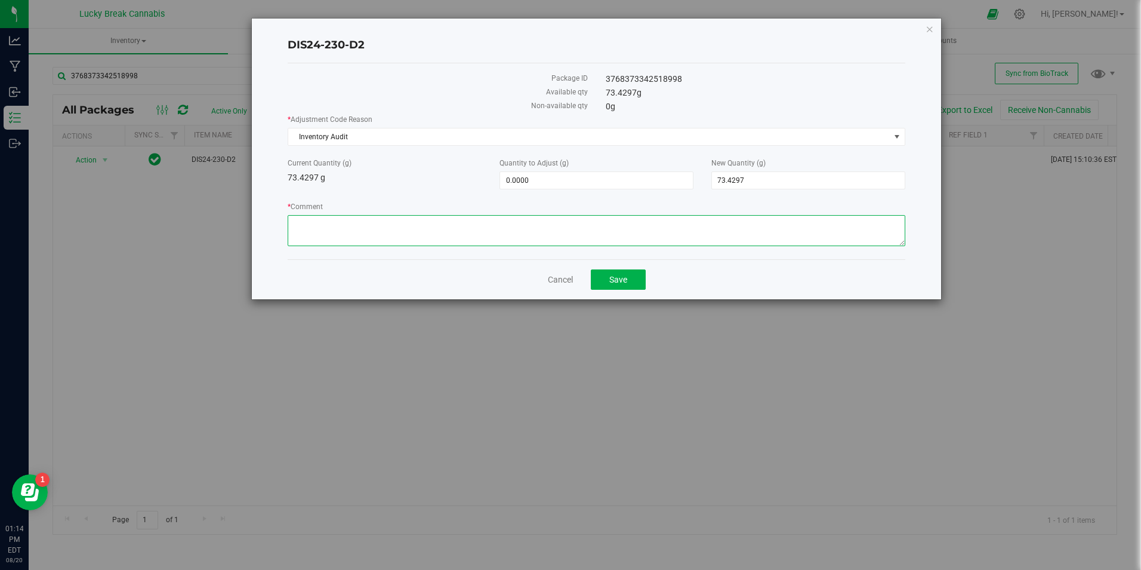
click at [370, 227] on textarea "* Comment" at bounding box center [596, 230] width 617 height 31
type textarea "USED 5G TO INBOUND TERPENES"
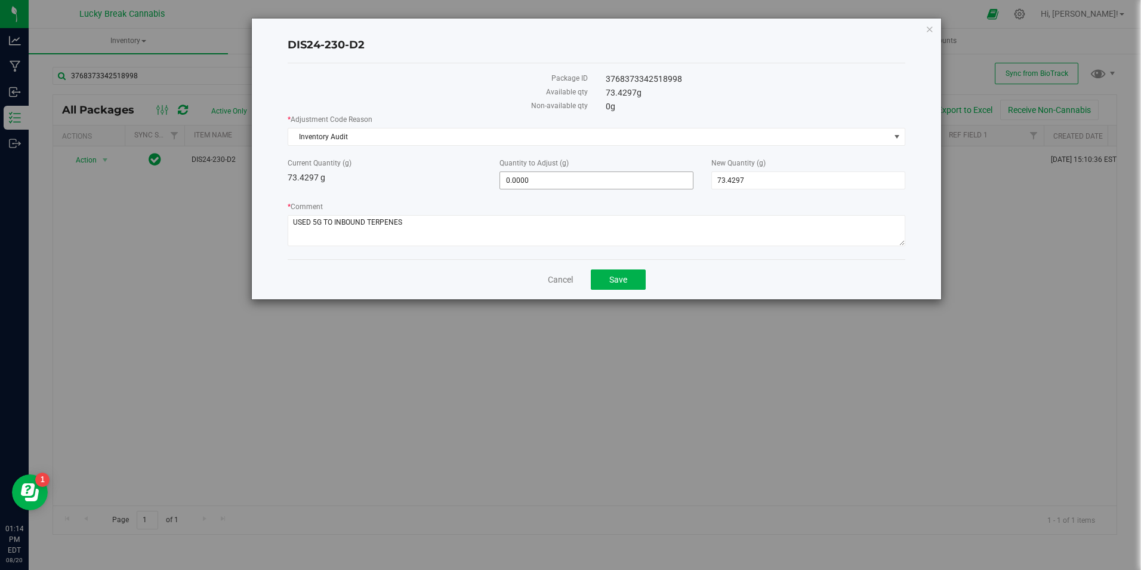
click at [562, 182] on span "0.0000 0" at bounding box center [597, 180] width 194 height 18
type input "0"
type input "5"
type input "5.0000"
type input "78.4297"
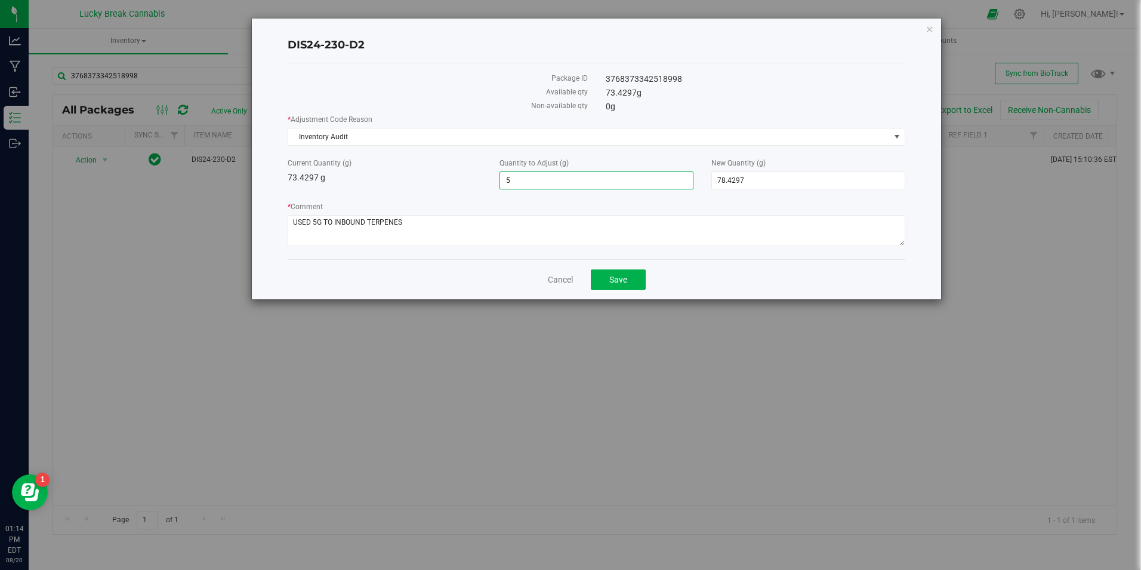
click at [553, 202] on label "* Comment" at bounding box center [596, 206] width 617 height 11
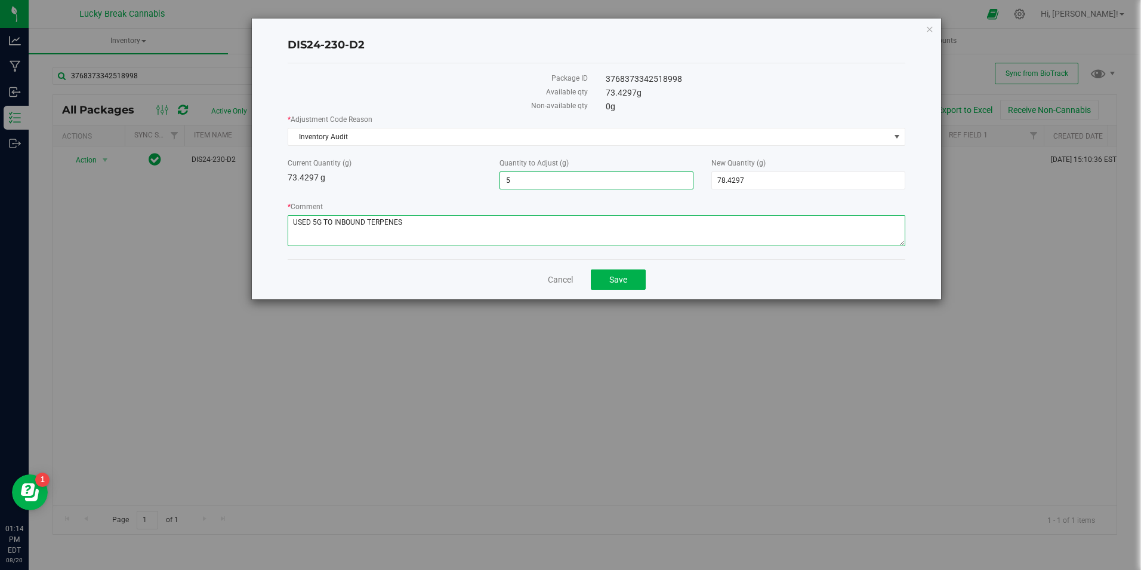
click at [553, 215] on textarea "* Comment" at bounding box center [596, 230] width 617 height 31
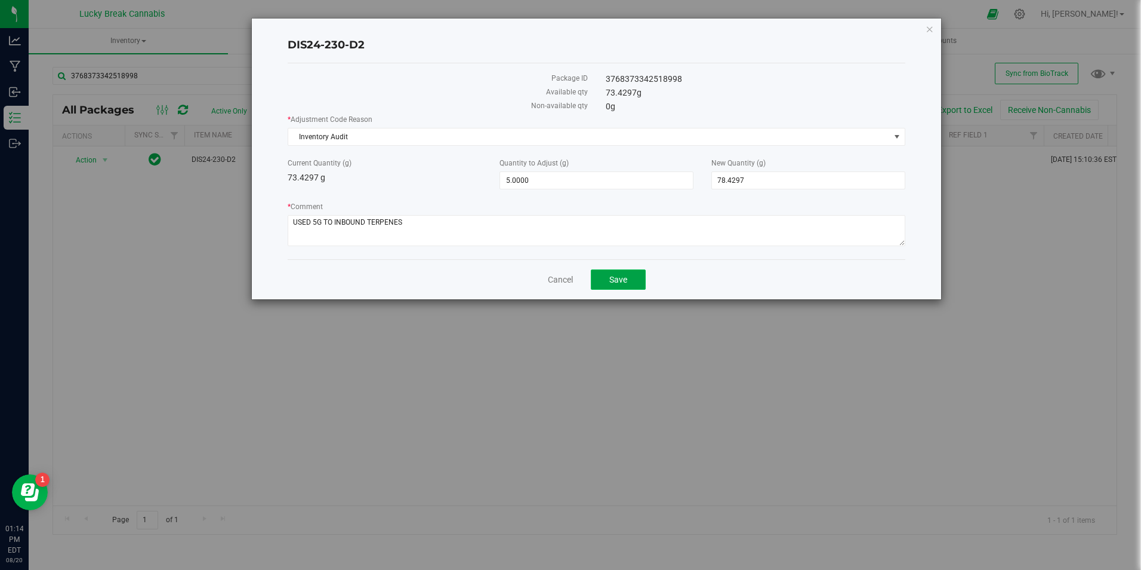
click at [614, 278] on span "Save" at bounding box center [619, 280] width 18 height 10
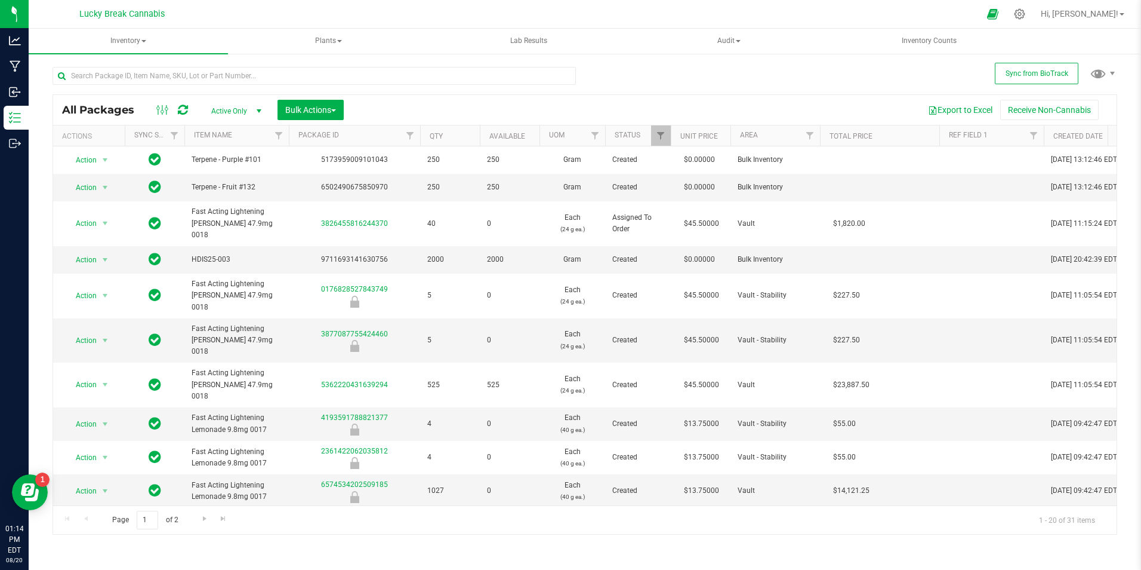
click at [254, 87] on div at bounding box center [315, 80] width 524 height 27
click at [255, 79] on input "text" at bounding box center [315, 76] width 524 height 18
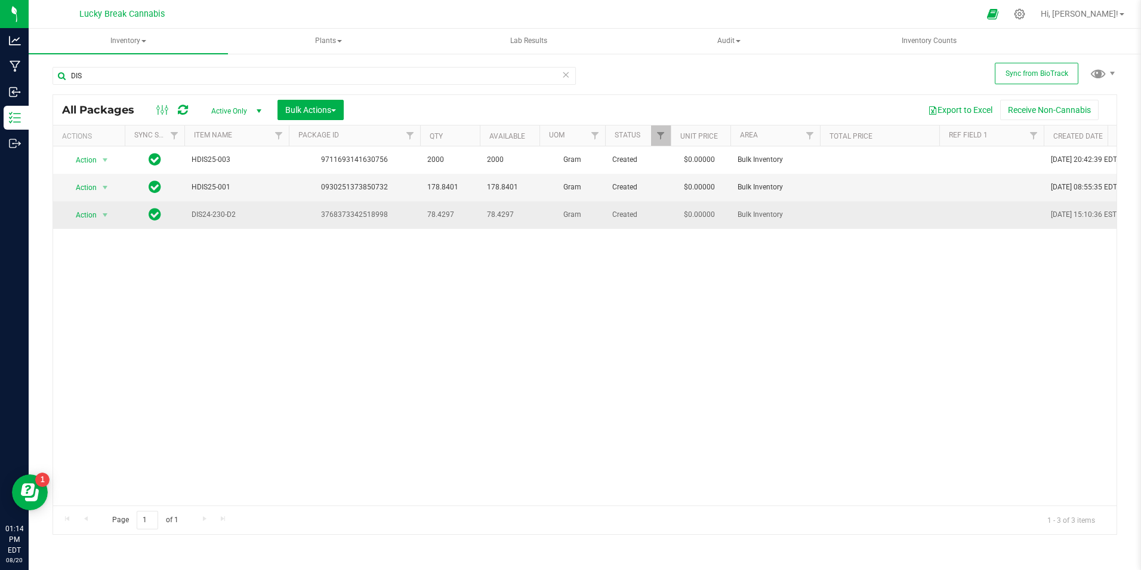
drag, startPoint x: 453, startPoint y: 213, endPoint x: 425, endPoint y: 213, distance: 28.1
click at [425, 213] on td "78.4297" at bounding box center [450, 214] width 60 height 27
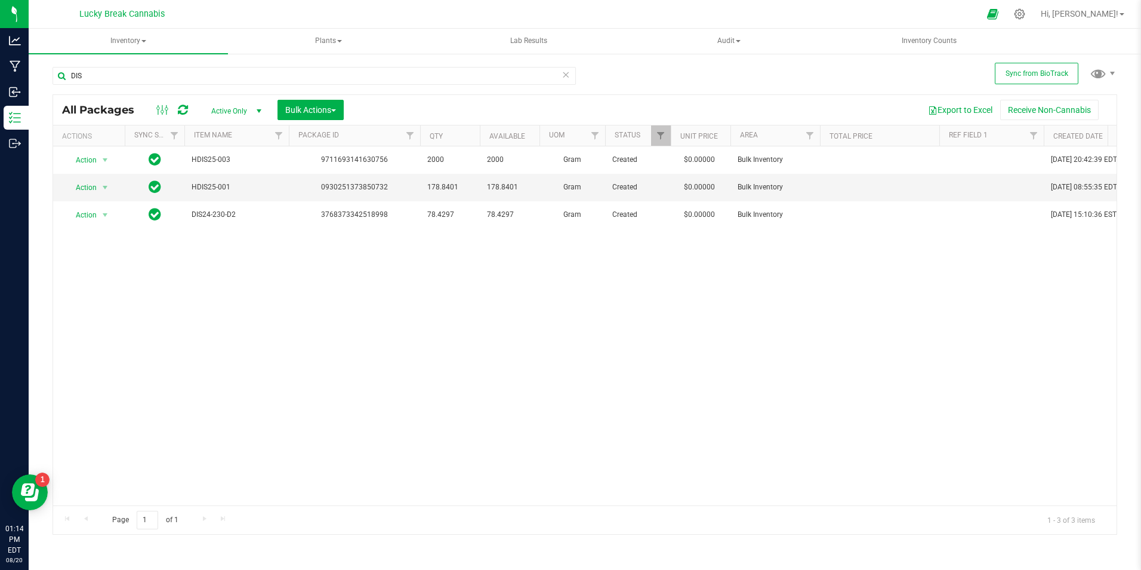
drag, startPoint x: 425, startPoint y: 213, endPoint x: 438, endPoint y: 263, distance: 51.8
click at [438, 263] on div "Action Action Adjust qty Create package Edit attributes Global inventory Locate…" at bounding box center [585, 325] width 1064 height 359
click at [309, 317] on div "Action Action Adjust qty Create package Edit attributes Global inventory Locate…" at bounding box center [585, 325] width 1064 height 359
click at [177, 70] on input "DIS" at bounding box center [315, 76] width 524 height 18
drag, startPoint x: 63, startPoint y: 77, endPoint x: 41, endPoint y: 71, distance: 22.9
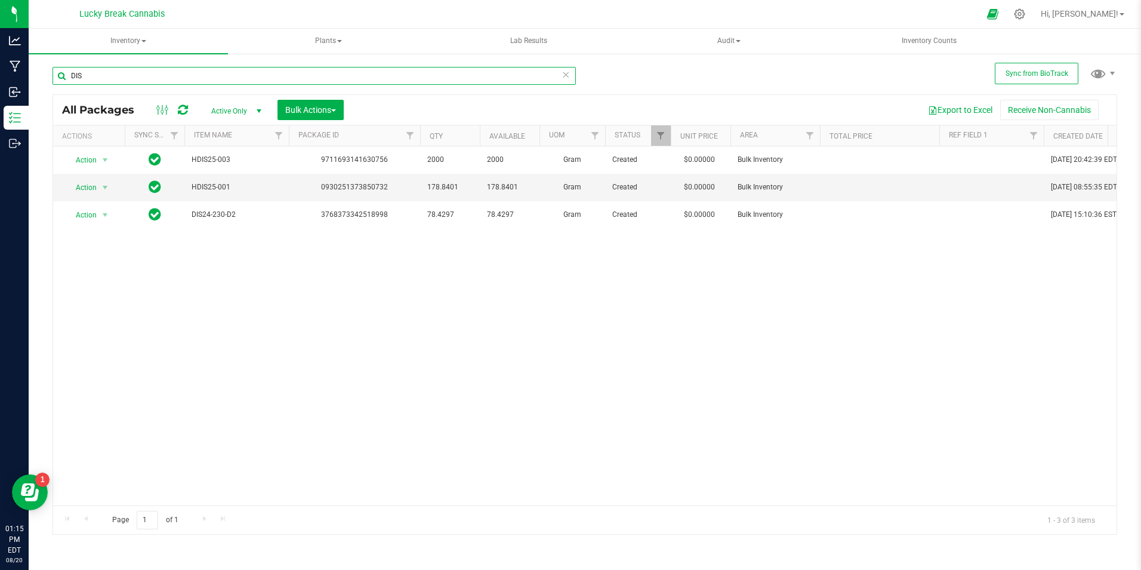
click at [41, 71] on div "Sync from BioTrack DIS All Packages Active Only Active Only Lab Samples Locked …" at bounding box center [585, 235] width 1113 height 364
type input "TERPENE"
